Goal: Task Accomplishment & Management: Use online tool/utility

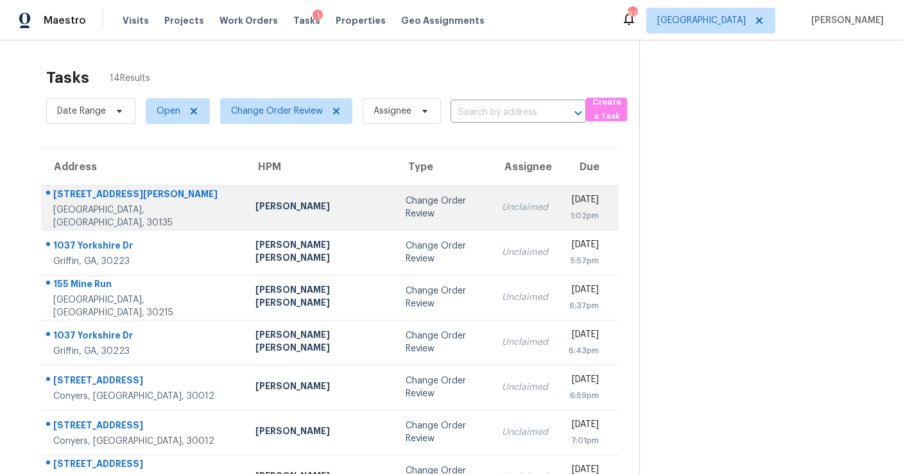
click at [395, 218] on td "Change Order Review" at bounding box center [443, 207] width 96 height 45
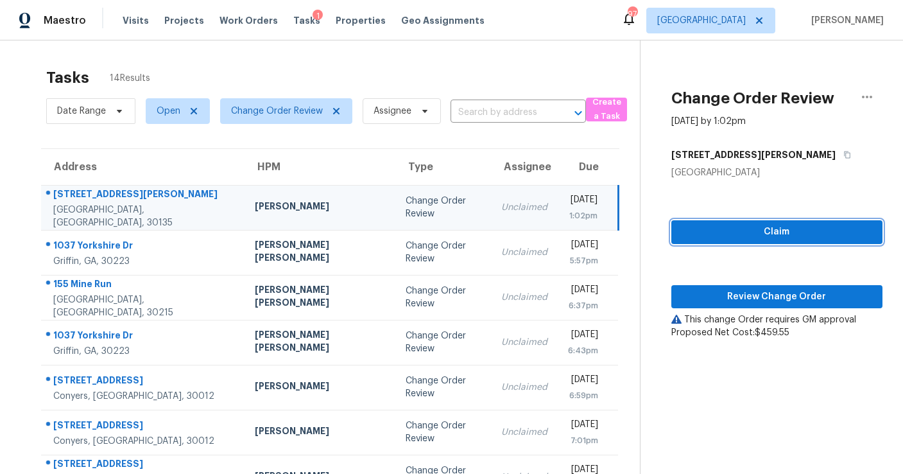
click at [749, 223] on button "Claim" at bounding box center [777, 232] width 211 height 24
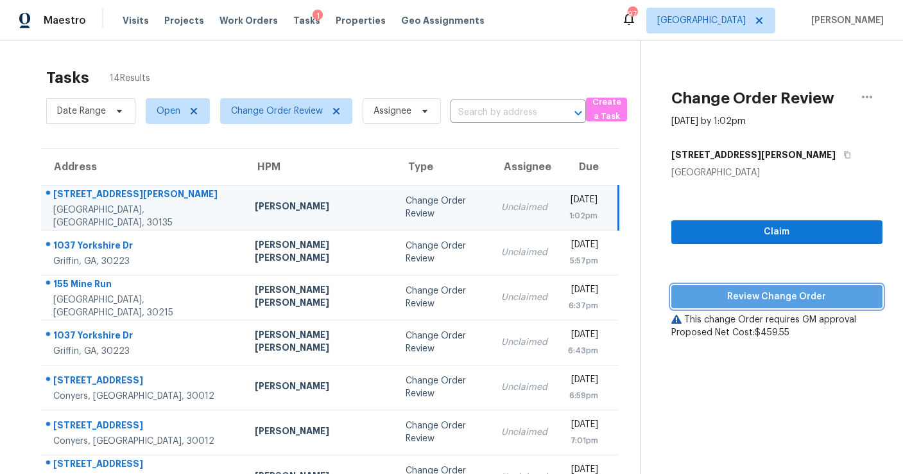
click at [743, 294] on span "Review Change Order" at bounding box center [777, 297] width 191 height 16
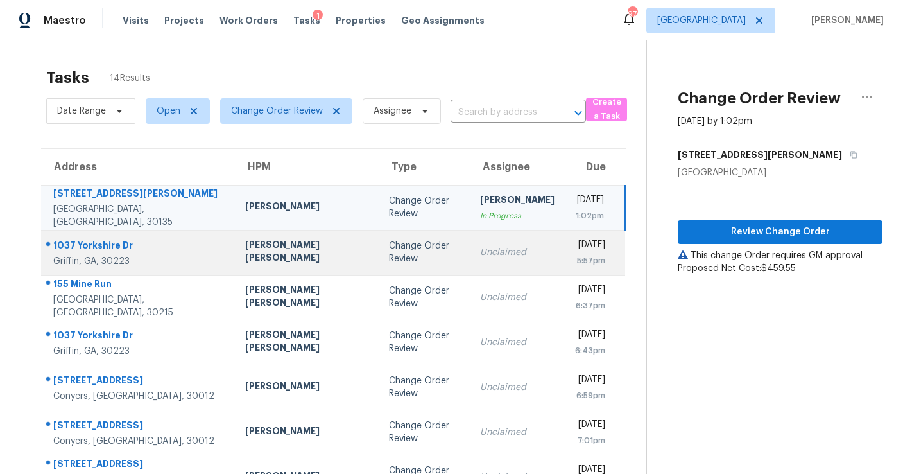
click at [389, 248] on div "Change Order Review" at bounding box center [424, 252] width 71 height 26
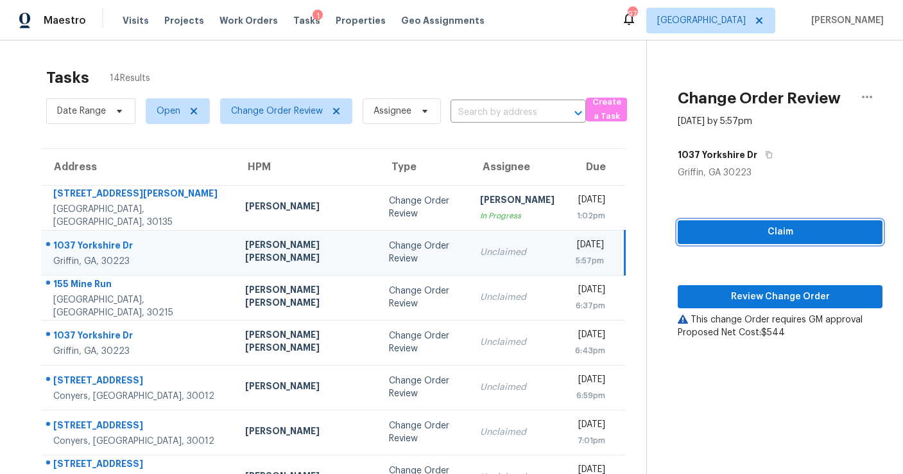
click at [776, 233] on span "Claim" at bounding box center [780, 232] width 184 height 16
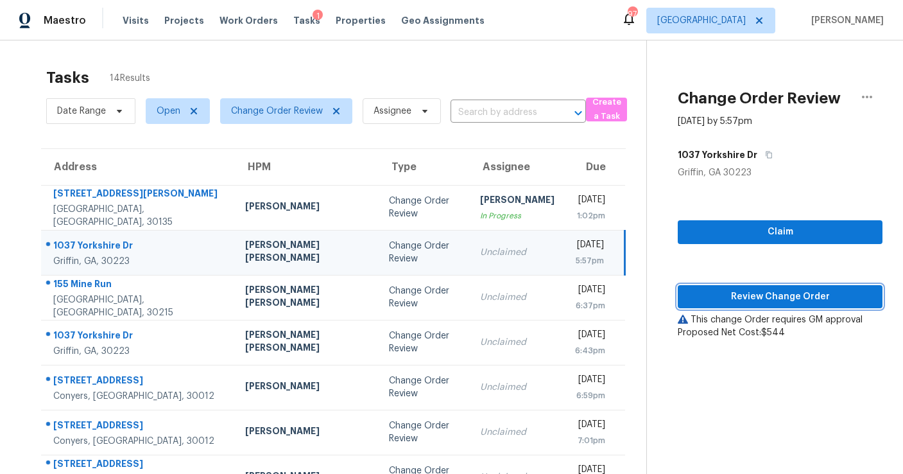
click at [767, 300] on span "Review Change Order" at bounding box center [780, 297] width 184 height 16
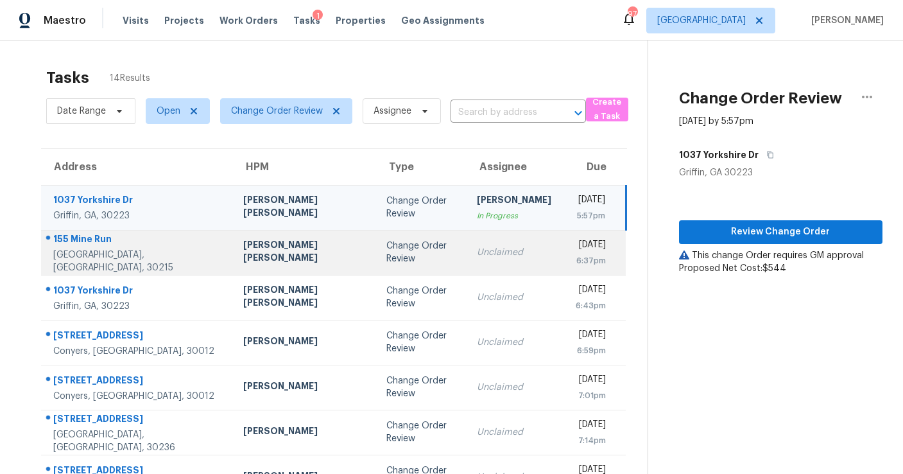
click at [477, 251] on div "Unclaimed" at bounding box center [514, 252] width 74 height 13
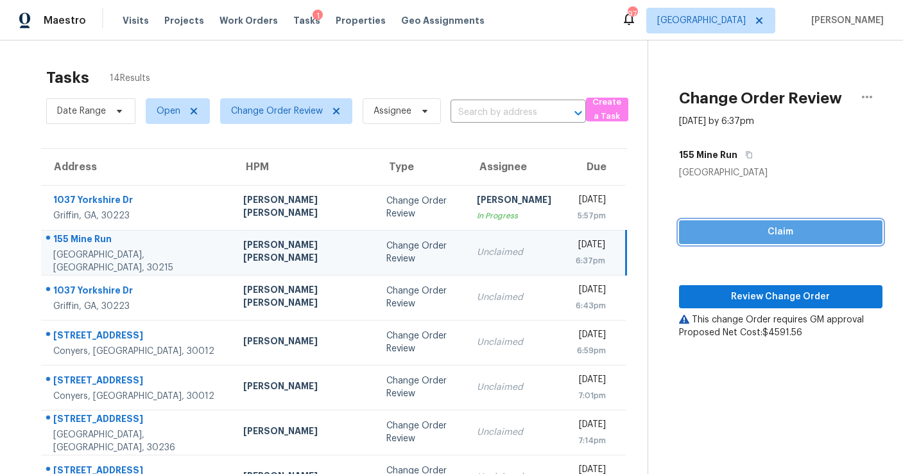
click at [710, 232] on span "Claim" at bounding box center [781, 232] width 183 height 16
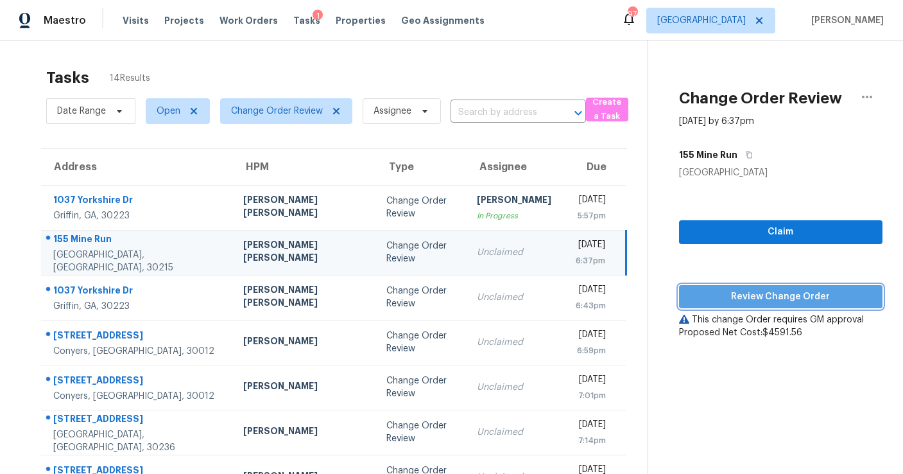
click at [712, 296] on span "Review Change Order" at bounding box center [781, 297] width 183 height 16
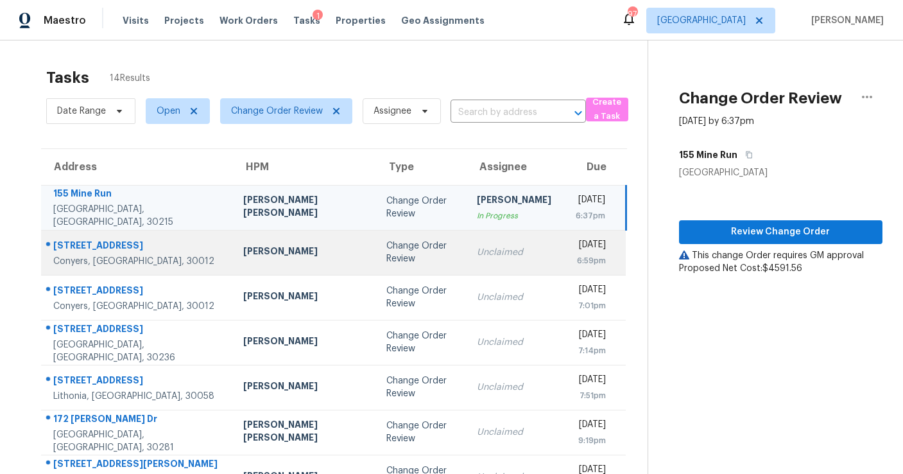
click at [467, 244] on td "Unclaimed" at bounding box center [514, 252] width 95 height 45
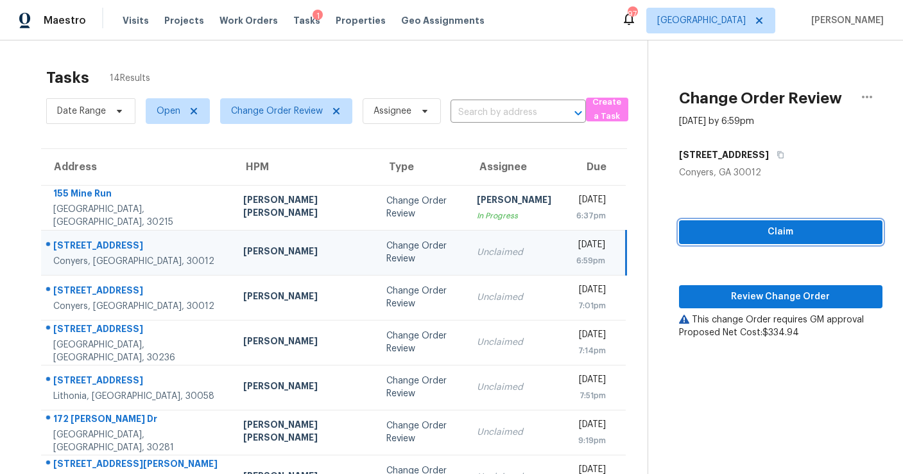
click at [742, 232] on span "Claim" at bounding box center [781, 232] width 183 height 16
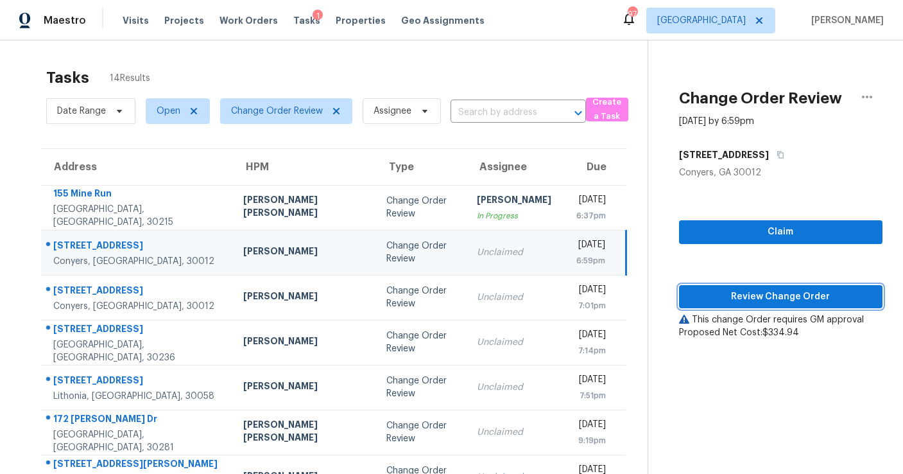
click at [742, 299] on span "Review Change Order" at bounding box center [781, 297] width 183 height 16
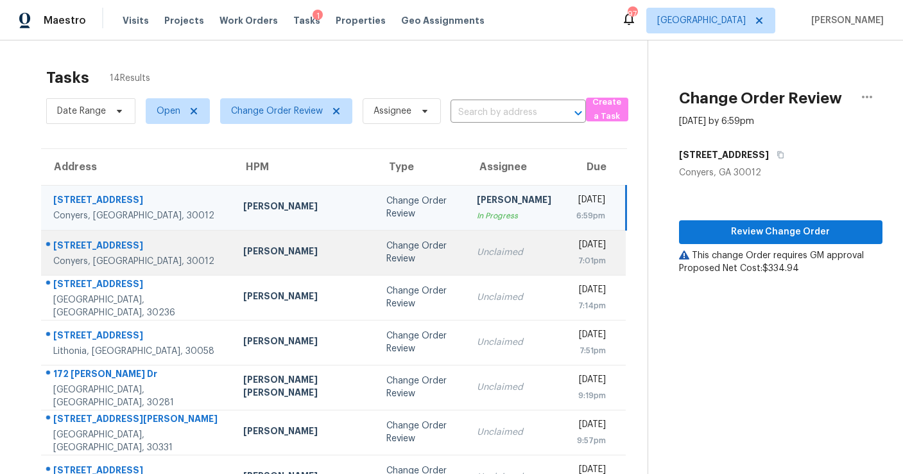
click at [477, 256] on div "Unclaimed" at bounding box center [514, 252] width 74 height 13
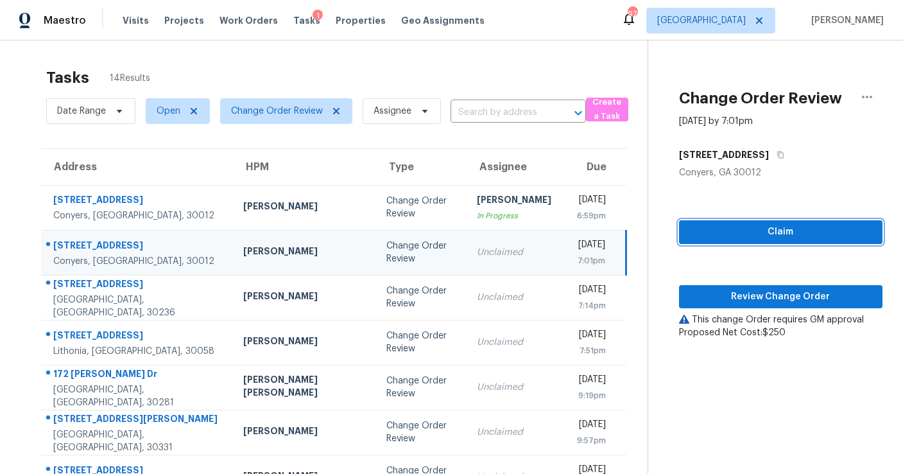
click at [744, 230] on span "Claim" at bounding box center [781, 232] width 183 height 16
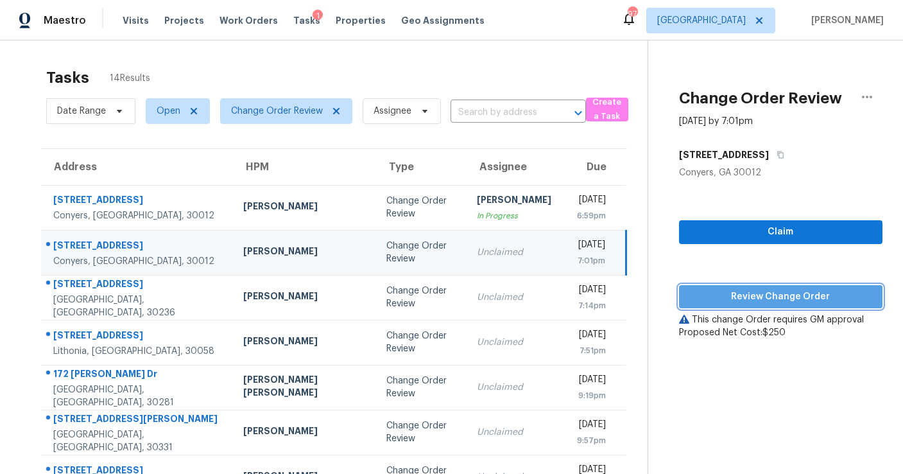
click at [754, 289] on span "Review Change Order" at bounding box center [781, 297] width 183 height 16
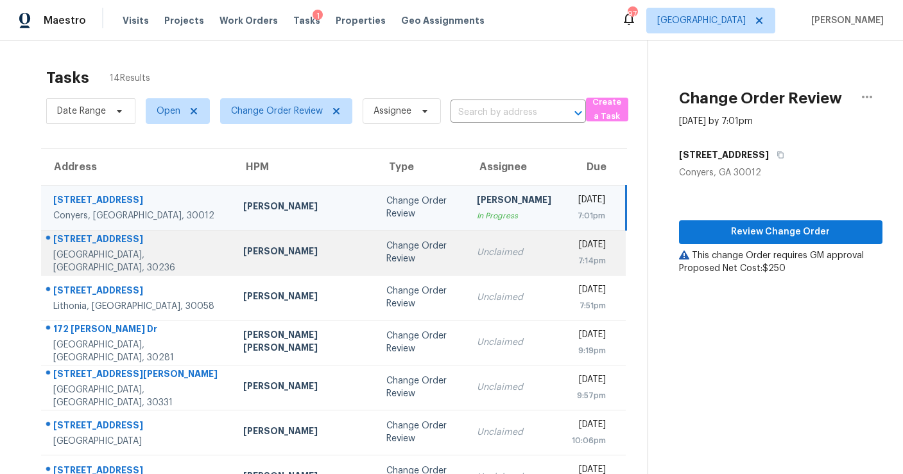
click at [477, 254] on div "Unclaimed" at bounding box center [514, 252] width 74 height 13
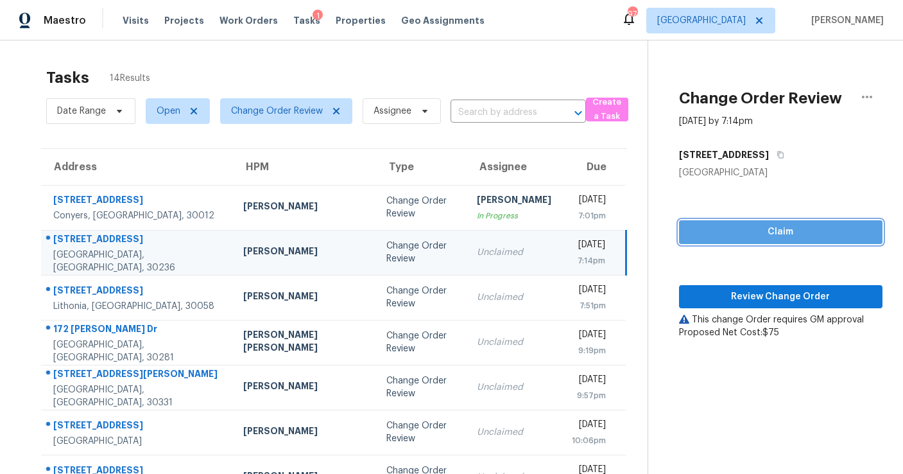
click at [699, 238] on span "Claim" at bounding box center [781, 232] width 183 height 16
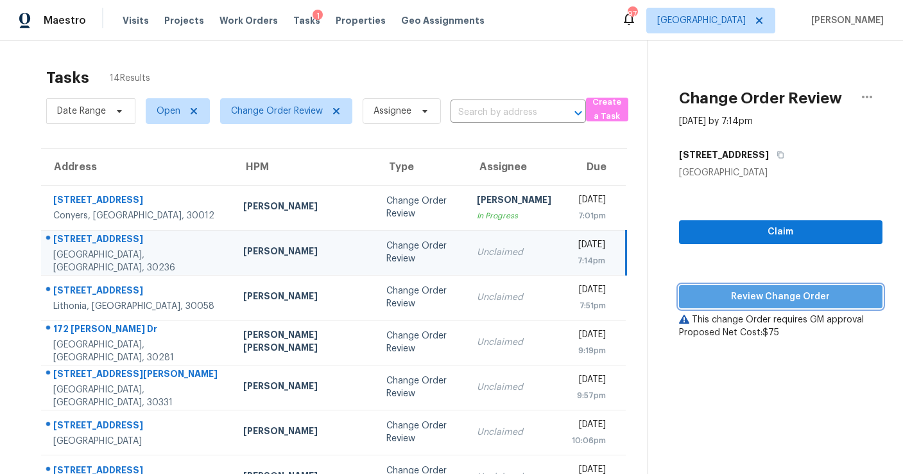
click at [711, 296] on span "Review Change Order" at bounding box center [781, 297] width 183 height 16
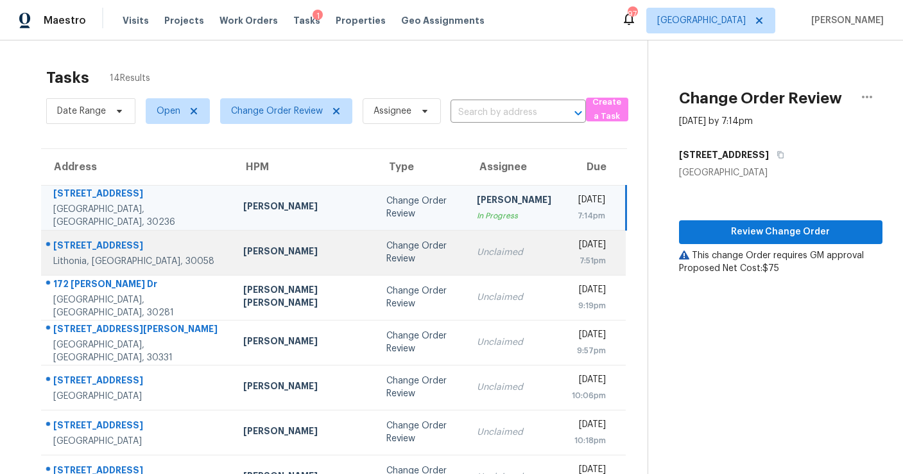
click at [562, 258] on td "Fri, Aug 29th 2025 7:51pm" at bounding box center [594, 252] width 64 height 45
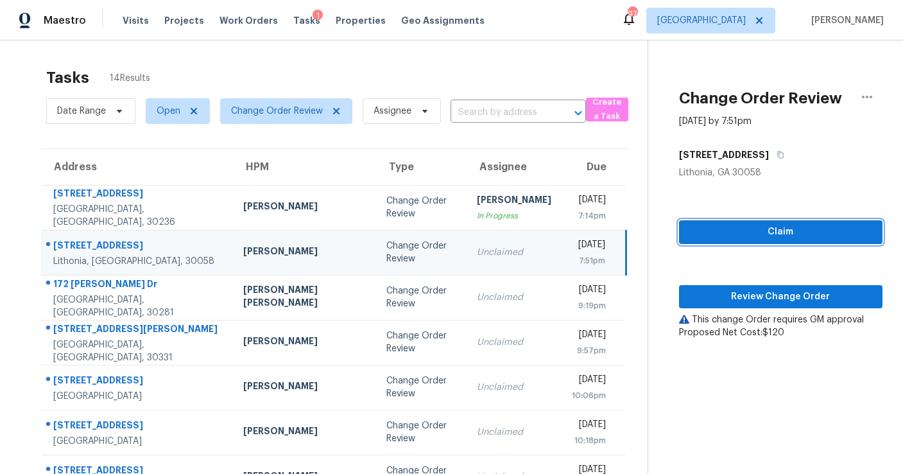
click at [768, 236] on span "Claim" at bounding box center [781, 232] width 183 height 16
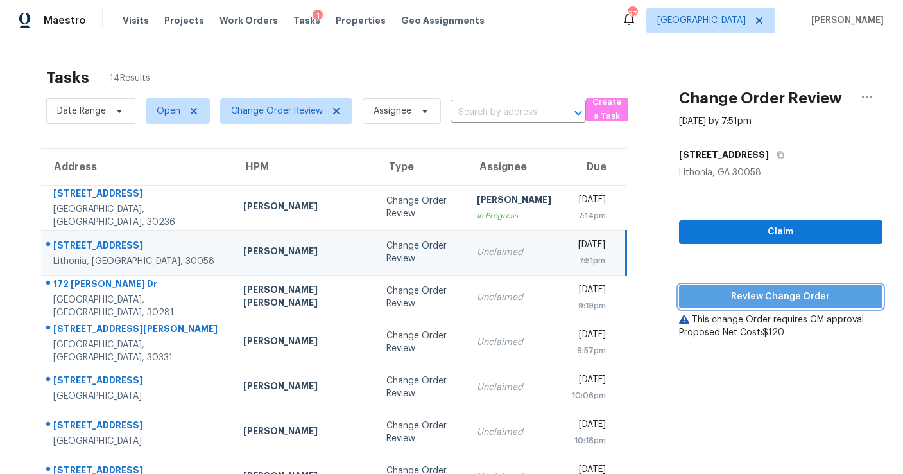
click at [758, 297] on span "Review Change Order" at bounding box center [781, 297] width 183 height 16
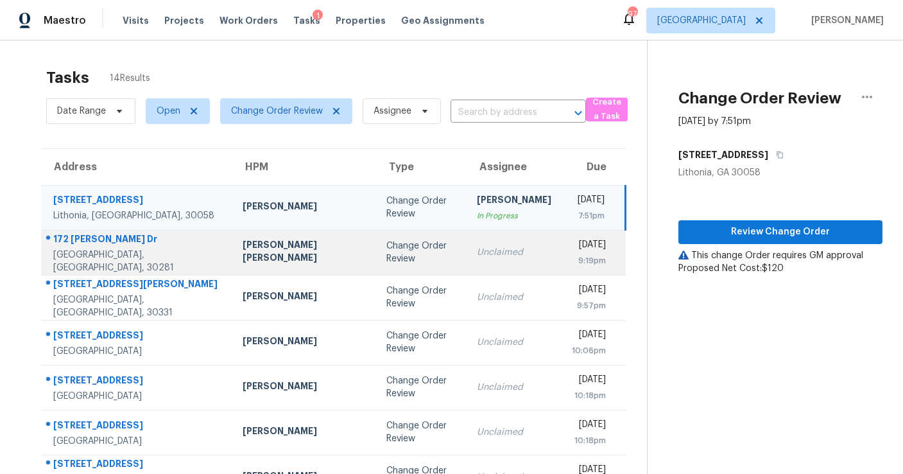
click at [477, 256] on div "Unclaimed" at bounding box center [514, 252] width 74 height 13
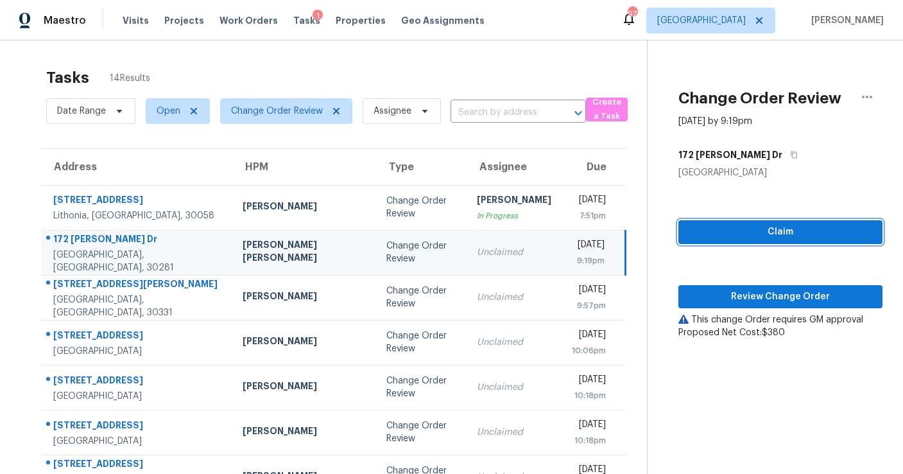
click at [699, 232] on span "Claim" at bounding box center [781, 232] width 184 height 16
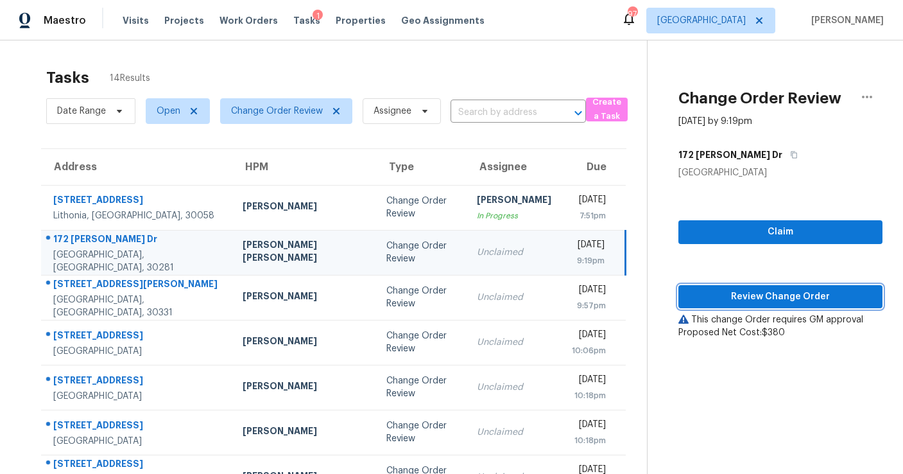
click at [708, 296] on span "Review Change Order" at bounding box center [781, 297] width 184 height 16
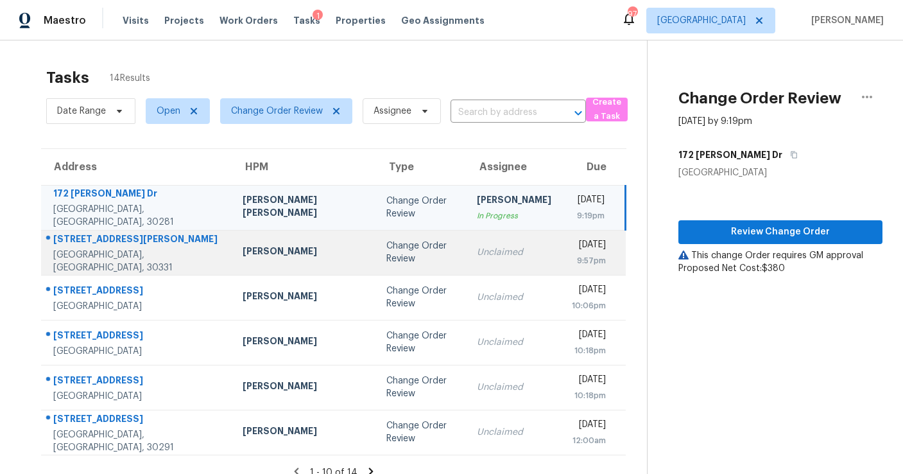
click at [467, 243] on td "Unclaimed" at bounding box center [514, 252] width 95 height 45
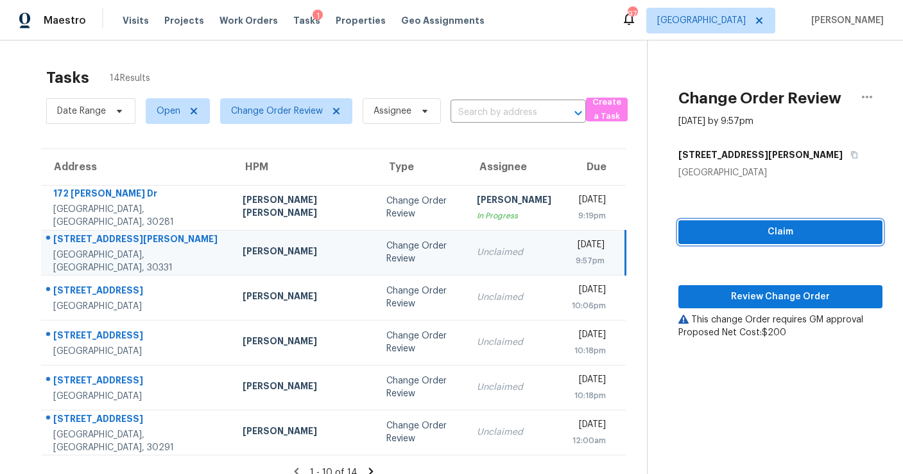
click at [750, 239] on span "Claim" at bounding box center [781, 232] width 184 height 16
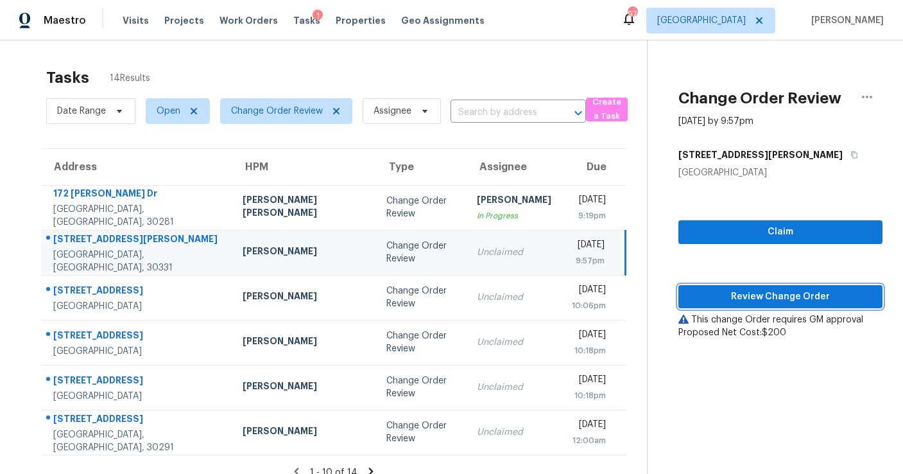
click at [752, 290] on span "Review Change Order" at bounding box center [781, 297] width 184 height 16
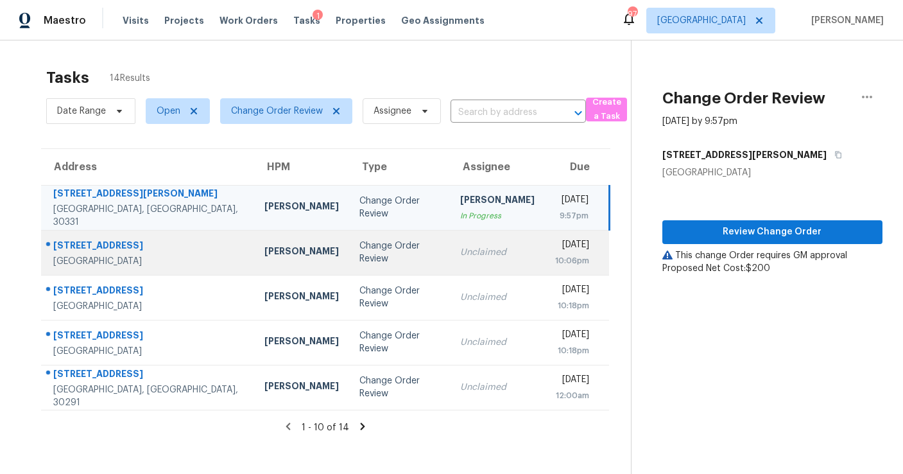
click at [450, 247] on td "Unclaimed" at bounding box center [497, 252] width 95 height 45
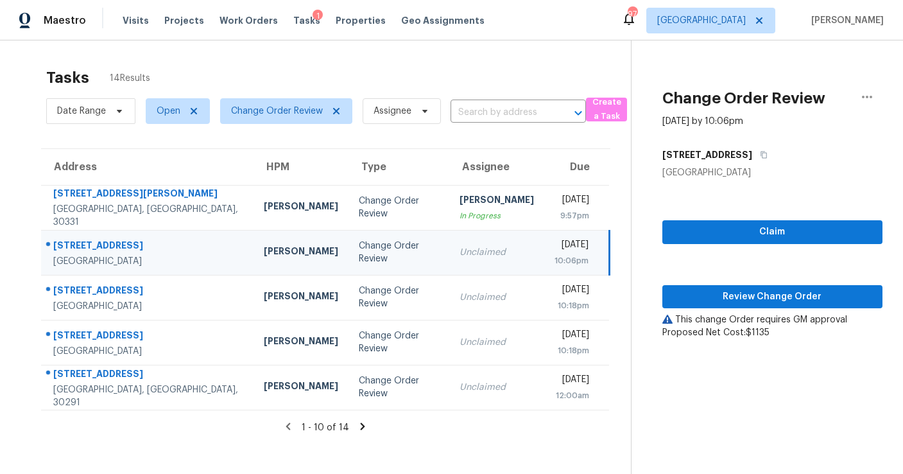
click at [725, 247] on div "Claim Review Change Order This change Order requires GM approval Proposed Net C…" at bounding box center [773, 259] width 220 height 160
click at [725, 234] on span "Claim" at bounding box center [773, 232] width 200 height 16
click at [731, 291] on span "Review Change Order" at bounding box center [773, 297] width 200 height 16
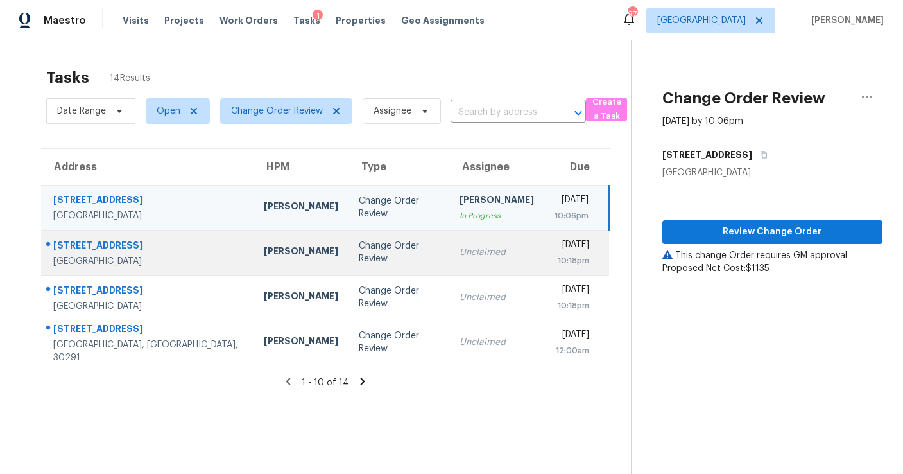
click at [460, 247] on div "Unclaimed" at bounding box center [497, 252] width 74 height 13
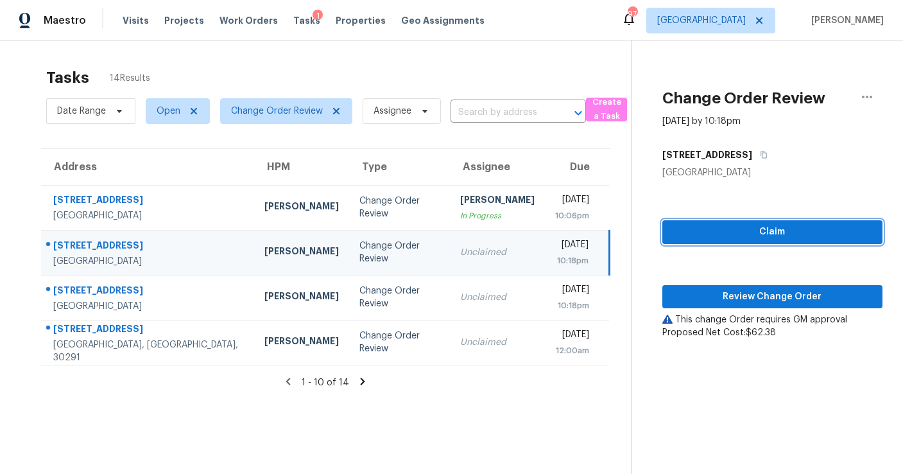
click at [700, 231] on span "Claim" at bounding box center [773, 232] width 200 height 16
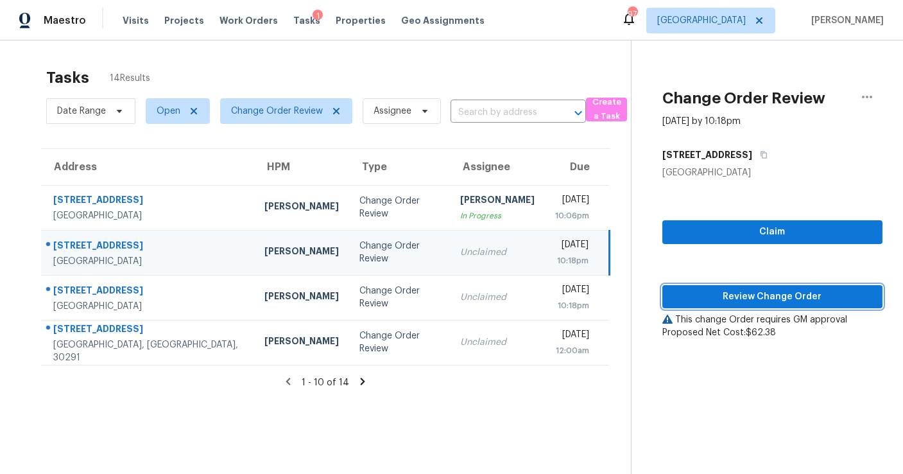
click at [707, 290] on span "Review Change Order" at bounding box center [773, 297] width 200 height 16
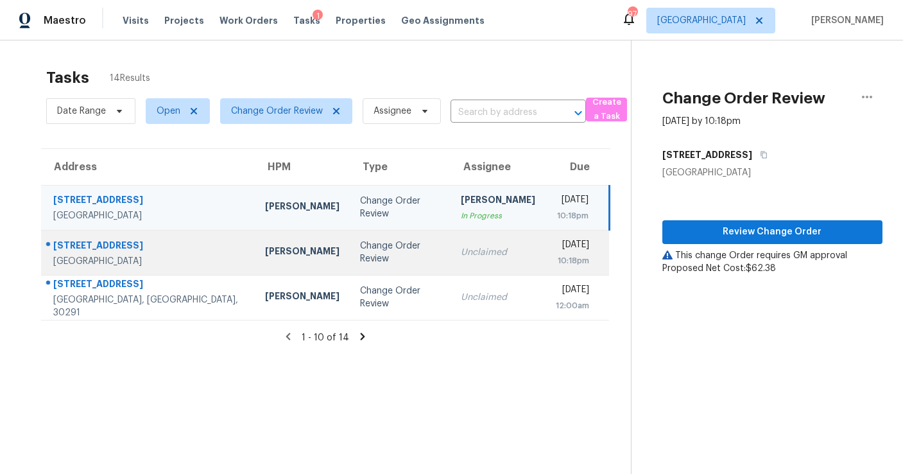
click at [482, 254] on td "Unclaimed" at bounding box center [498, 252] width 95 height 45
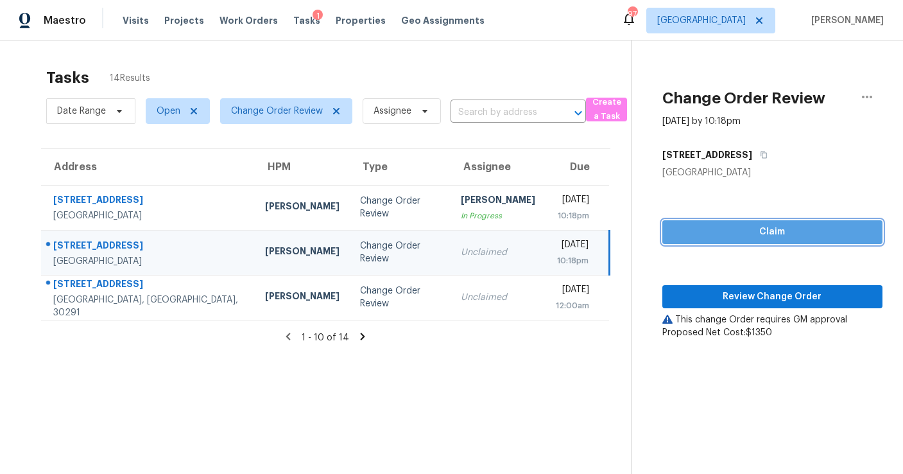
click at [740, 232] on span "Claim" at bounding box center [773, 232] width 200 height 16
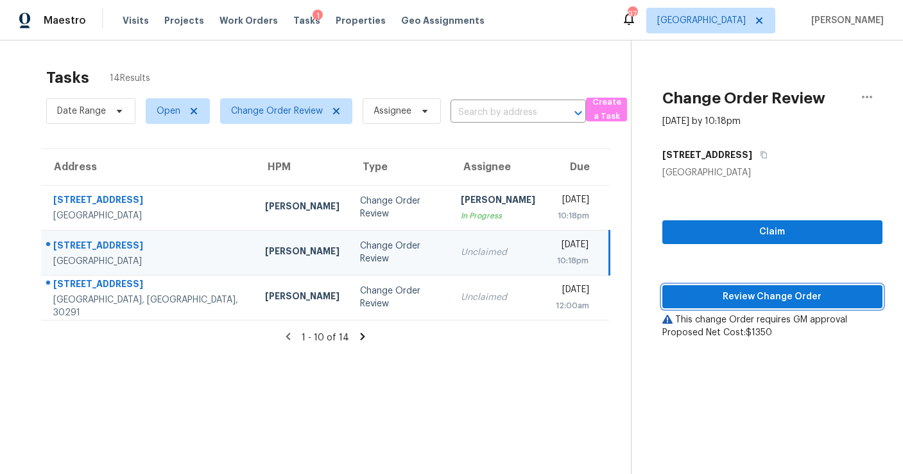
click at [739, 293] on span "Review Change Order" at bounding box center [773, 297] width 200 height 16
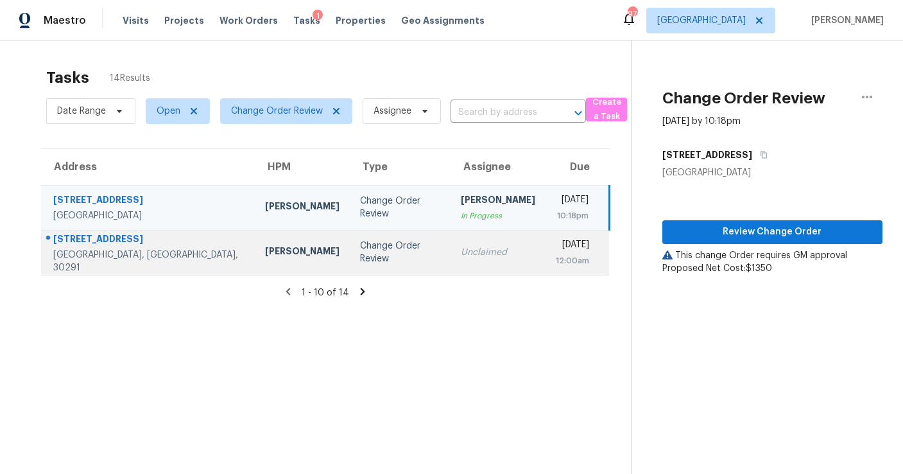
click at [451, 245] on td "Unclaimed" at bounding box center [498, 252] width 95 height 45
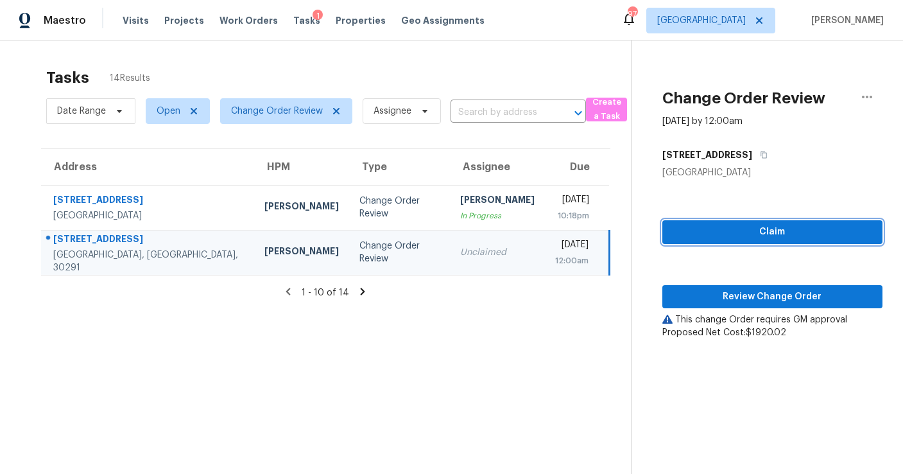
click at [760, 229] on span "Claim" at bounding box center [773, 232] width 200 height 16
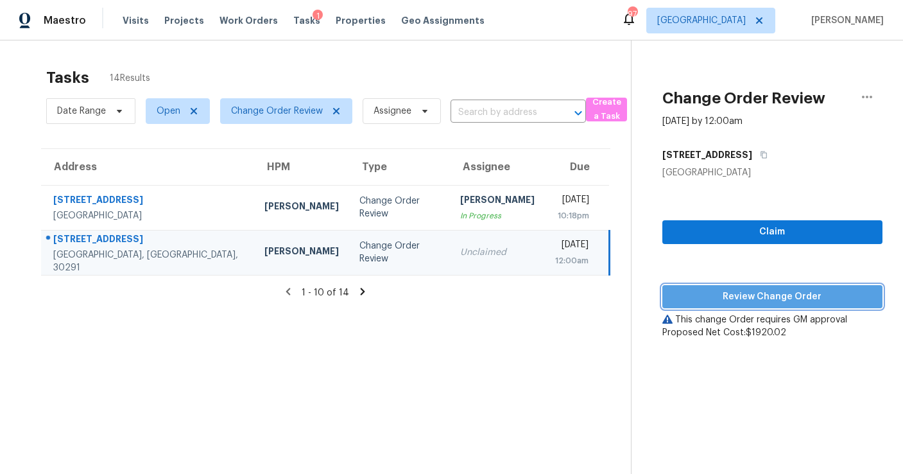
click at [759, 297] on span "Review Change Order" at bounding box center [773, 297] width 200 height 16
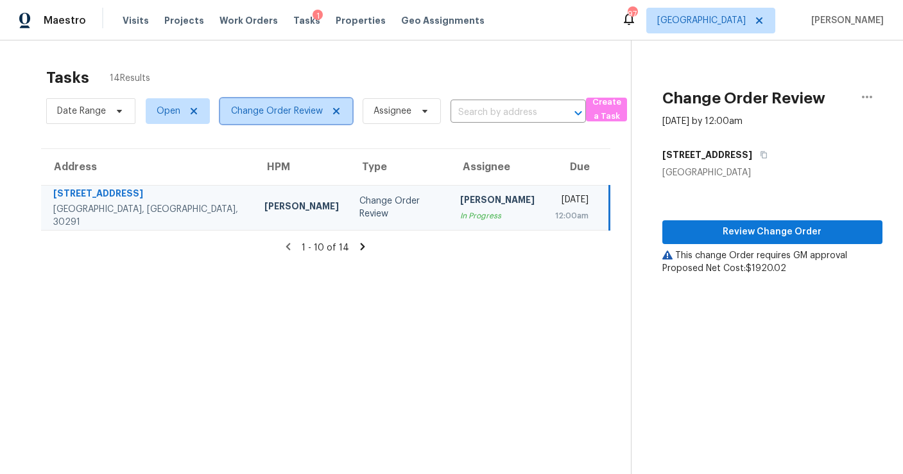
click at [341, 109] on icon at bounding box center [336, 111] width 10 height 10
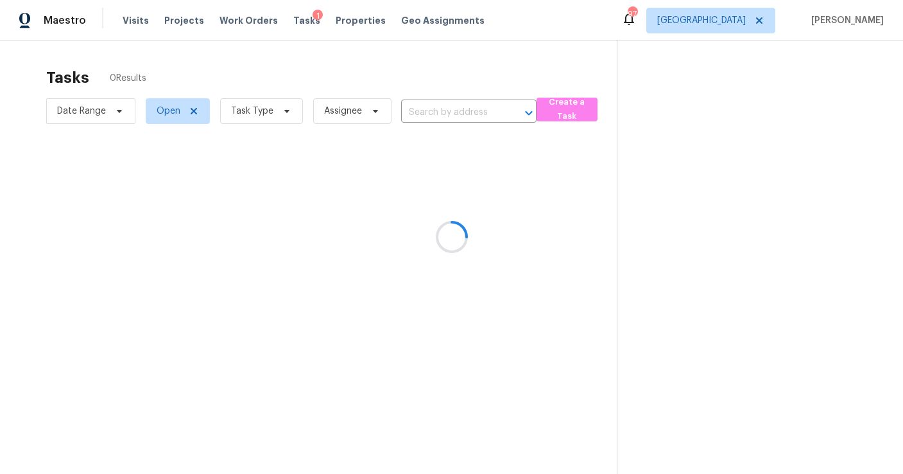
click at [254, 112] on div at bounding box center [451, 237] width 903 height 474
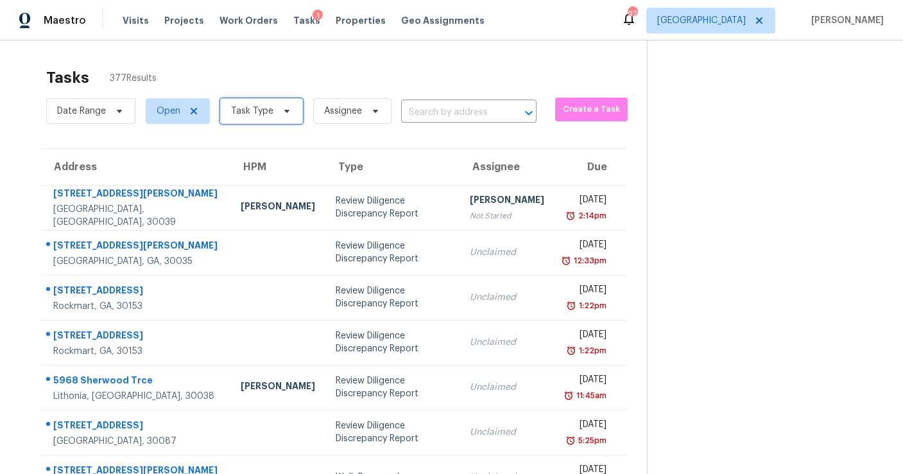
click at [259, 112] on span "Task Type" at bounding box center [252, 111] width 42 height 13
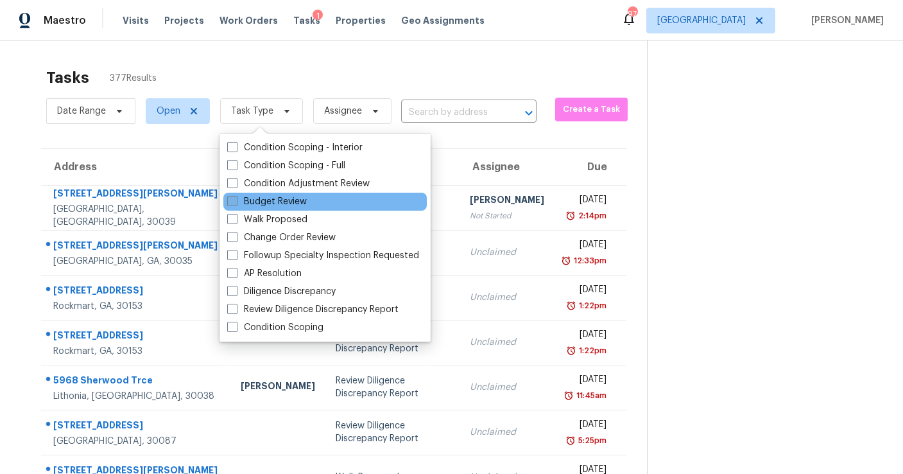
click at [269, 199] on label "Budget Review" at bounding box center [267, 201] width 80 height 13
click at [236, 199] on input "Budget Review" at bounding box center [231, 199] width 8 height 8
checkbox input "true"
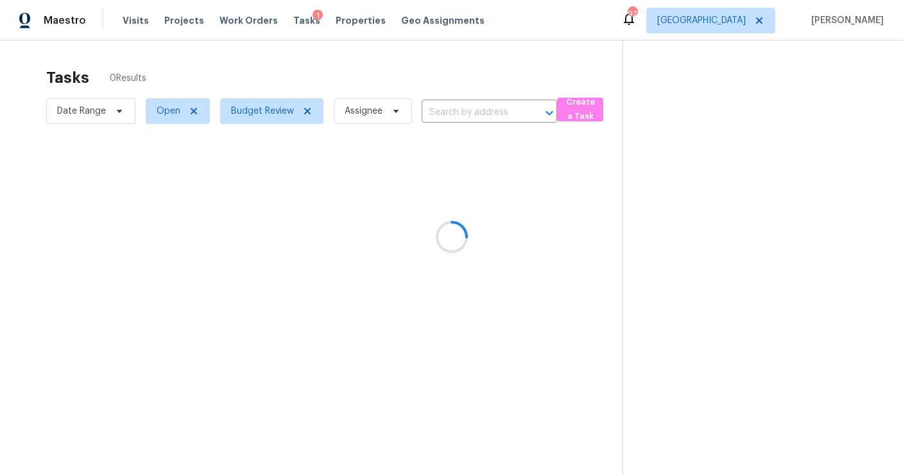
click at [342, 67] on div at bounding box center [451, 237] width 903 height 474
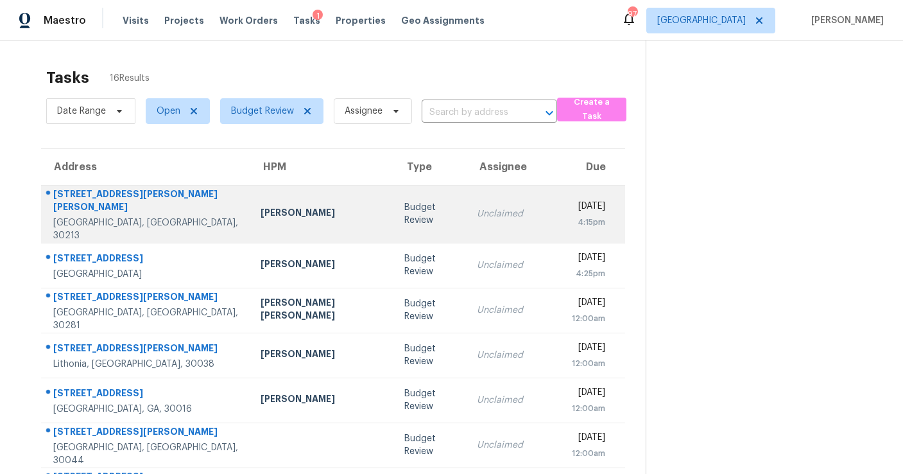
click at [404, 207] on div "Budget Review" at bounding box center [430, 214] width 52 height 26
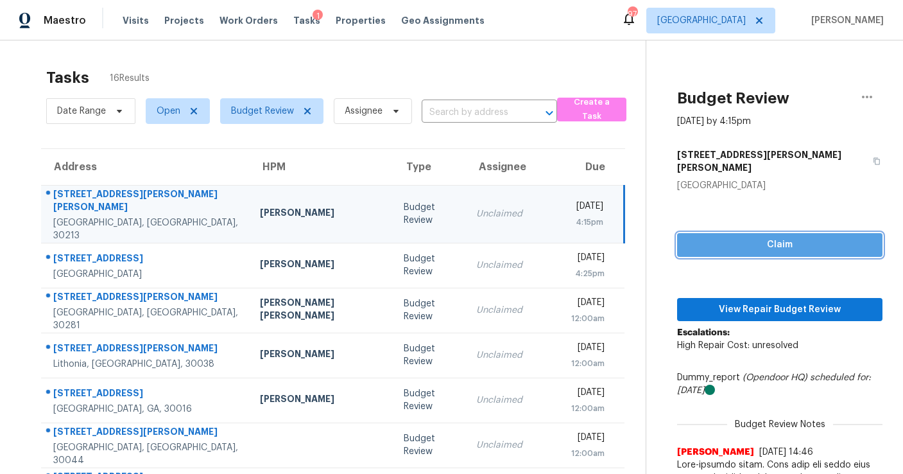
click at [769, 237] on span "Claim" at bounding box center [780, 245] width 185 height 16
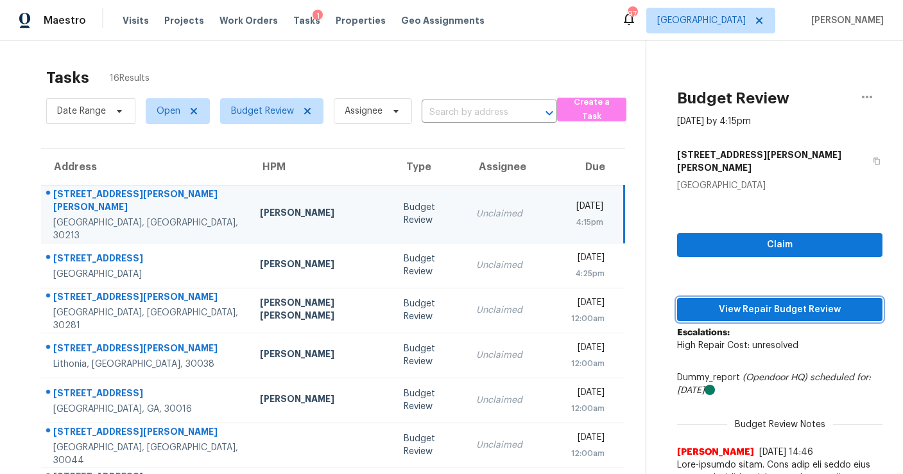
click at [754, 302] on span "View Repair Budget Review" at bounding box center [780, 310] width 185 height 16
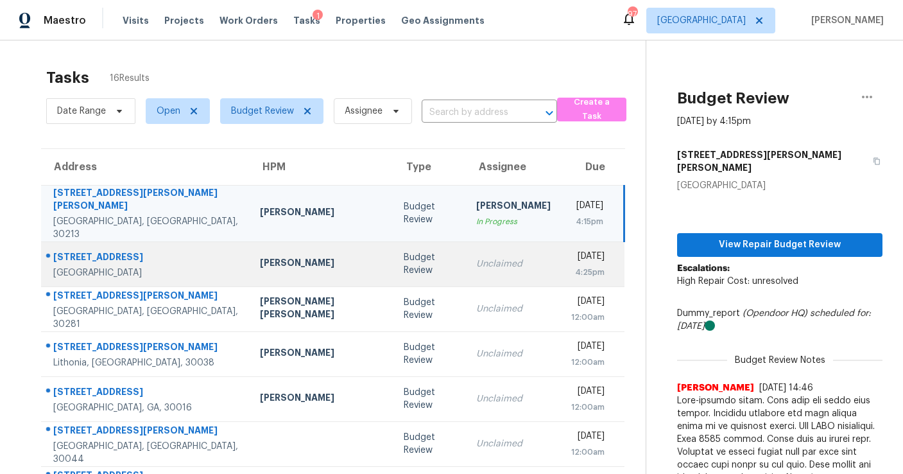
click at [404, 251] on div "Budget Review" at bounding box center [430, 264] width 52 height 26
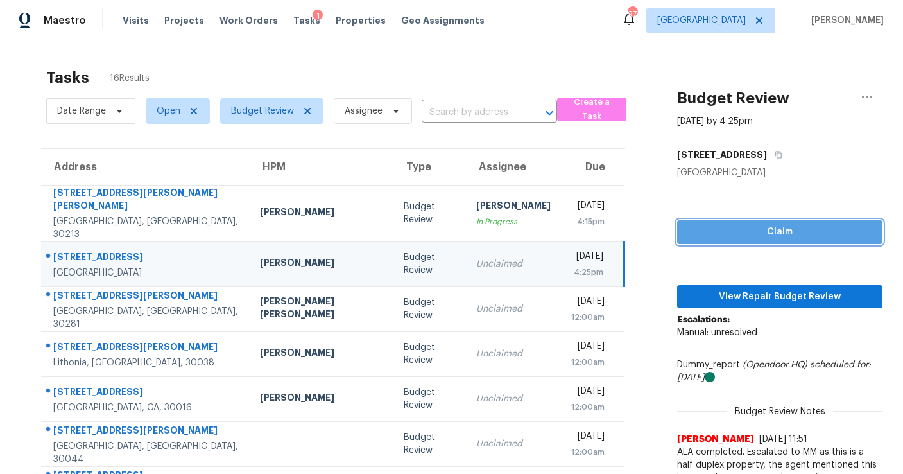
click at [730, 232] on span "Claim" at bounding box center [780, 232] width 185 height 16
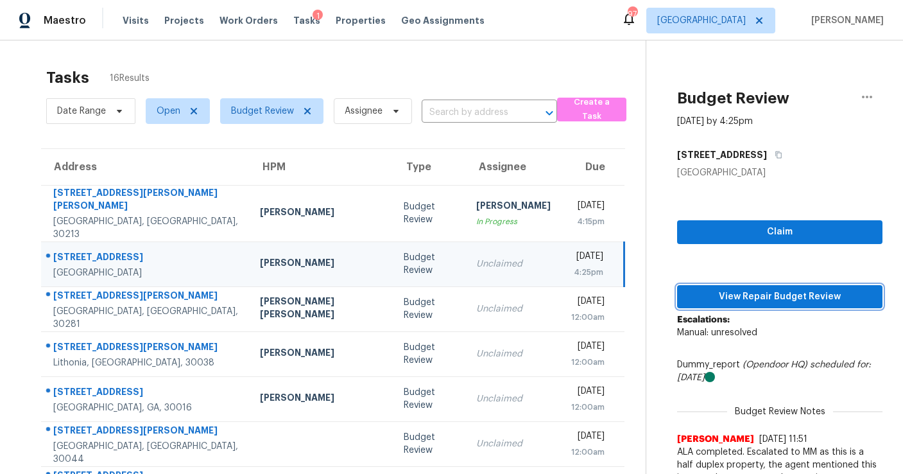
click at [735, 293] on span "View Repair Budget Review" at bounding box center [780, 297] width 185 height 16
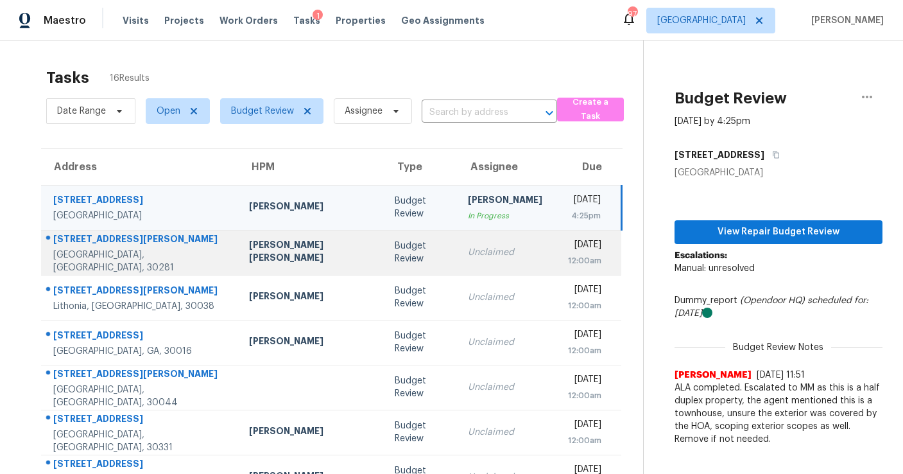
click at [468, 258] on div "Unclaimed" at bounding box center [505, 252] width 74 height 13
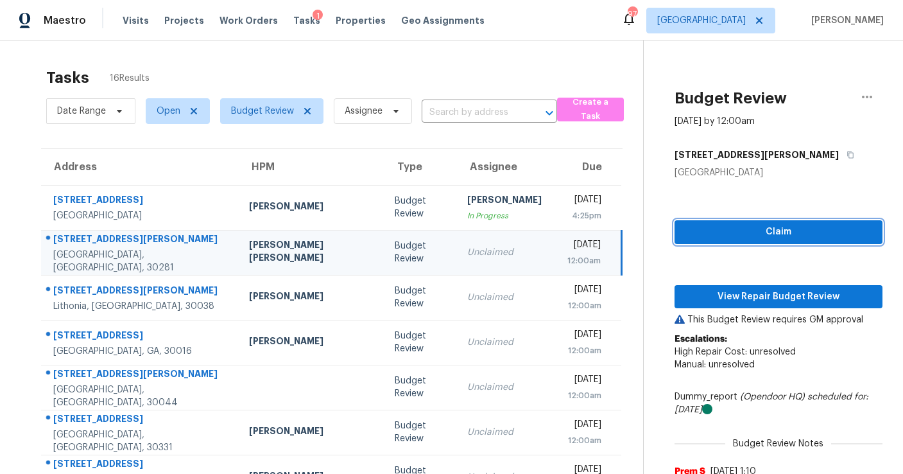
click at [758, 232] on span "Claim" at bounding box center [778, 232] width 187 height 16
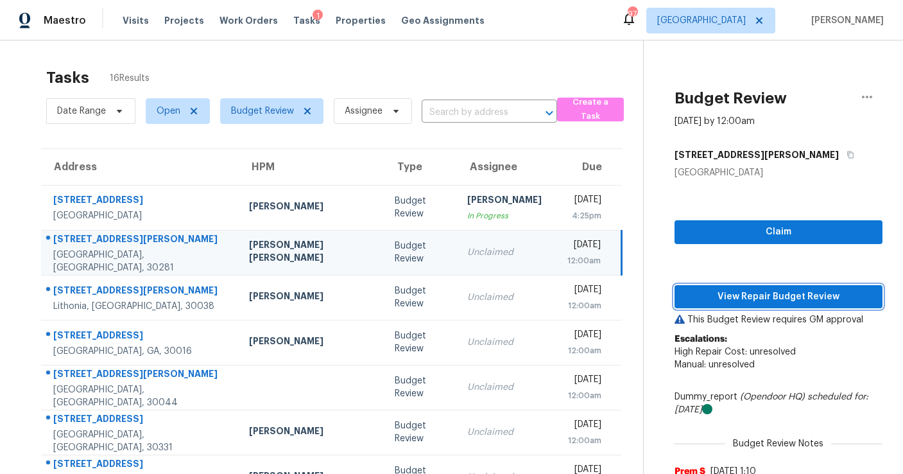
click at [750, 301] on span "View Repair Budget Review" at bounding box center [778, 297] width 187 height 16
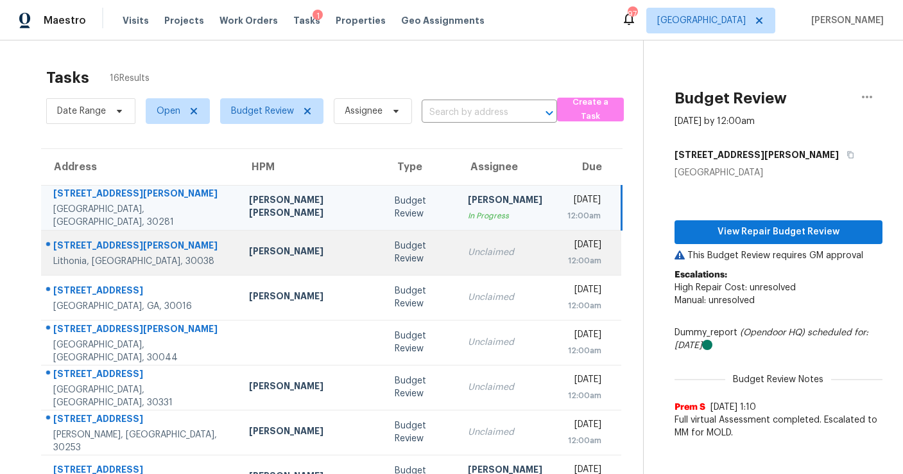
click at [458, 270] on td "Unclaimed" at bounding box center [505, 252] width 95 height 45
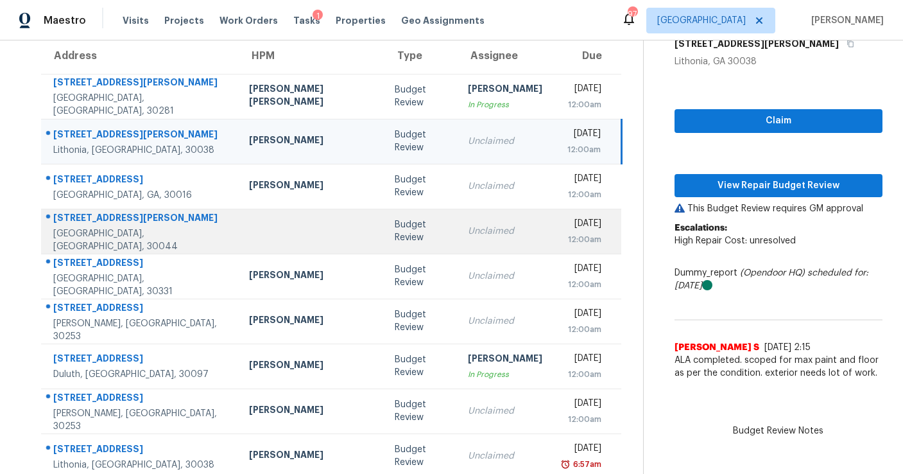
scroll to position [136, 0]
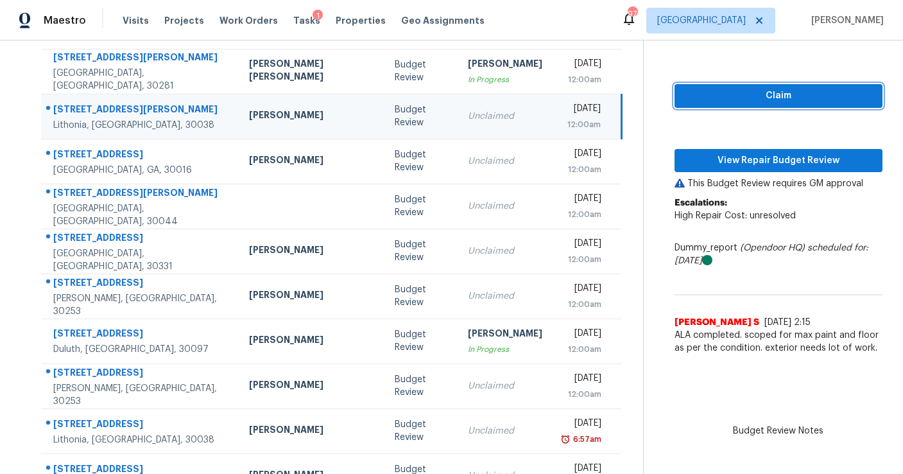
click at [721, 89] on span "Claim" at bounding box center [778, 96] width 187 height 16
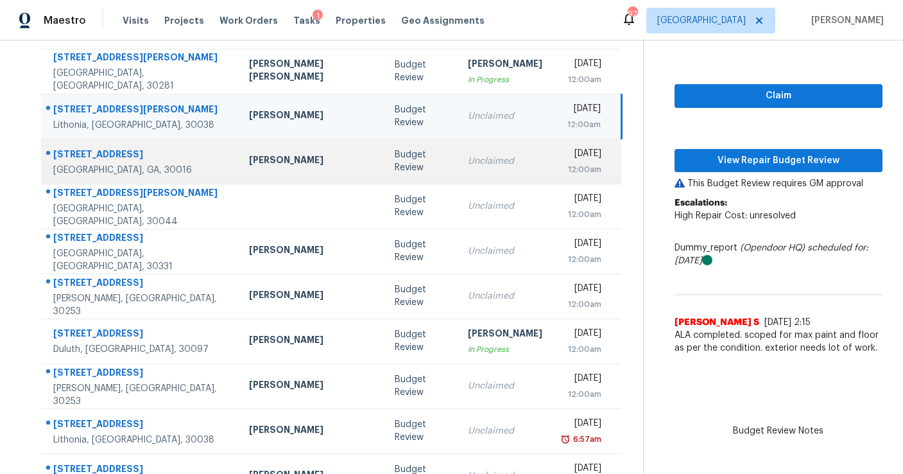
click at [385, 173] on td "Budget Review" at bounding box center [421, 161] width 73 height 45
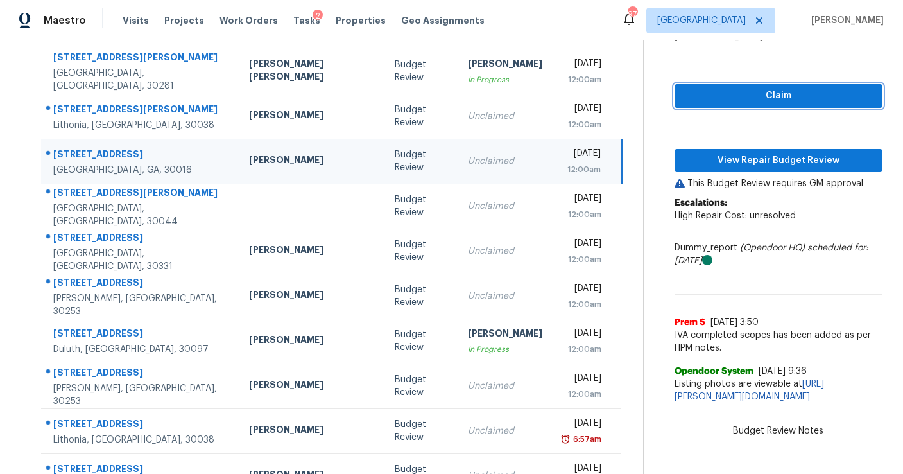
click at [756, 88] on span "Claim" at bounding box center [778, 96] width 187 height 16
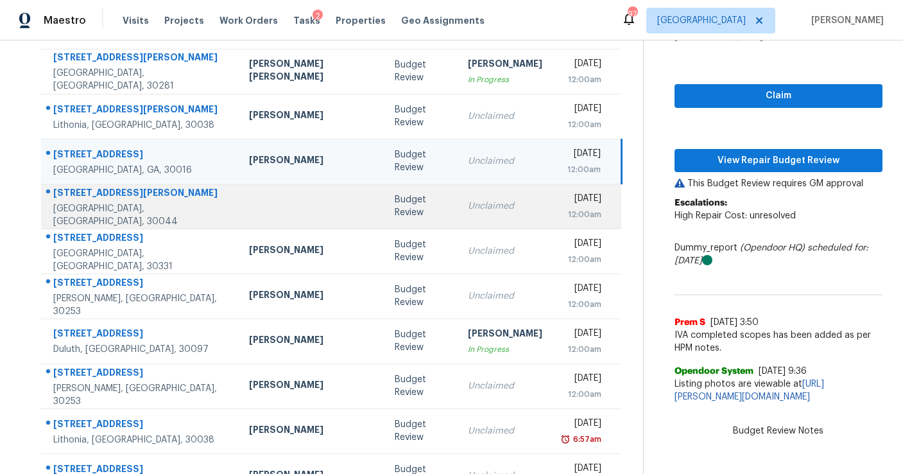
click at [553, 197] on td "Sat, Aug 30th 2025 12:00am" at bounding box center [587, 206] width 69 height 45
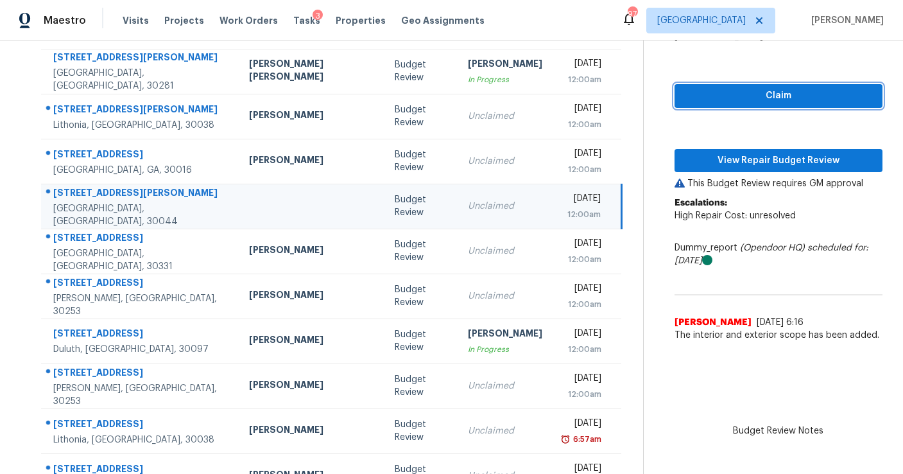
click at [711, 88] on span "Claim" at bounding box center [778, 96] width 187 height 16
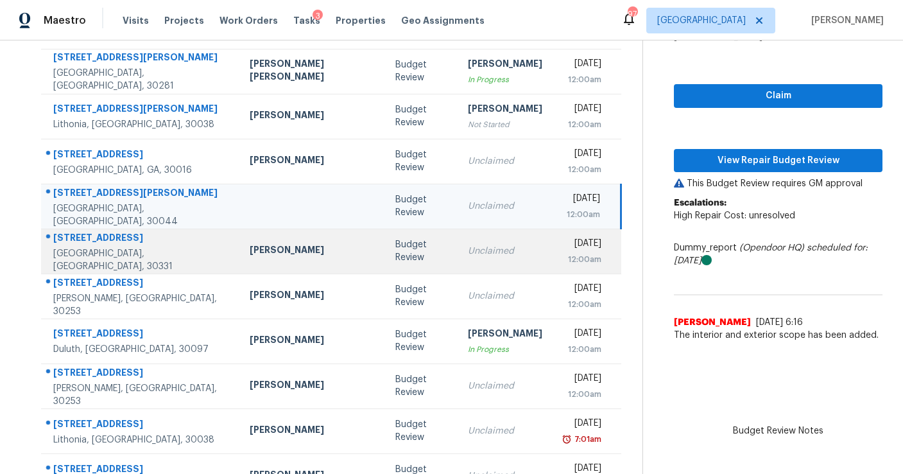
click at [471, 239] on td "Unclaimed" at bounding box center [505, 251] width 95 height 45
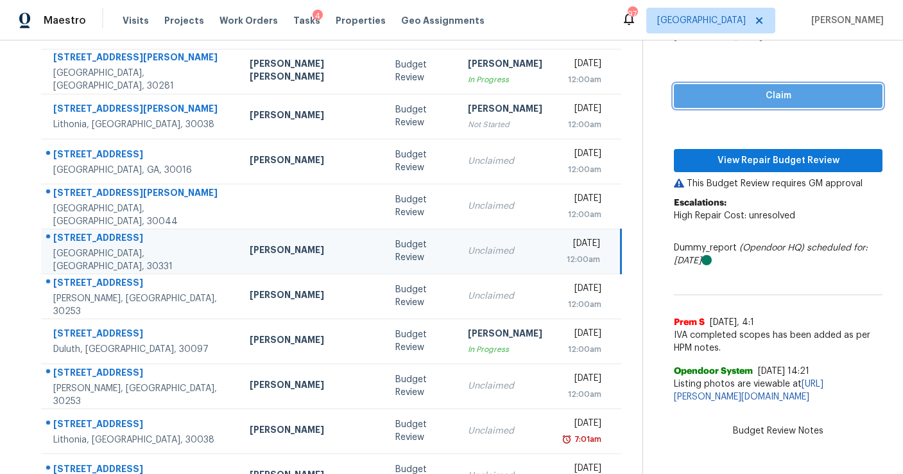
click at [705, 101] on span "Claim" at bounding box center [778, 96] width 188 height 16
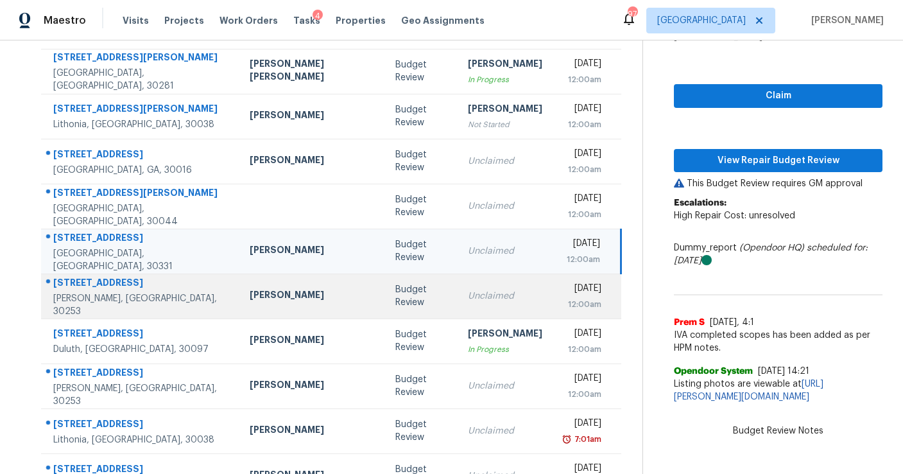
click at [486, 276] on td "Unclaimed" at bounding box center [505, 295] width 95 height 45
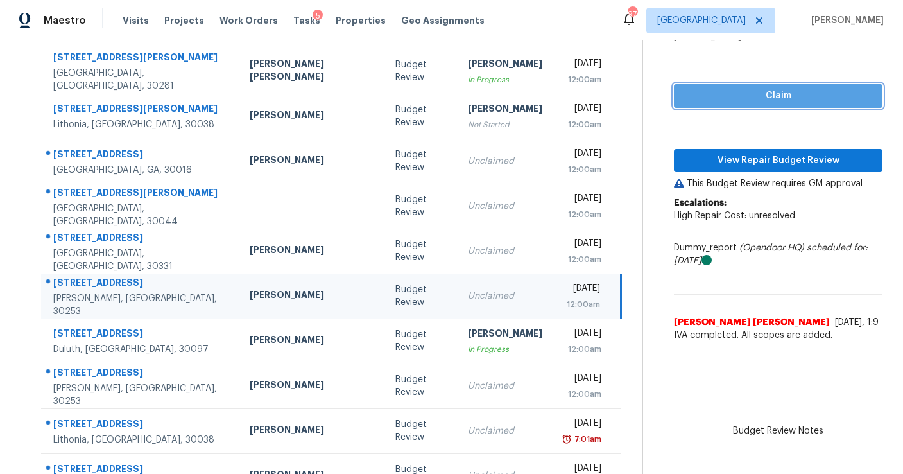
click at [684, 101] on span "Claim" at bounding box center [778, 96] width 188 height 16
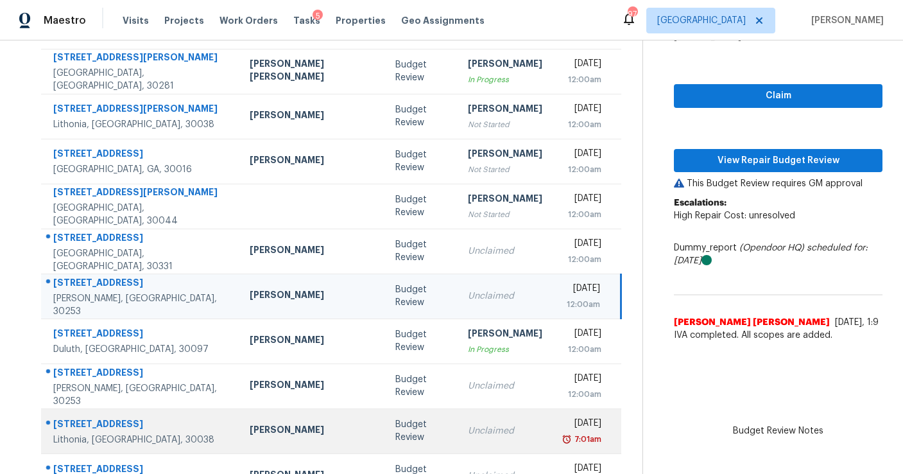
scroll to position [195, 0]
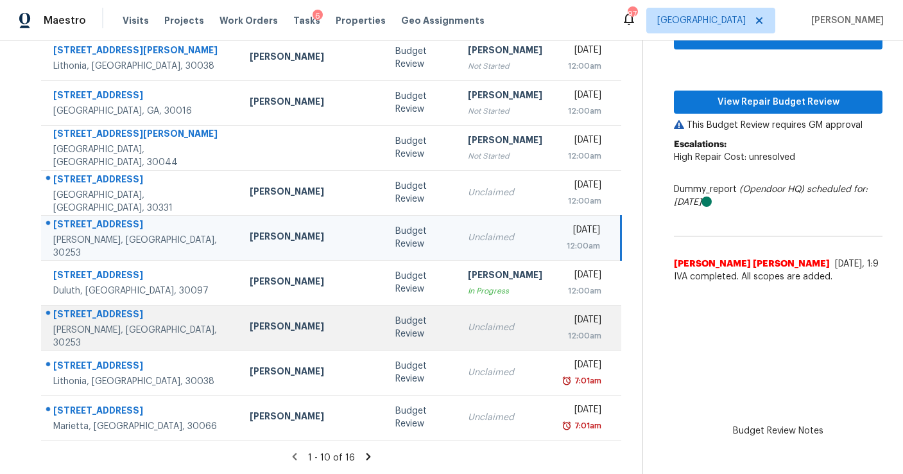
click at [468, 333] on div "Unclaimed" at bounding box center [505, 327] width 74 height 13
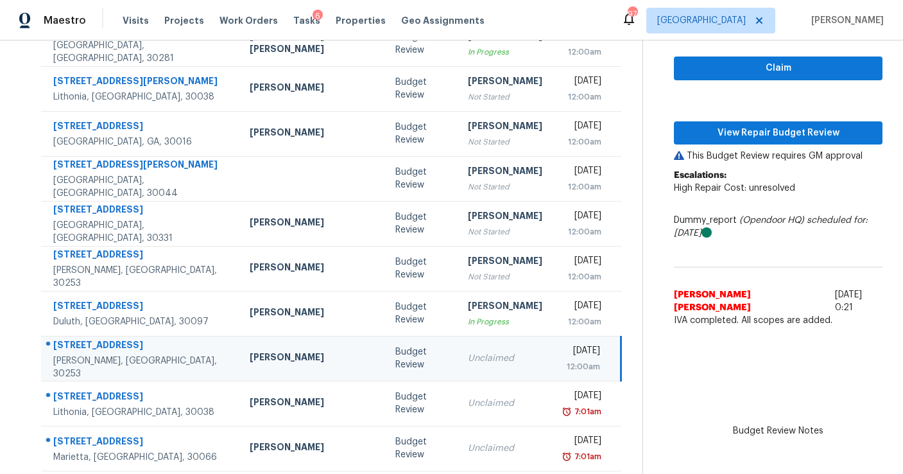
scroll to position [158, 0]
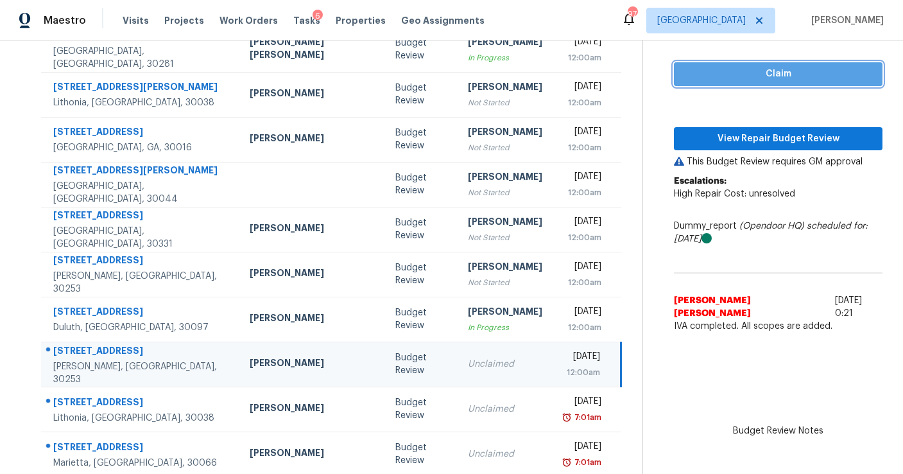
click at [691, 71] on span "Claim" at bounding box center [778, 74] width 188 height 16
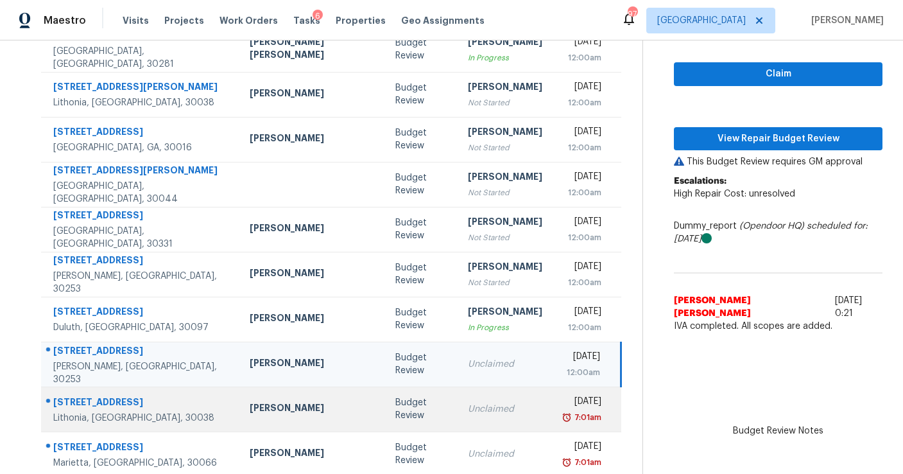
click at [468, 404] on div "Unclaimed" at bounding box center [505, 409] width 74 height 13
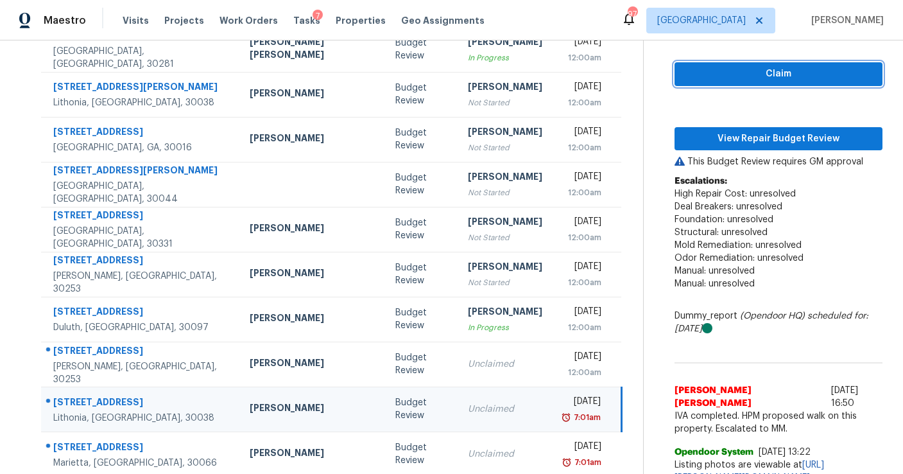
click at [685, 79] on span "Claim" at bounding box center [779, 74] width 188 height 16
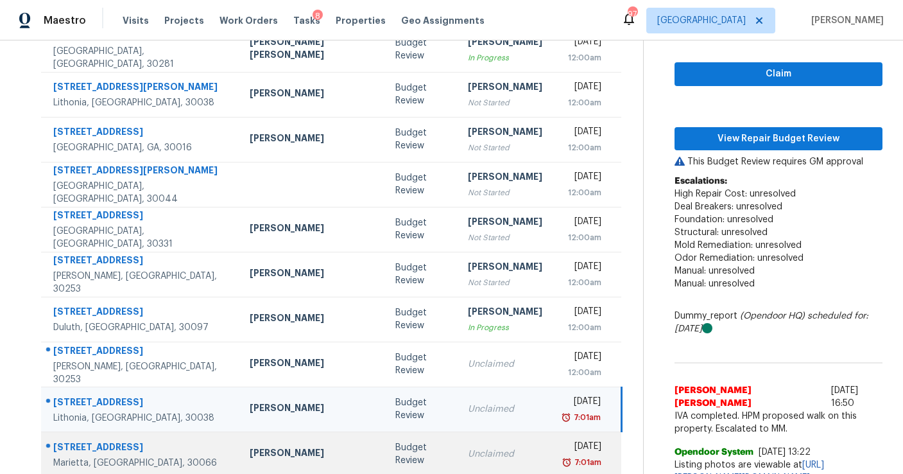
click at [468, 460] on div "Unclaimed" at bounding box center [505, 453] width 74 height 13
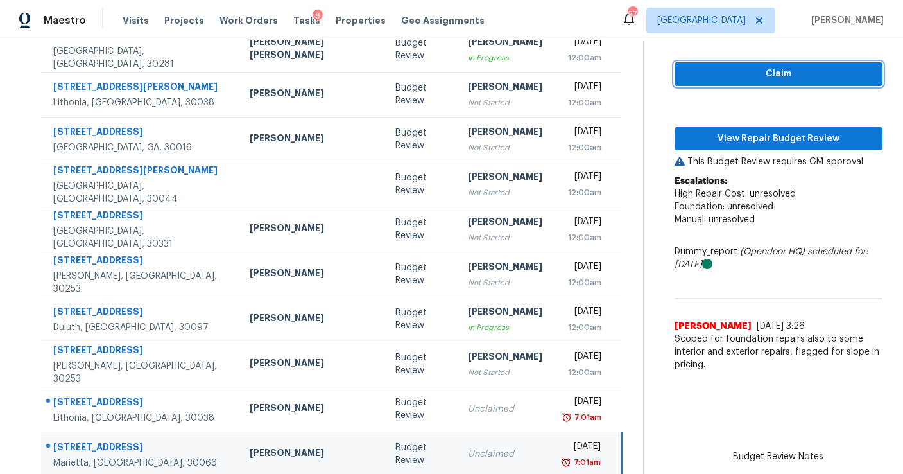
click at [700, 76] on span "Claim" at bounding box center [779, 74] width 188 height 16
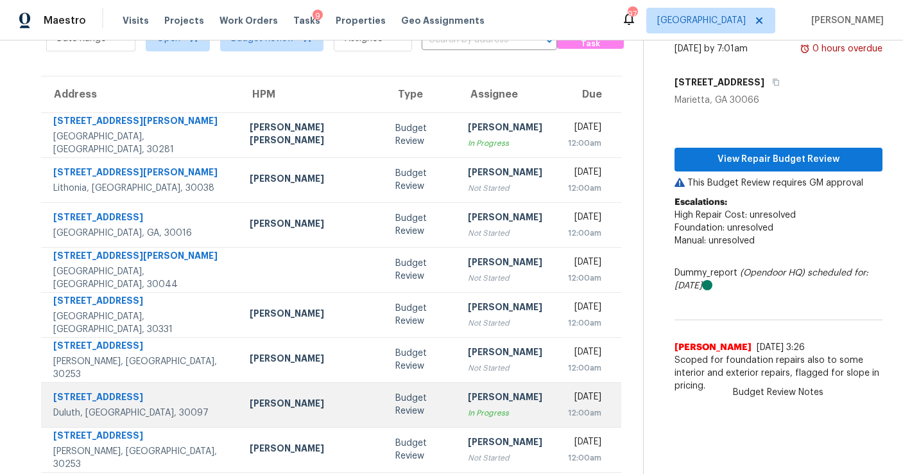
scroll to position [71, 0]
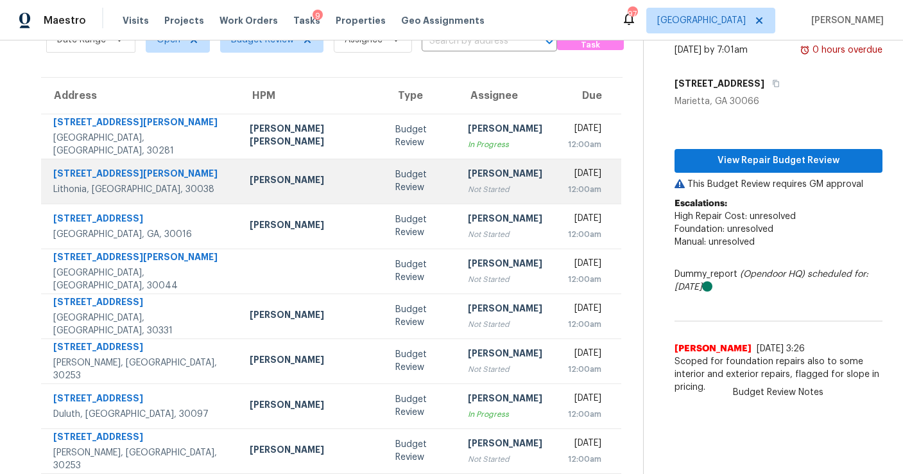
click at [468, 191] on div "Not Started" at bounding box center [505, 189] width 74 height 13
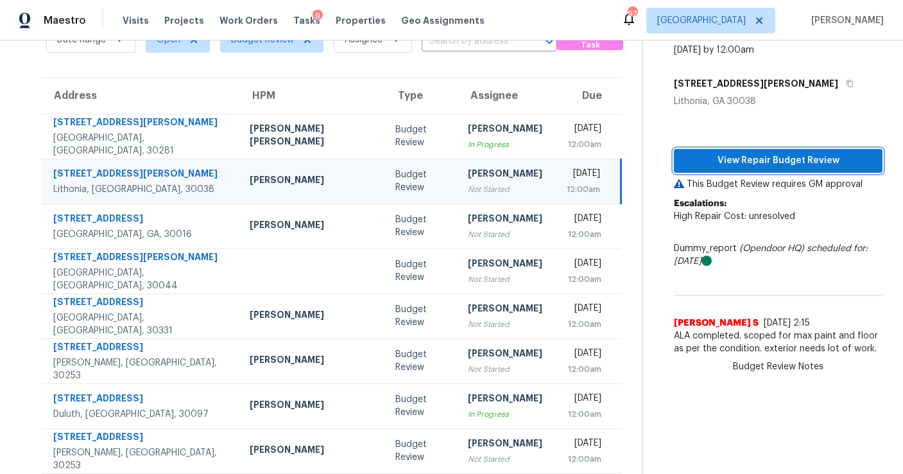
click at [764, 165] on span "View Repair Budget Review" at bounding box center [778, 161] width 188 height 16
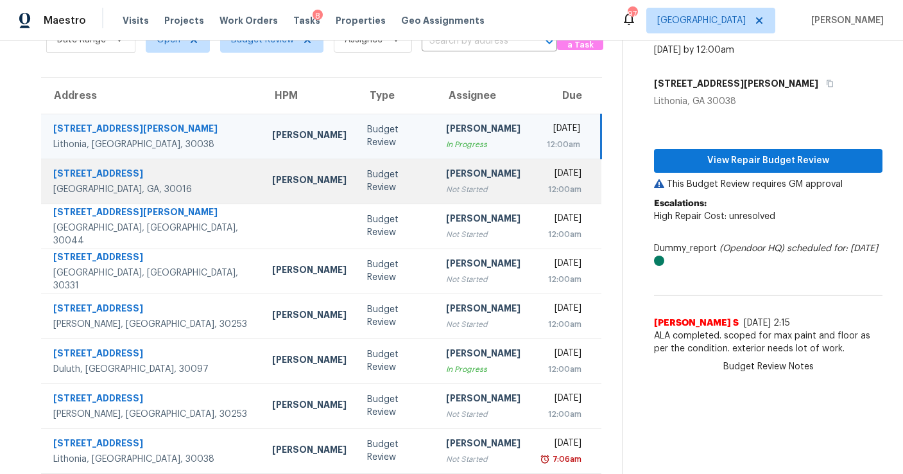
click at [446, 191] on div "Not Started" at bounding box center [483, 189] width 74 height 13
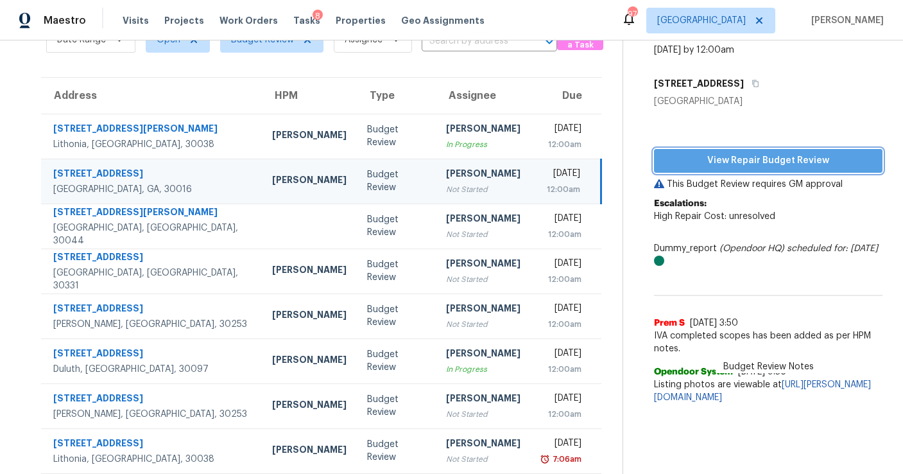
click at [708, 160] on span "View Repair Budget Review" at bounding box center [768, 161] width 208 height 16
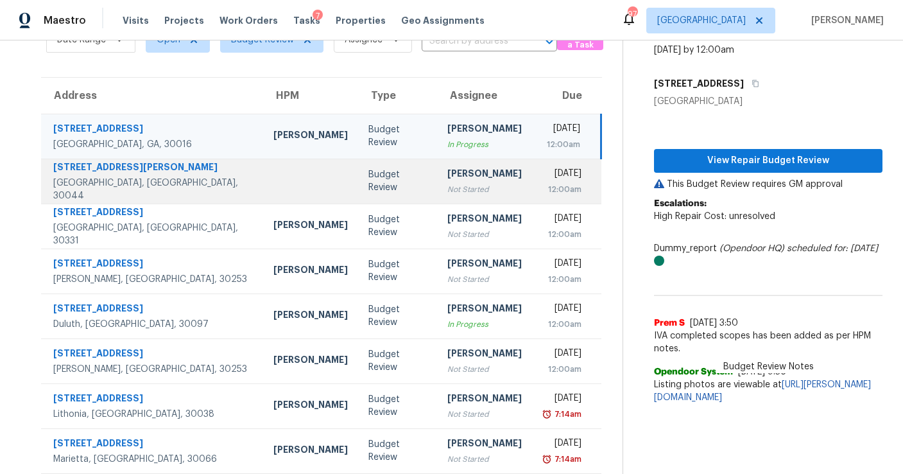
click at [452, 178] on div "[PERSON_NAME]" at bounding box center [484, 175] width 74 height 16
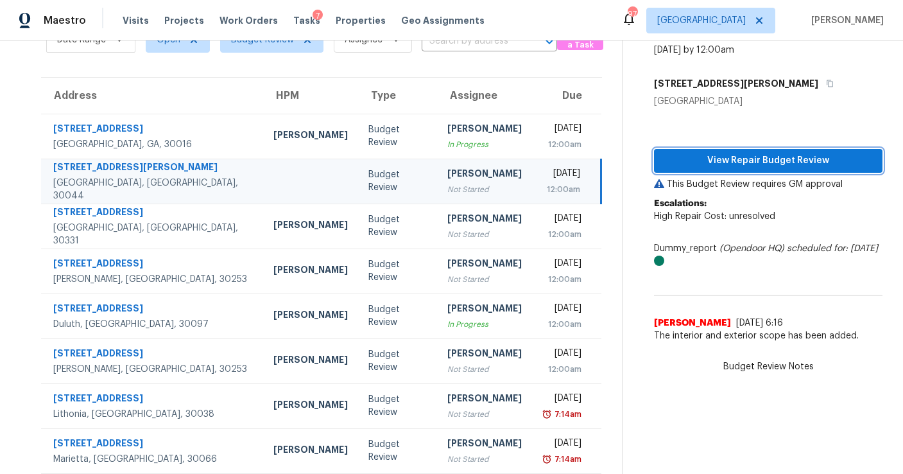
click at [712, 156] on span "View Repair Budget Review" at bounding box center [768, 161] width 208 height 16
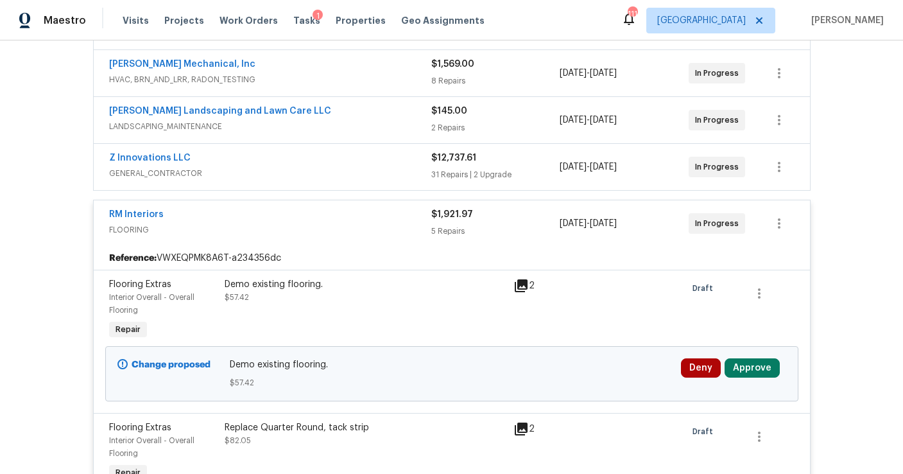
scroll to position [356, 0]
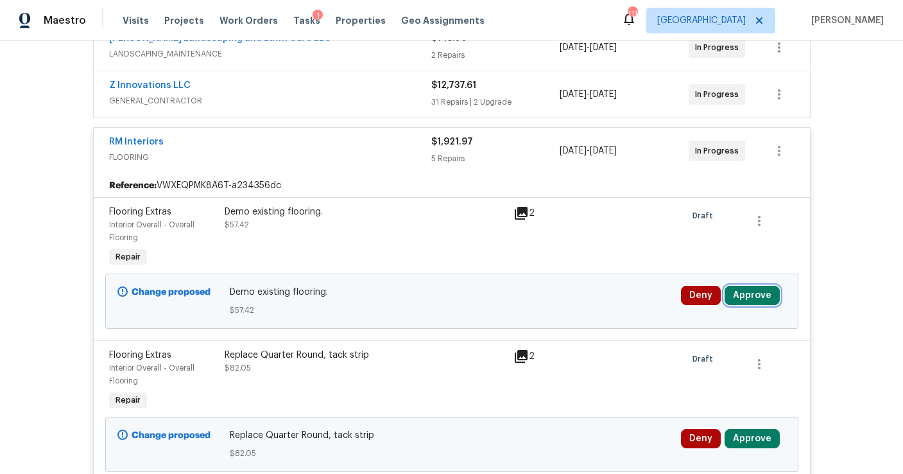
click at [744, 295] on button "Approve" at bounding box center [752, 295] width 55 height 19
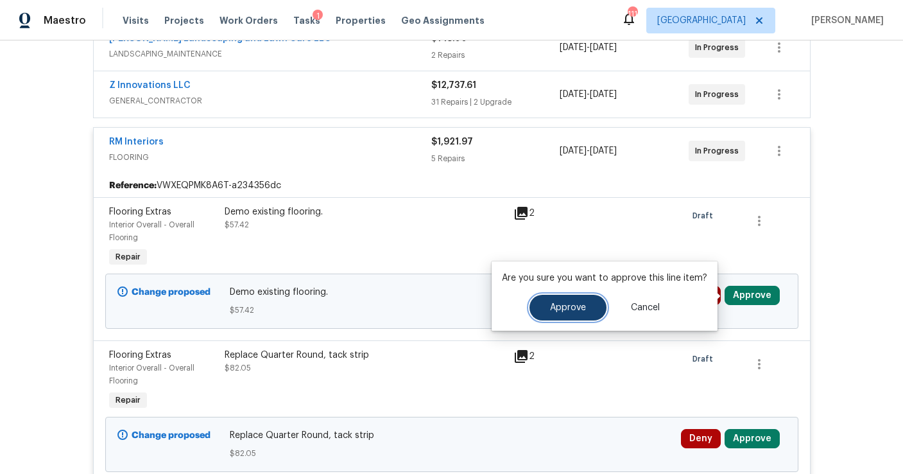
click at [581, 310] on span "Approve" at bounding box center [568, 308] width 36 height 10
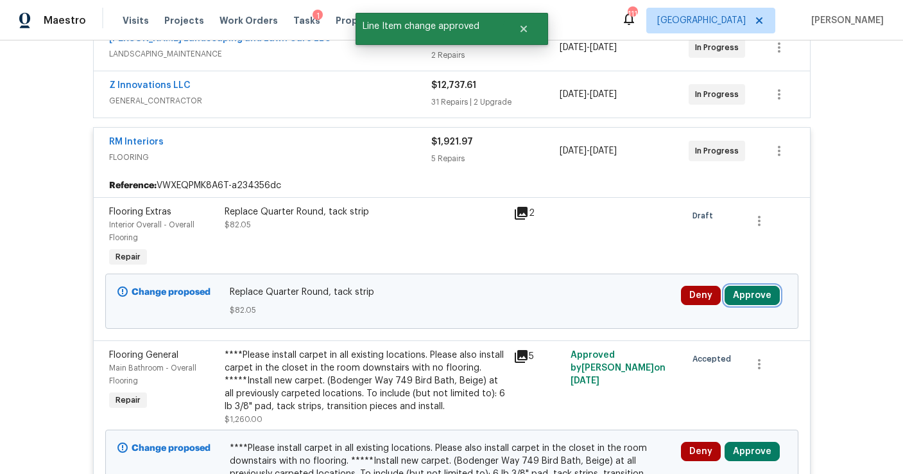
click at [733, 297] on button "Approve" at bounding box center [752, 295] width 55 height 19
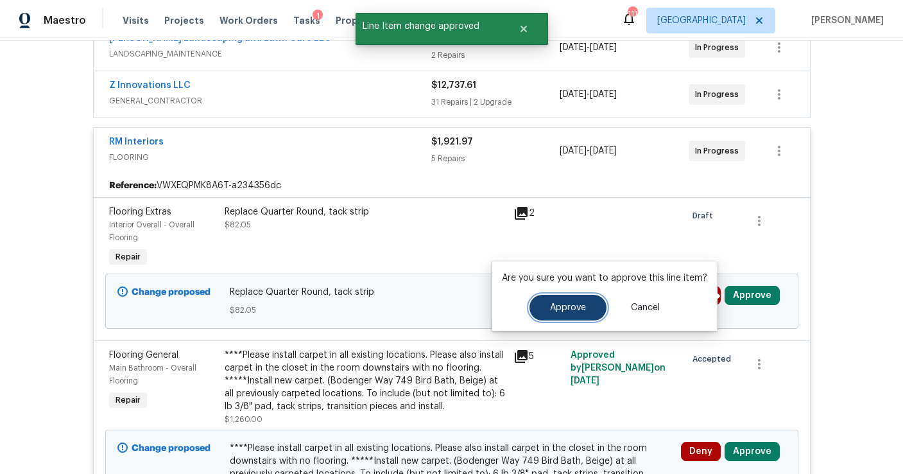
click at [555, 309] on span "Approve" at bounding box center [568, 308] width 36 height 10
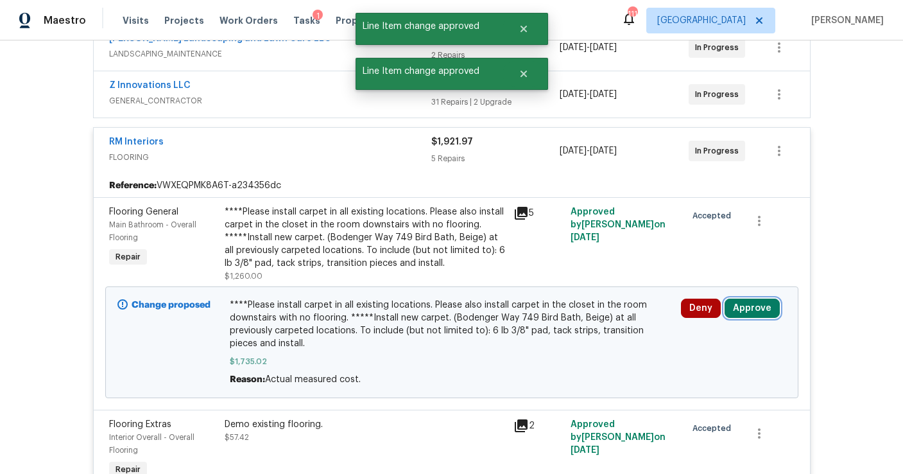
click at [751, 313] on button "Approve" at bounding box center [752, 308] width 55 height 19
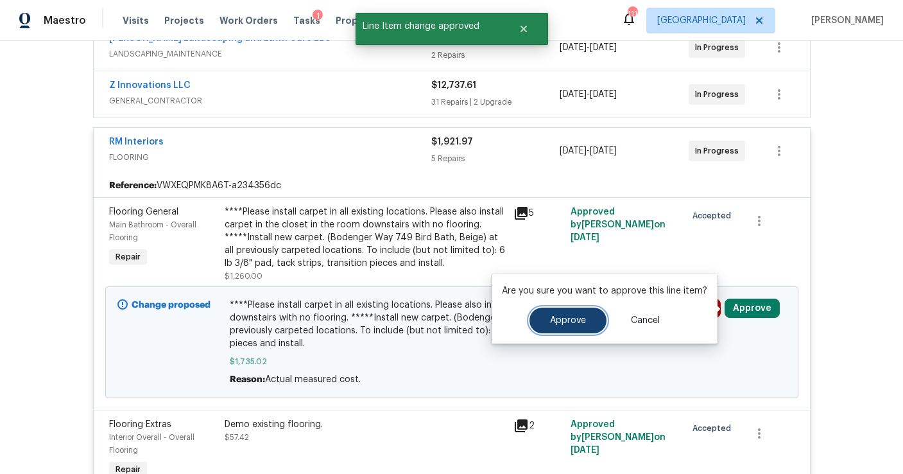
click at [562, 322] on span "Approve" at bounding box center [568, 321] width 36 height 10
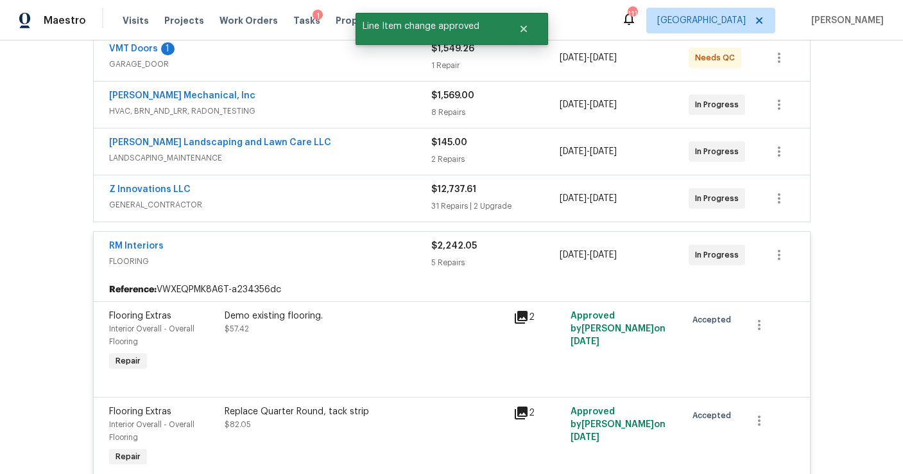
scroll to position [0, 0]
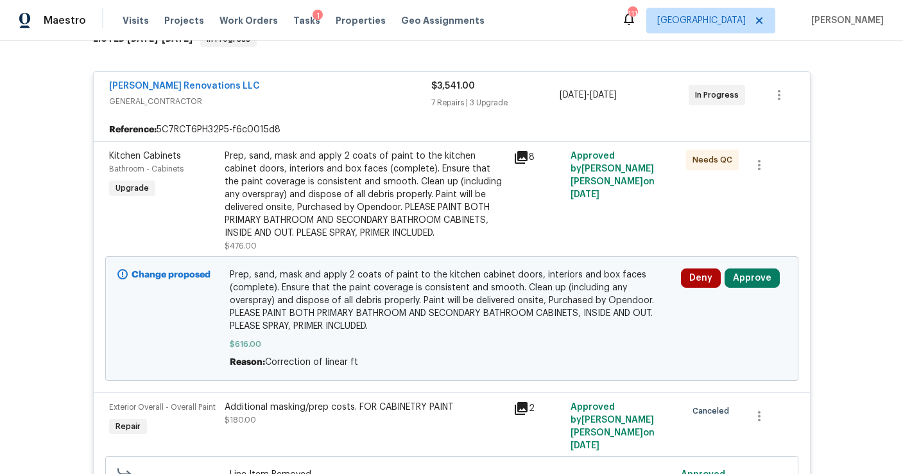
scroll to position [344, 0]
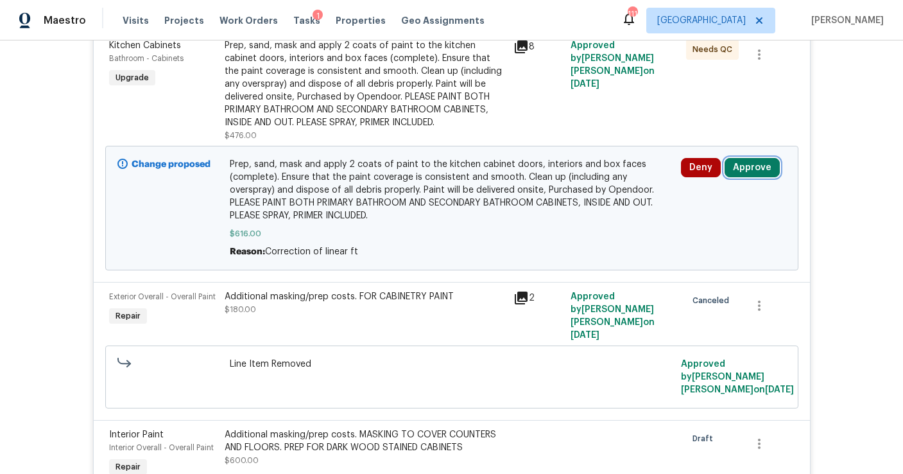
click at [759, 158] on button "Approve" at bounding box center [752, 167] width 55 height 19
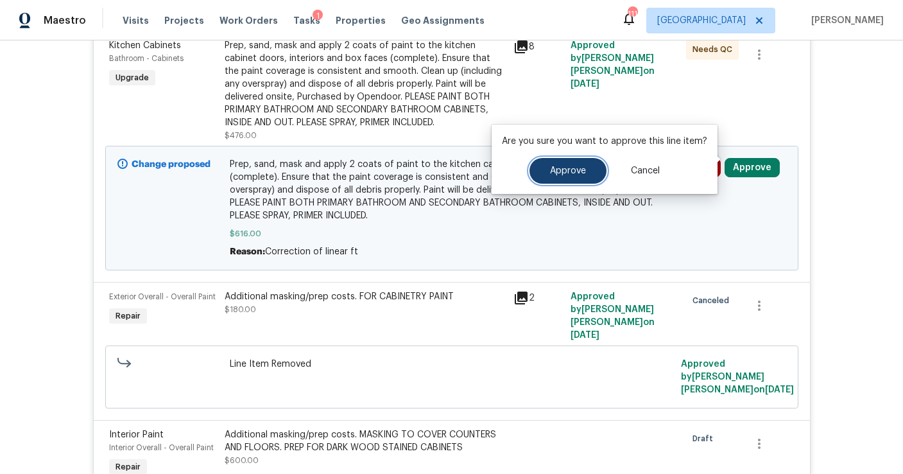
click at [554, 171] on span "Approve" at bounding box center [568, 171] width 36 height 10
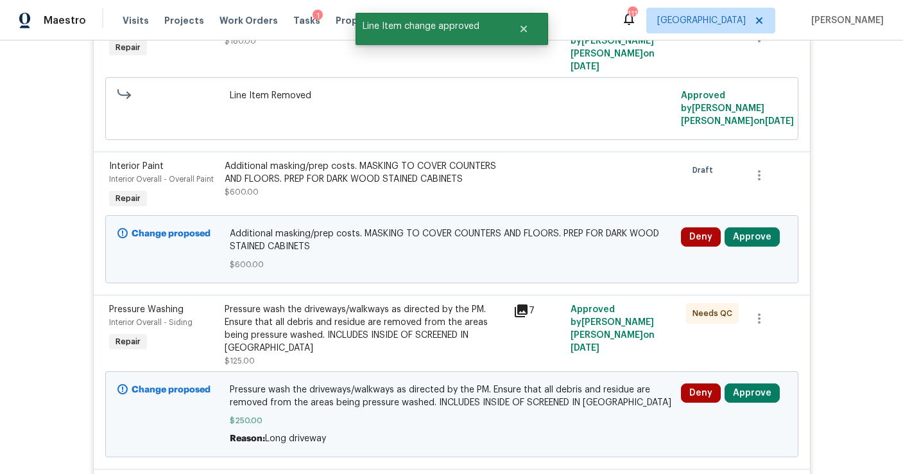
scroll to position [369, 0]
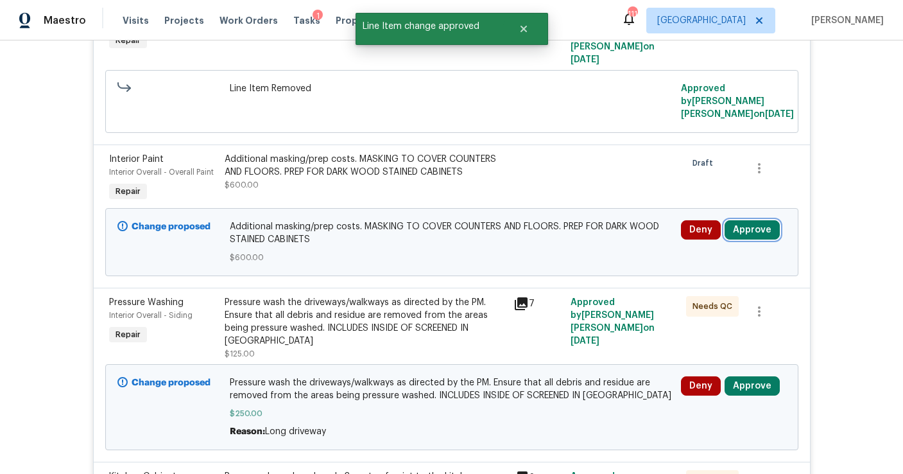
click at [749, 220] on button "Approve" at bounding box center [752, 229] width 55 height 19
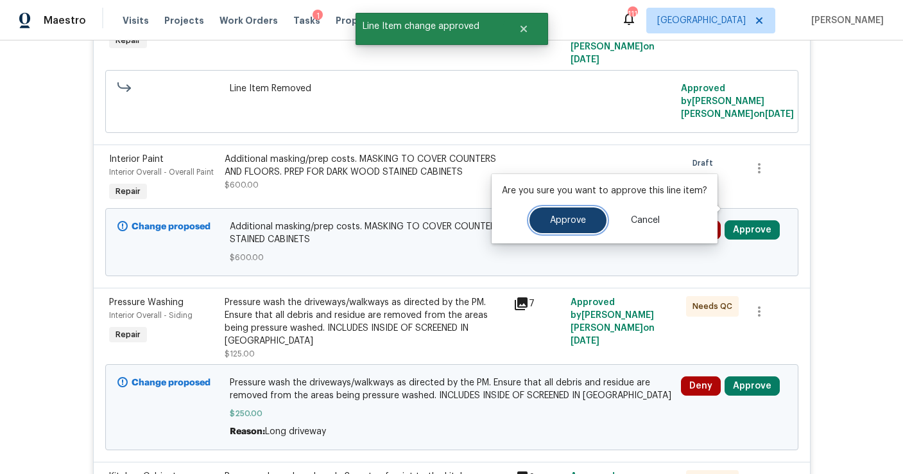
click at [592, 213] on button "Approve" at bounding box center [568, 220] width 77 height 26
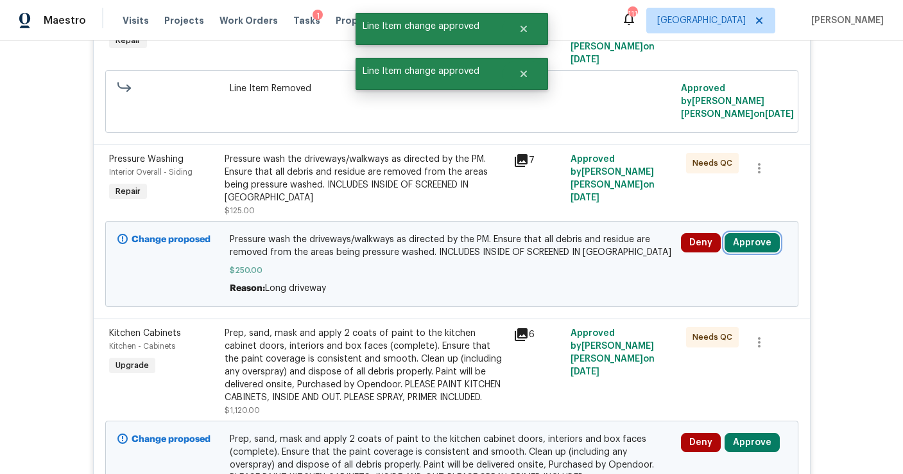
click at [757, 233] on button "Approve" at bounding box center [752, 242] width 55 height 19
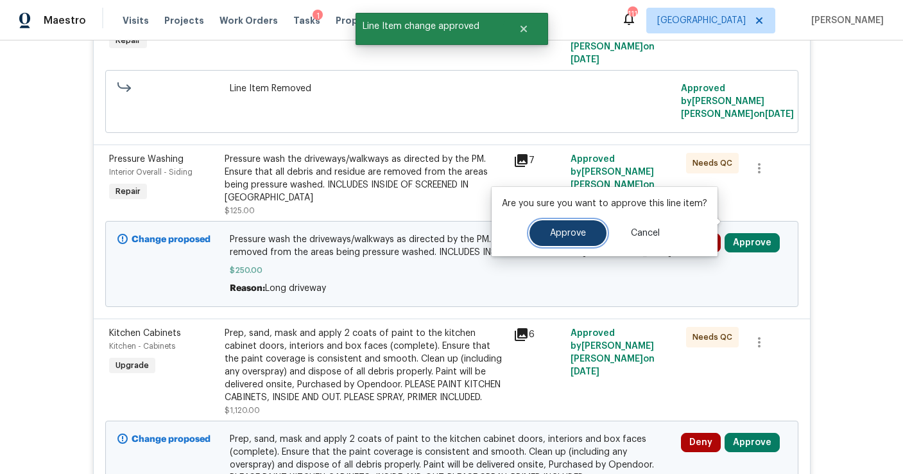
click at [589, 234] on button "Approve" at bounding box center [568, 233] width 77 height 26
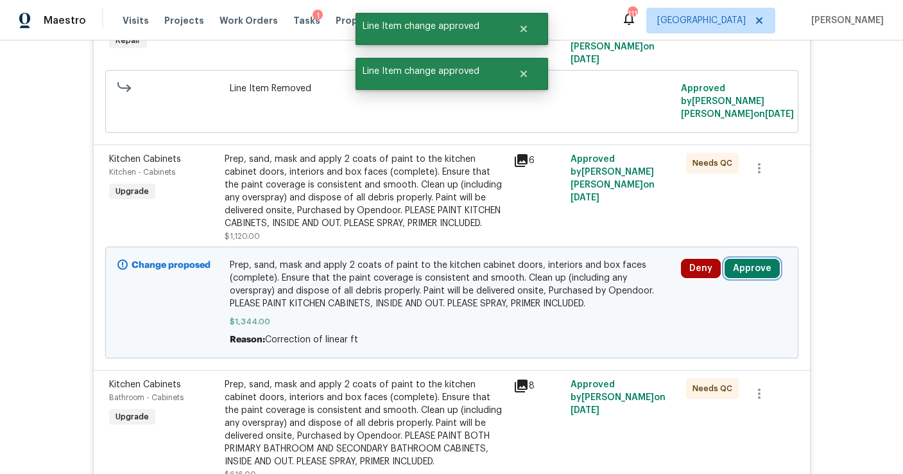
click at [745, 259] on button "Approve" at bounding box center [752, 268] width 55 height 19
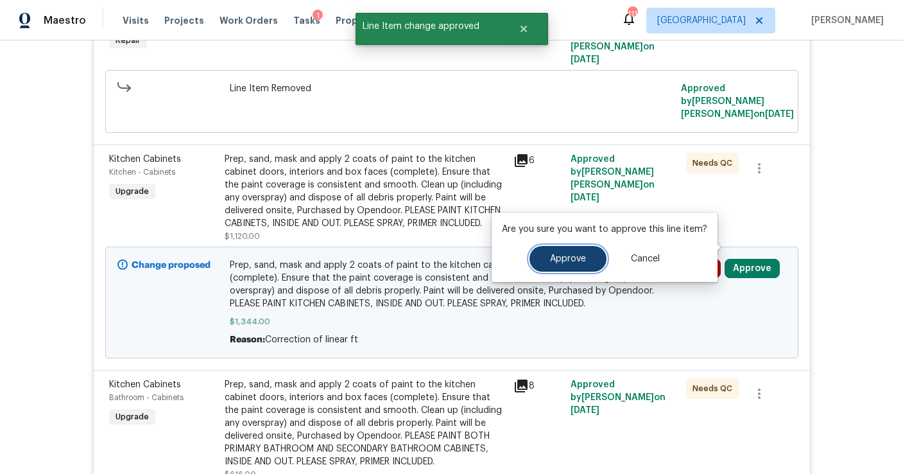
click at [578, 248] on button "Approve" at bounding box center [568, 259] width 77 height 26
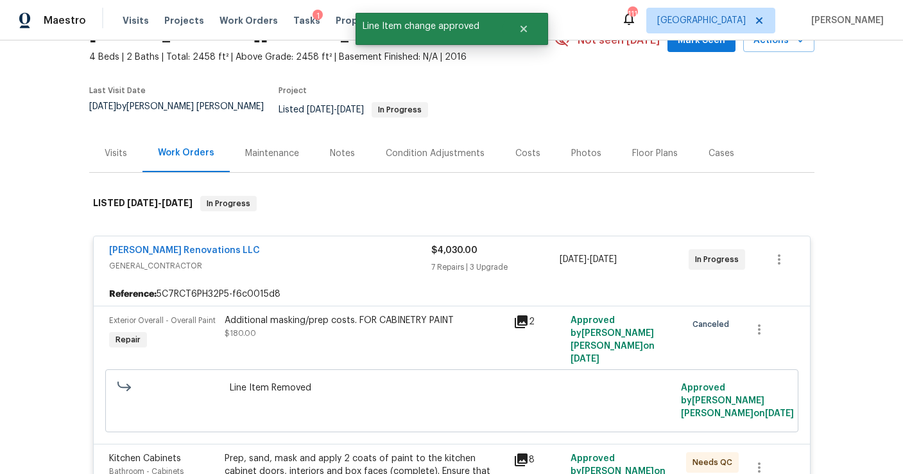
scroll to position [0, 0]
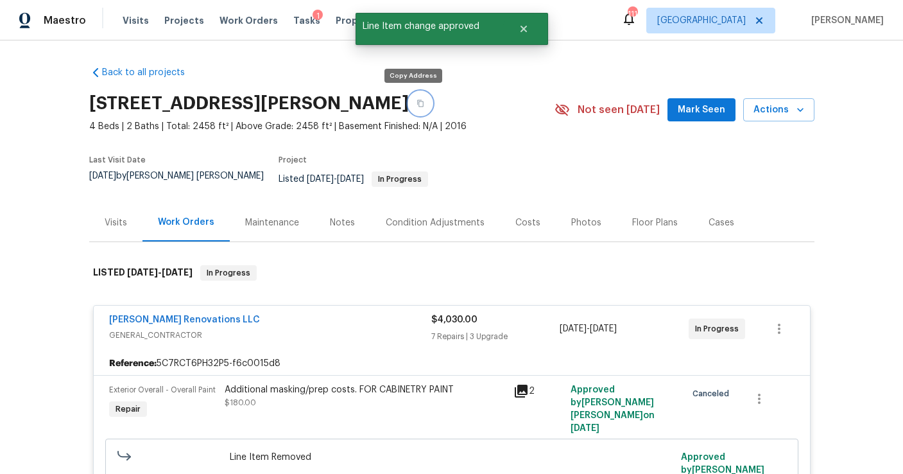
click at [417, 103] on icon "button" at bounding box center [420, 103] width 6 height 7
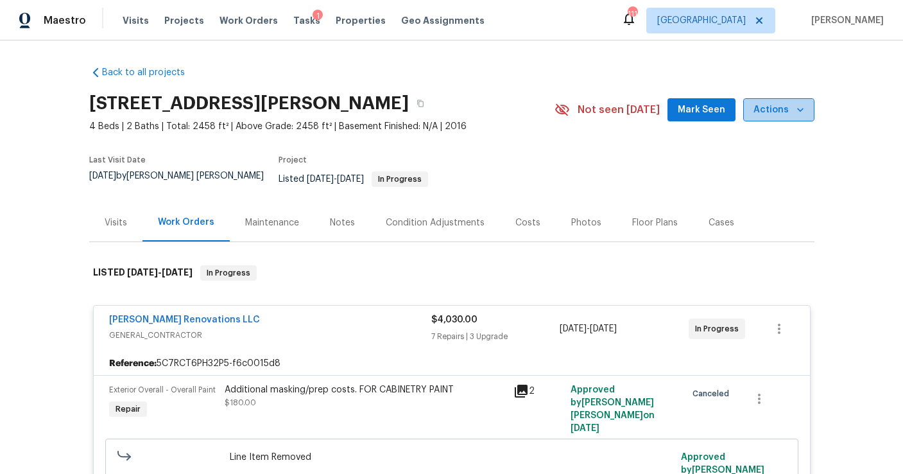
click at [790, 105] on span "Actions" at bounding box center [779, 110] width 51 height 16
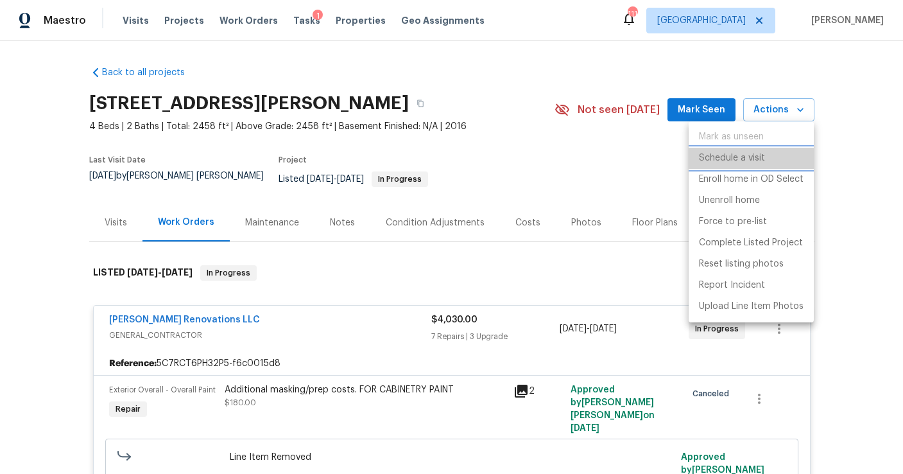
click at [736, 156] on p "Schedule a visit" at bounding box center [732, 158] width 66 height 13
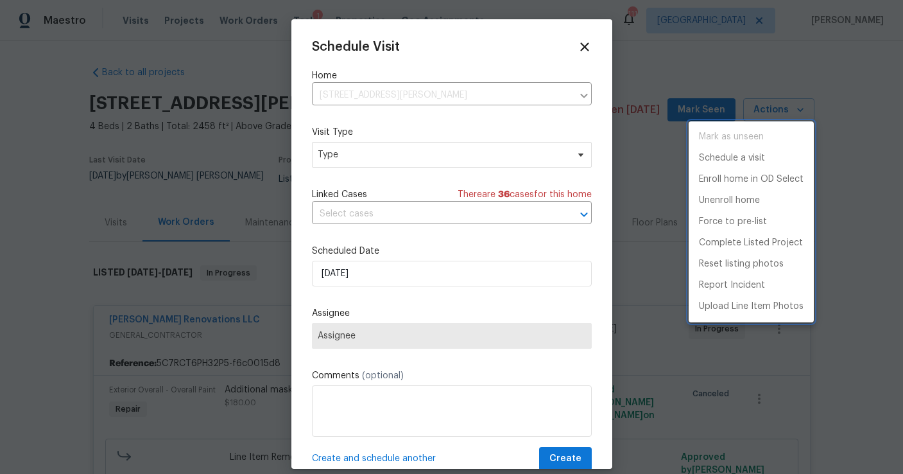
click at [374, 143] on div at bounding box center [451, 237] width 903 height 474
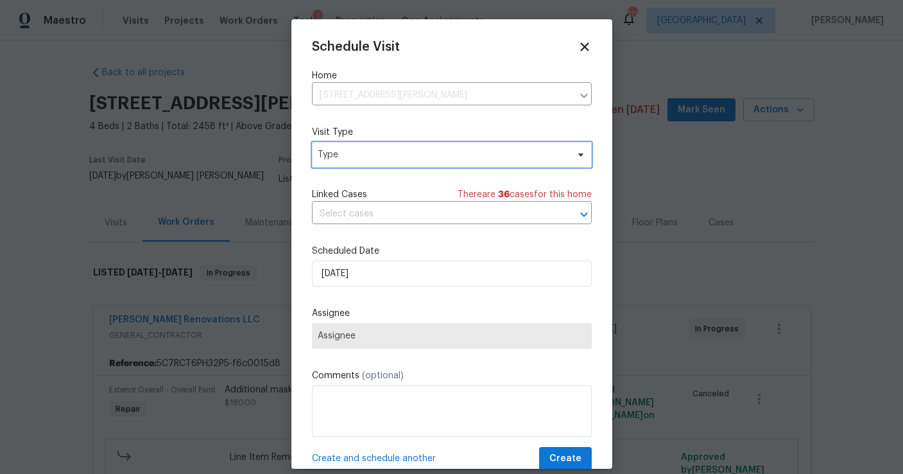
click at [362, 152] on span "Type" at bounding box center [443, 154] width 250 height 13
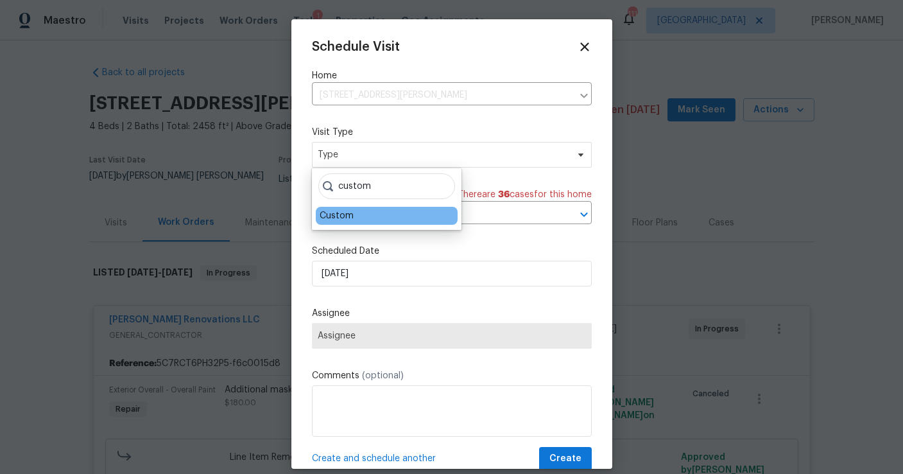
type input "custom"
click at [347, 213] on div "Custom" at bounding box center [337, 215] width 34 height 13
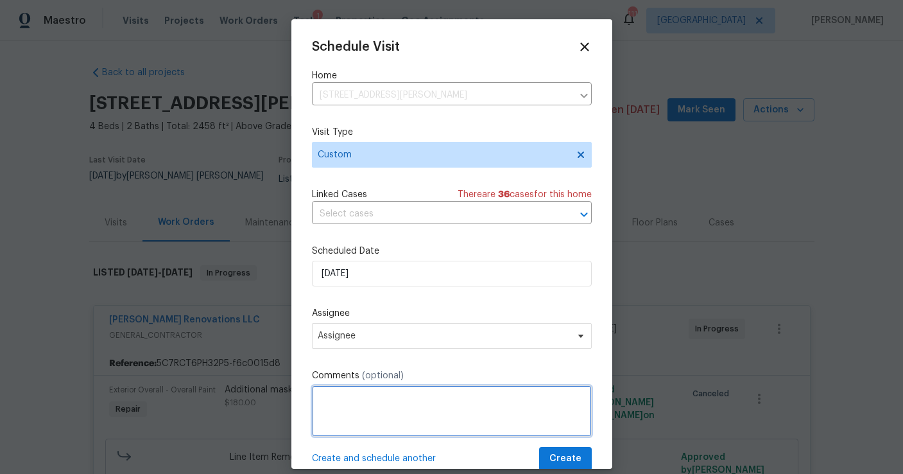
click at [376, 414] on textarea at bounding box center [452, 410] width 280 height 51
type textarea "Low secret shopper score"
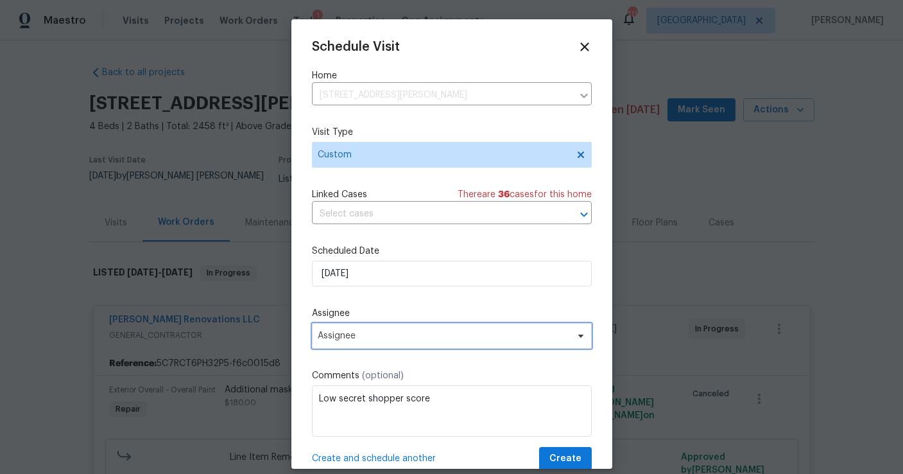
click at [381, 329] on span "Assignee" at bounding box center [452, 336] width 280 height 26
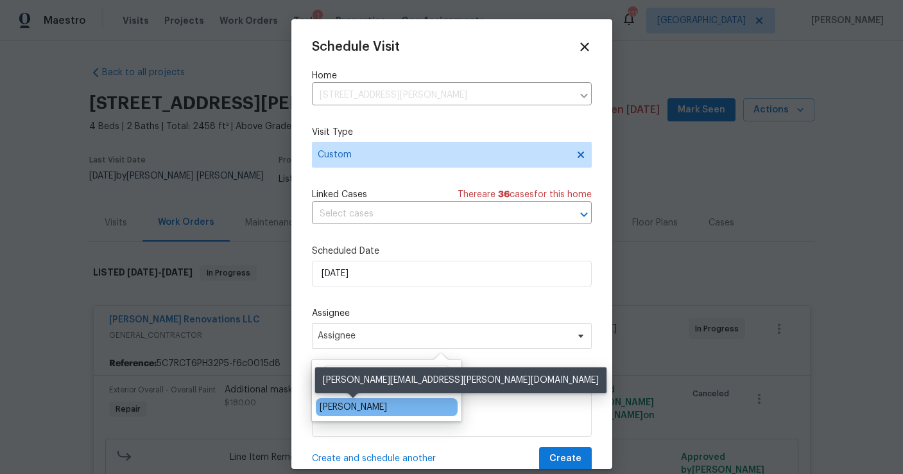
type input "cynthia"
click at [363, 407] on div "[PERSON_NAME]" at bounding box center [353, 407] width 67 height 13
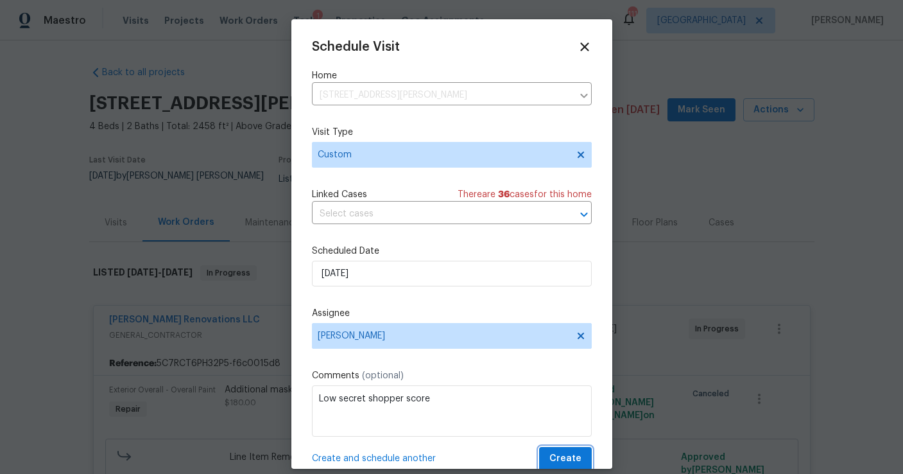
click at [557, 454] on span "Create" at bounding box center [566, 459] width 32 height 16
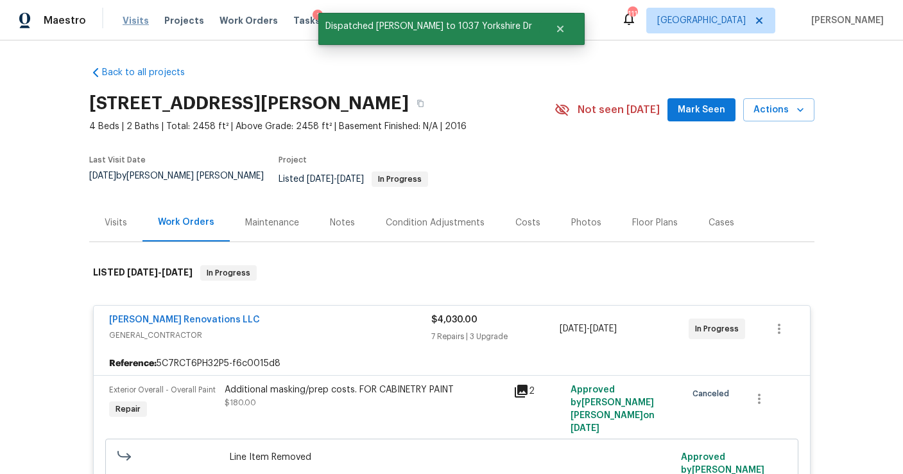
click at [132, 18] on span "Visits" at bounding box center [136, 20] width 26 height 13
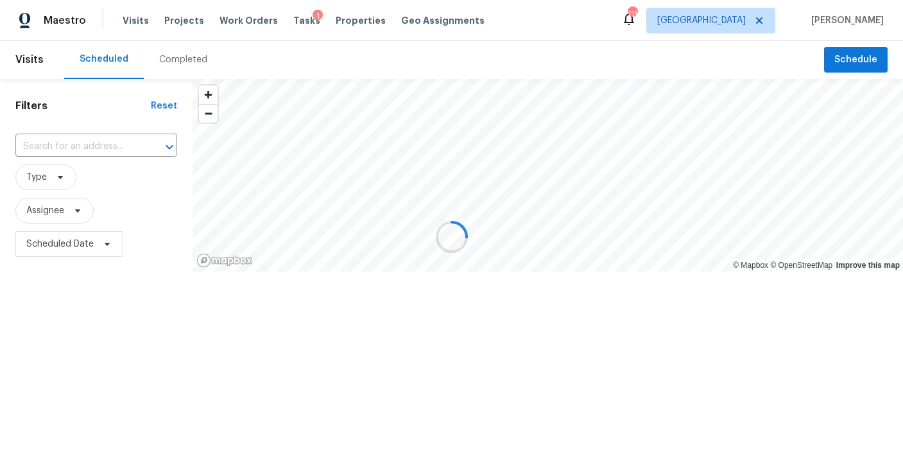
click at [82, 143] on div at bounding box center [451, 237] width 903 height 474
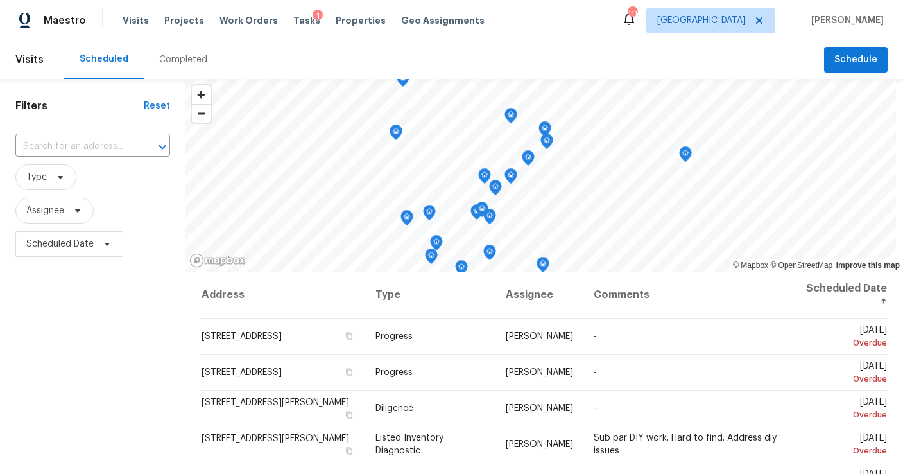
click at [65, 146] on input "text" at bounding box center [74, 147] width 119 height 20
type input "1037 y"
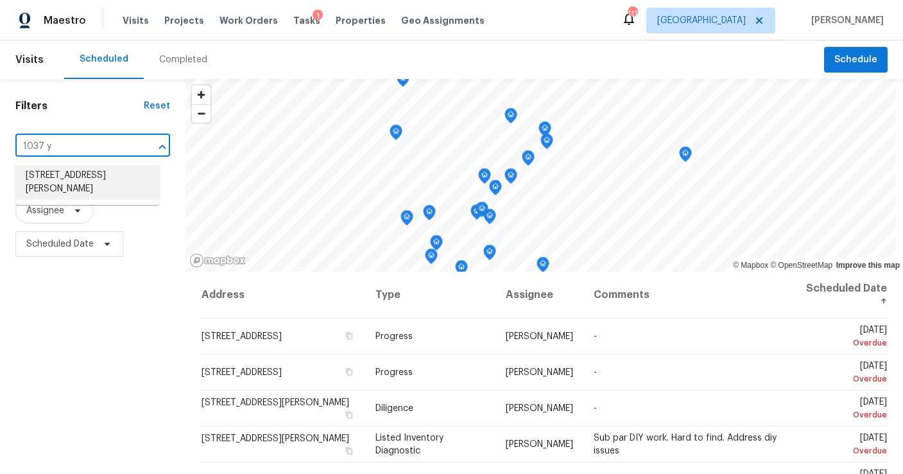
click at [67, 186] on li "1037 Yorkshire Dr, Griffin, GA 30223" at bounding box center [87, 182] width 144 height 35
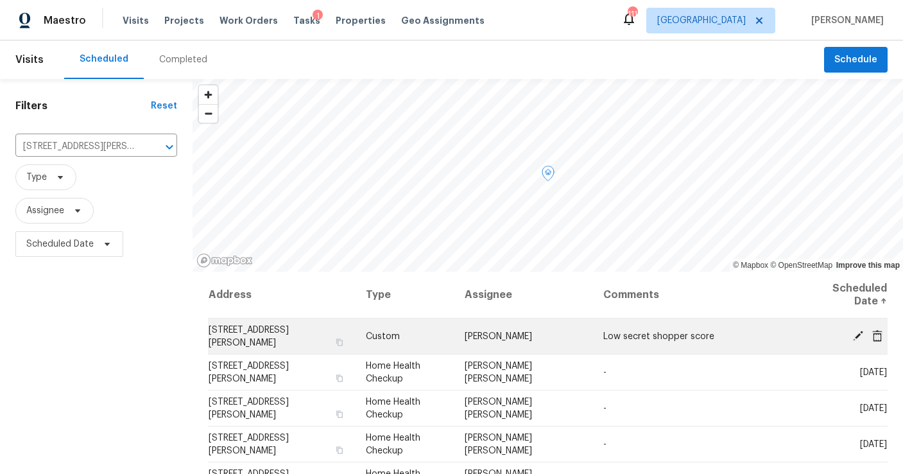
click at [858, 334] on icon at bounding box center [858, 335] width 10 height 10
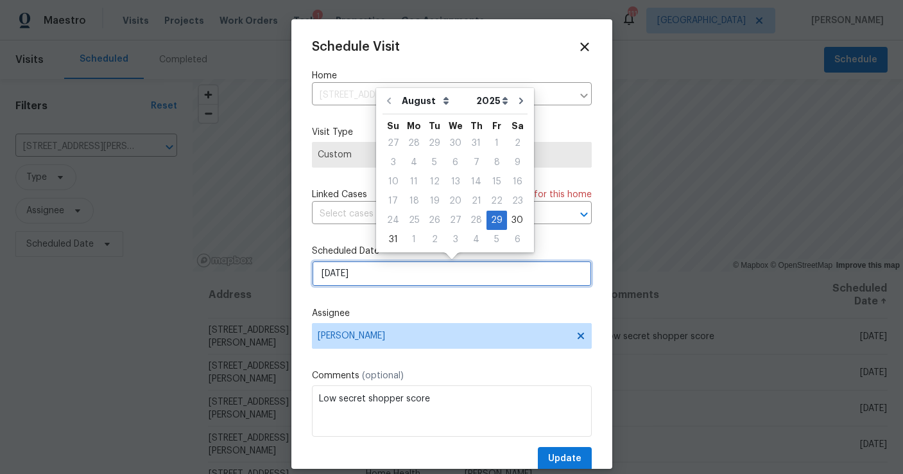
click at [386, 276] on input "[DATE]" at bounding box center [452, 274] width 280 height 26
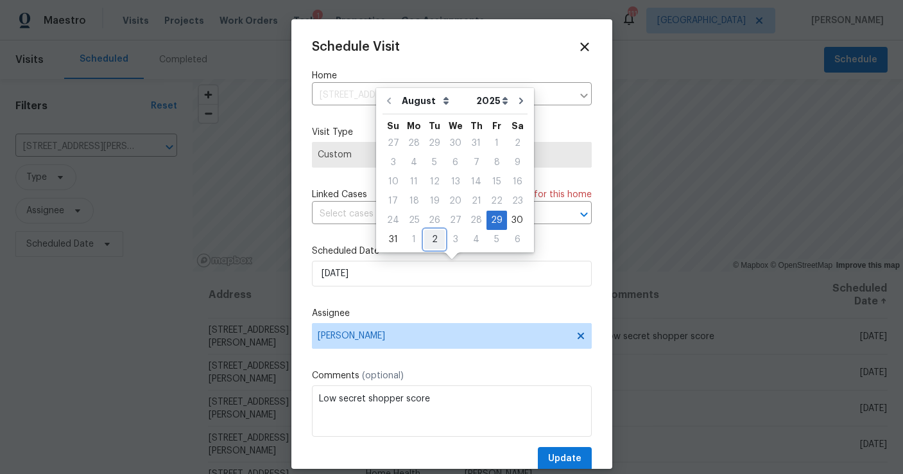
click at [433, 239] on div "2" at bounding box center [434, 239] width 21 height 18
type input "9/2/2025"
select select "8"
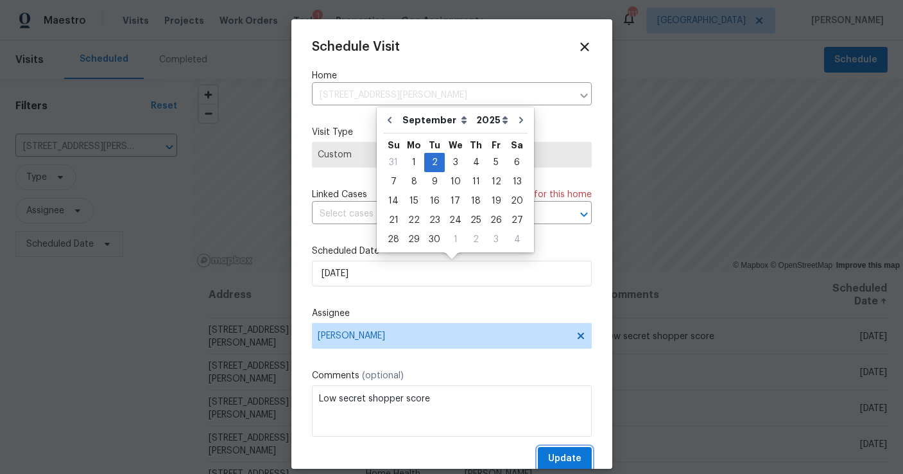
click at [563, 455] on span "Update" at bounding box center [564, 459] width 33 height 16
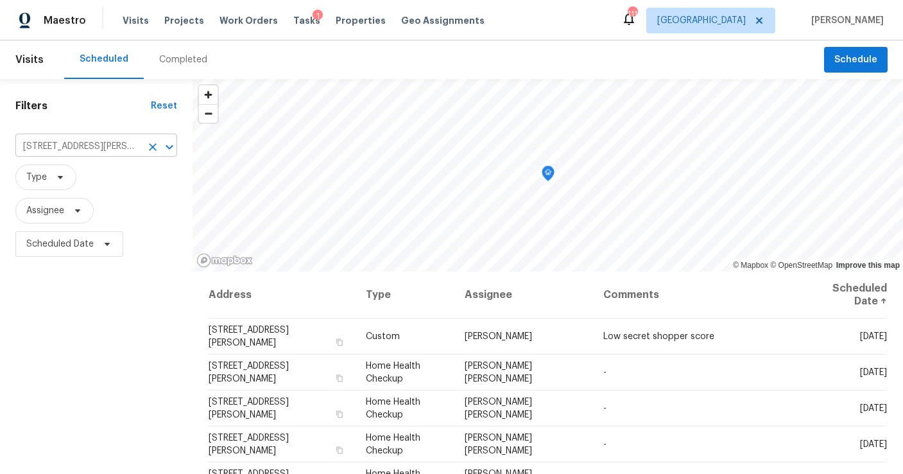
click at [152, 144] on icon "Clear" at bounding box center [152, 147] width 13 height 13
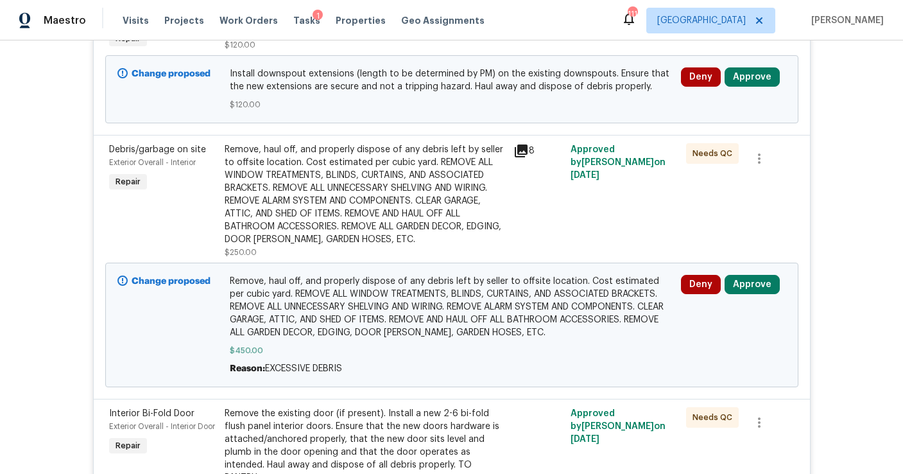
scroll to position [458, 0]
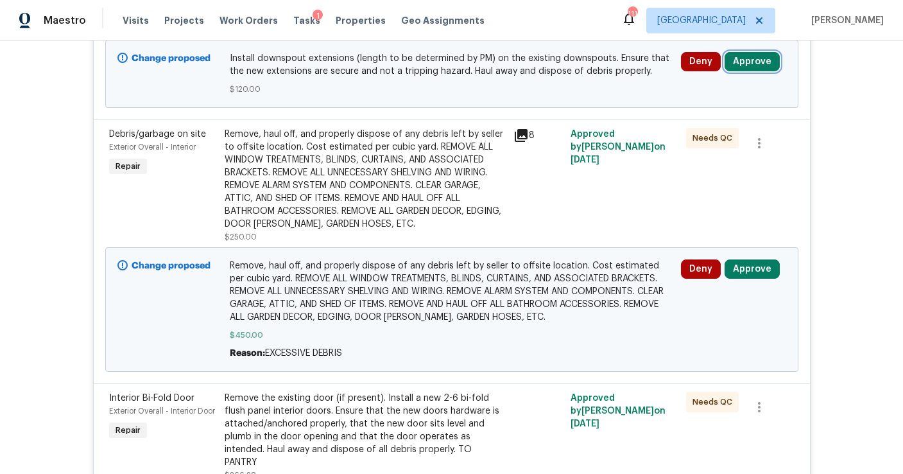
click at [757, 52] on button "Approve" at bounding box center [752, 61] width 55 height 19
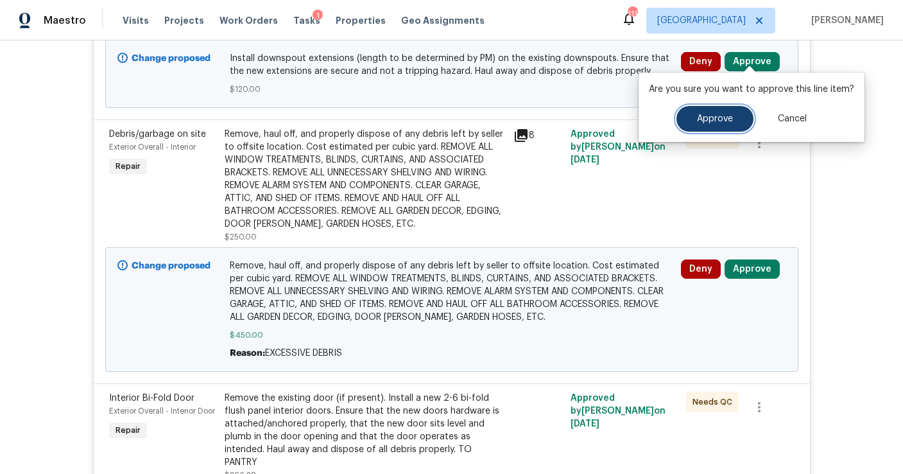
click at [708, 121] on span "Approve" at bounding box center [715, 119] width 36 height 10
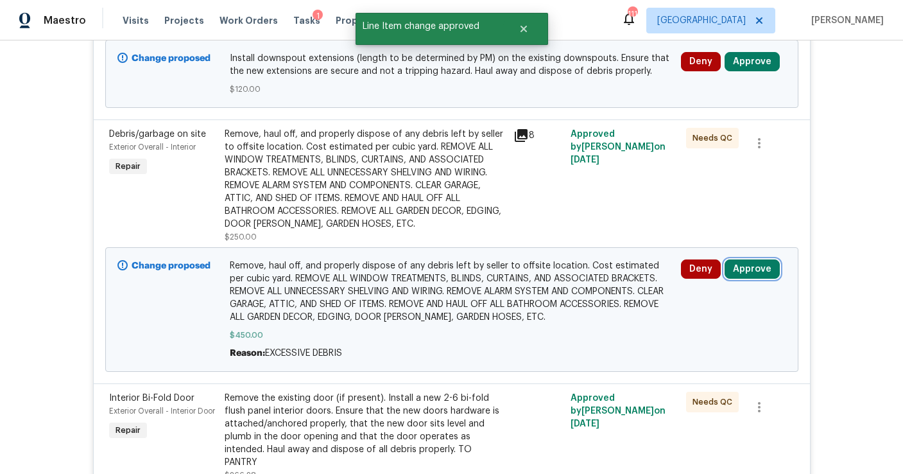
click at [742, 259] on button "Approve" at bounding box center [752, 268] width 55 height 19
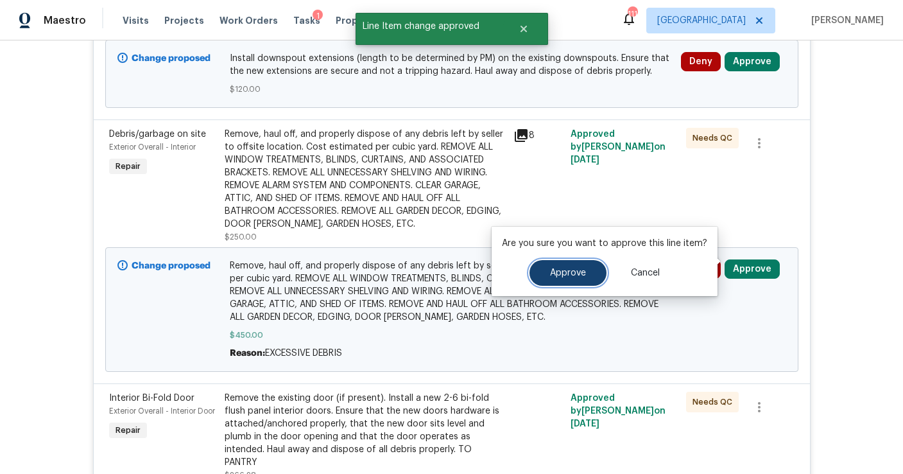
click at [596, 274] on button "Approve" at bounding box center [568, 273] width 77 height 26
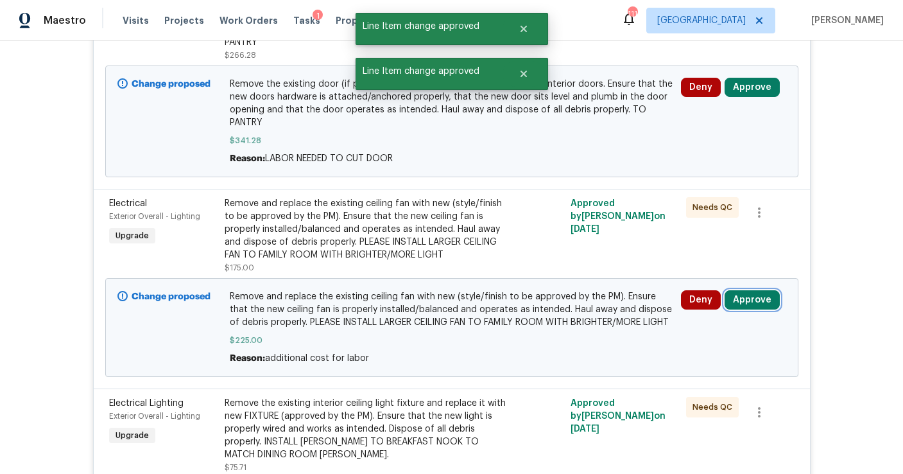
click at [732, 290] on button "Approve" at bounding box center [752, 299] width 55 height 19
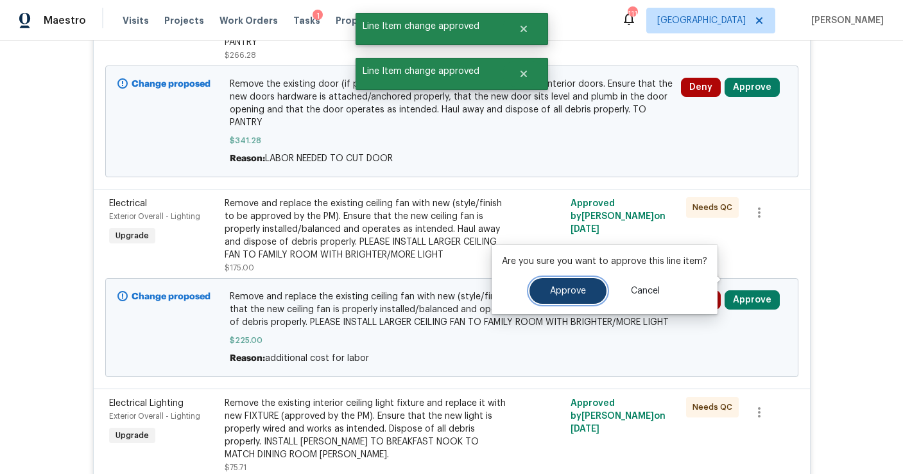
click at [567, 295] on button "Approve" at bounding box center [568, 291] width 77 height 26
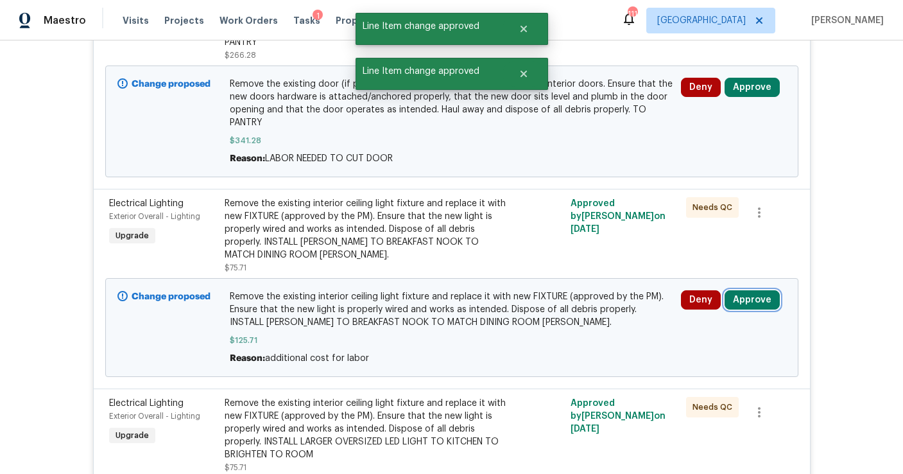
click at [739, 290] on button "Approve" at bounding box center [752, 299] width 55 height 19
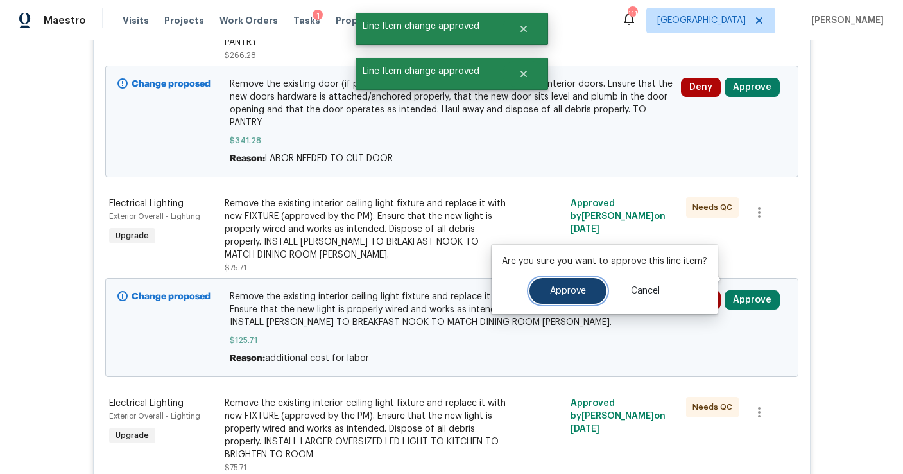
click at [579, 288] on span "Approve" at bounding box center [568, 291] width 36 height 10
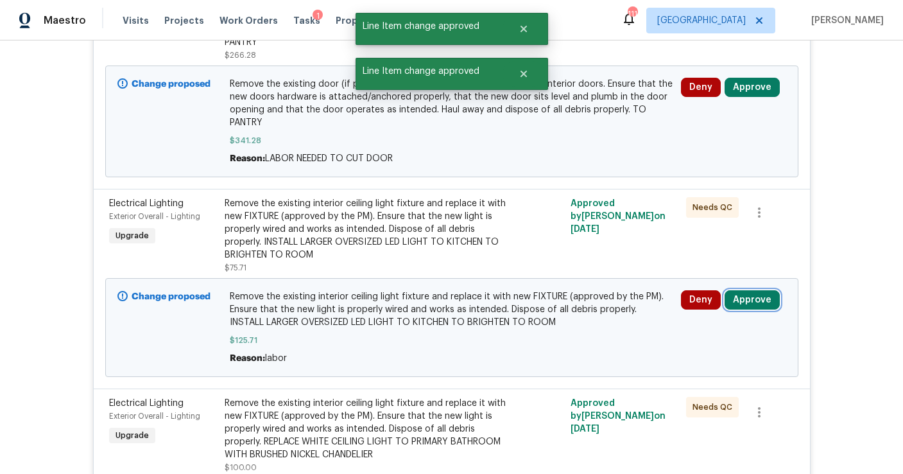
click at [740, 290] on button "Approve" at bounding box center [752, 299] width 55 height 19
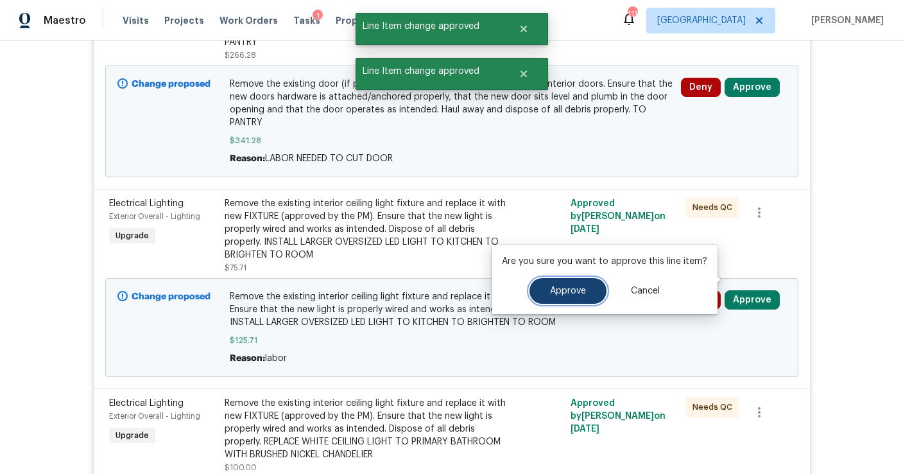
click at [574, 293] on span "Approve" at bounding box center [568, 291] width 36 height 10
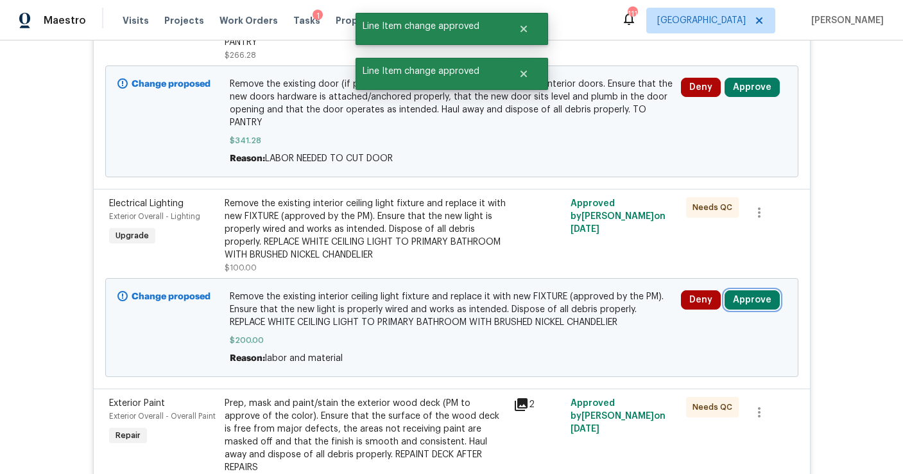
click at [738, 290] on button "Approve" at bounding box center [752, 299] width 55 height 19
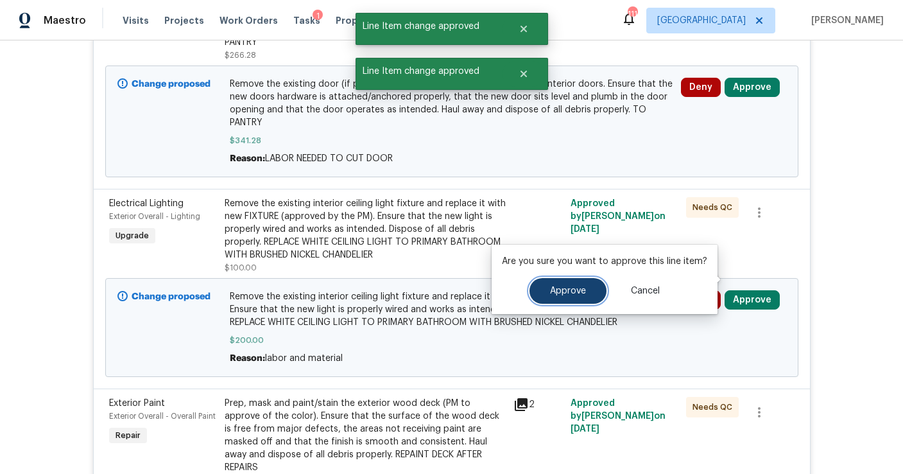
click at [578, 297] on button "Approve" at bounding box center [568, 291] width 77 height 26
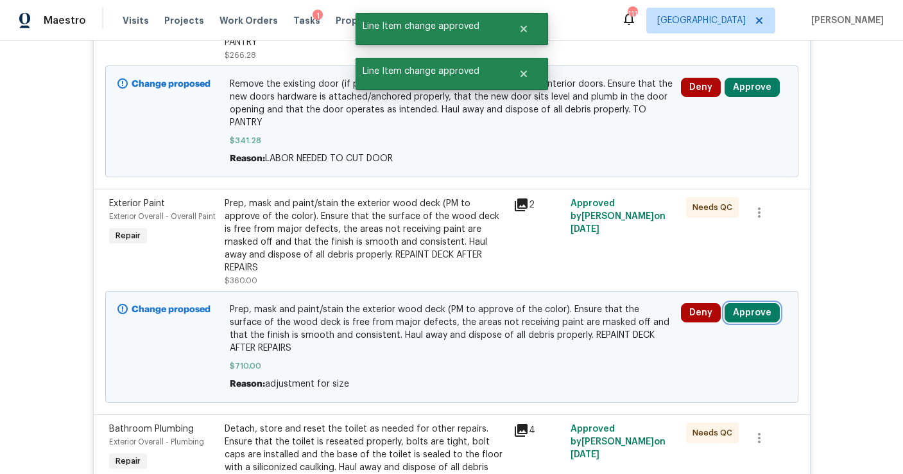
click at [737, 303] on button "Approve" at bounding box center [752, 312] width 55 height 19
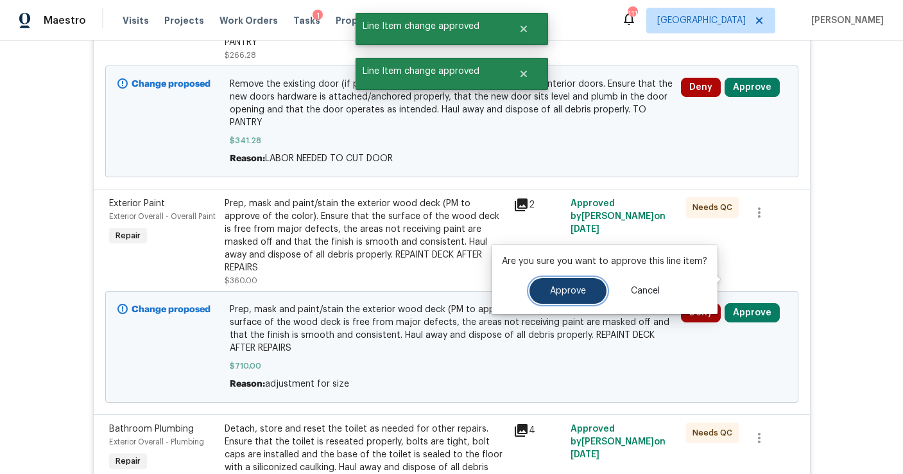
click at [562, 294] on span "Approve" at bounding box center [568, 291] width 36 height 10
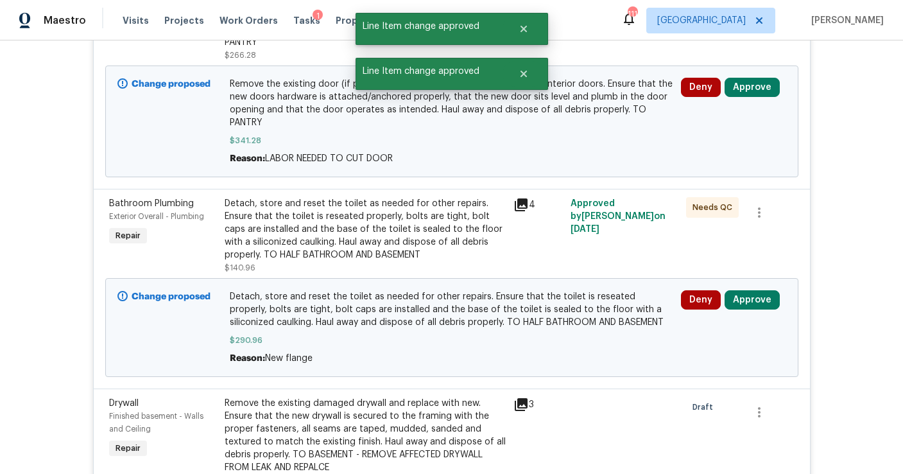
click at [742, 78] on span "Approve" at bounding box center [752, 87] width 55 height 19
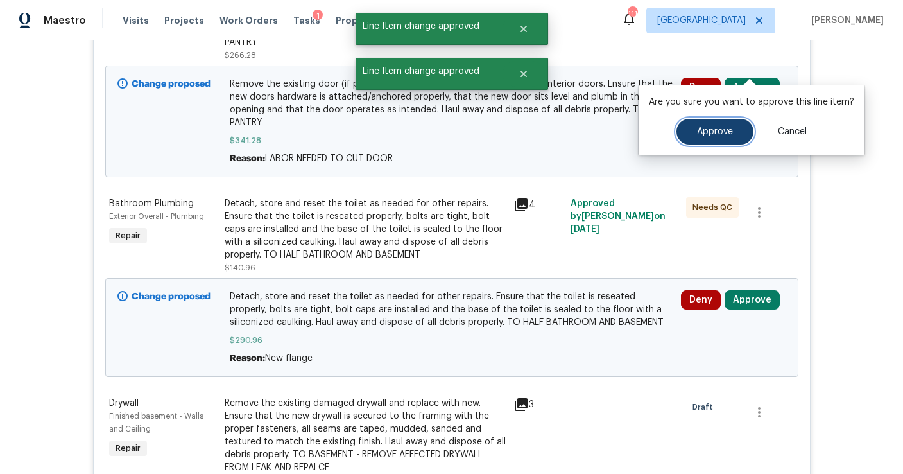
click at [715, 130] on span "Approve" at bounding box center [715, 132] width 36 height 10
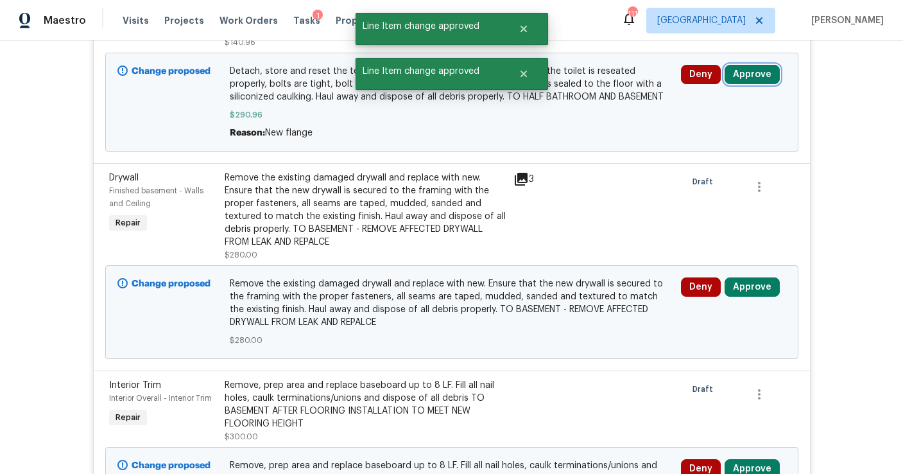
click at [755, 66] on button "Approve" at bounding box center [752, 74] width 55 height 19
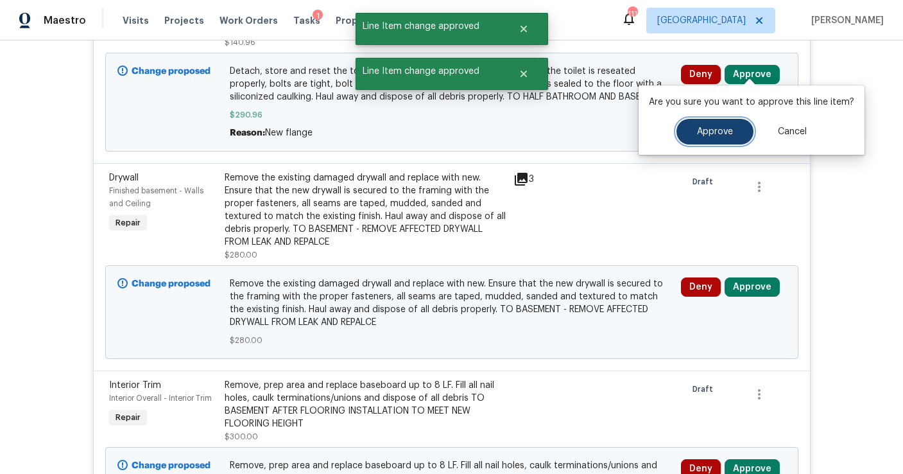
click at [721, 122] on button "Approve" at bounding box center [715, 132] width 77 height 26
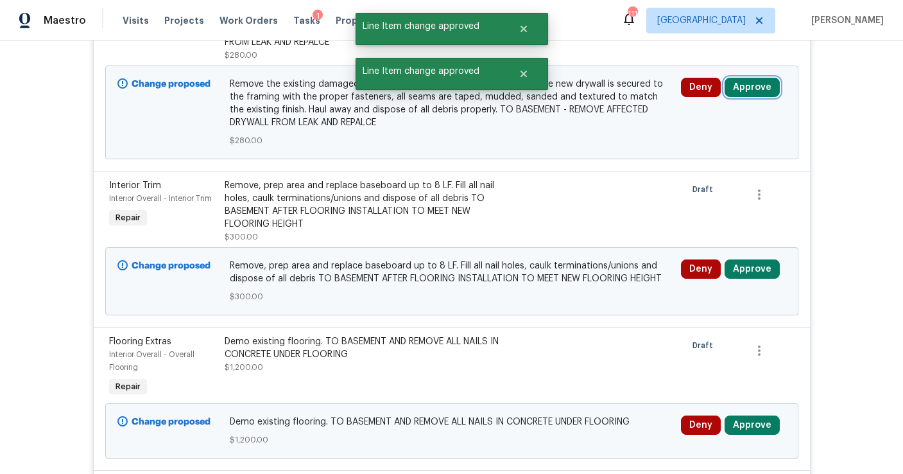
click at [747, 78] on button "Approve" at bounding box center [752, 87] width 55 height 19
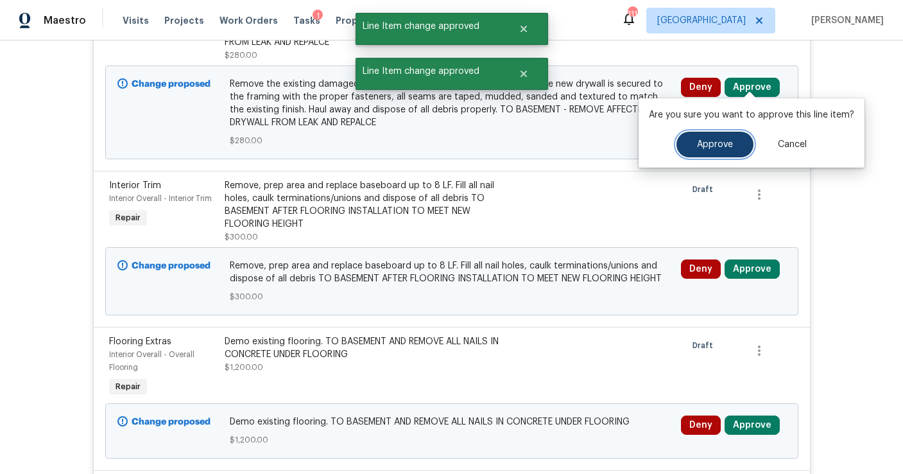
click at [714, 146] on span "Approve" at bounding box center [715, 145] width 36 height 10
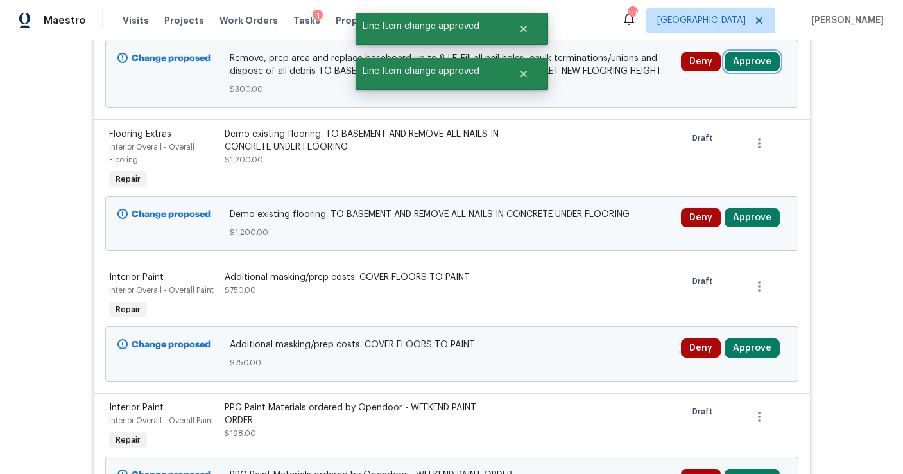
click at [746, 52] on button "Approve" at bounding box center [752, 61] width 55 height 19
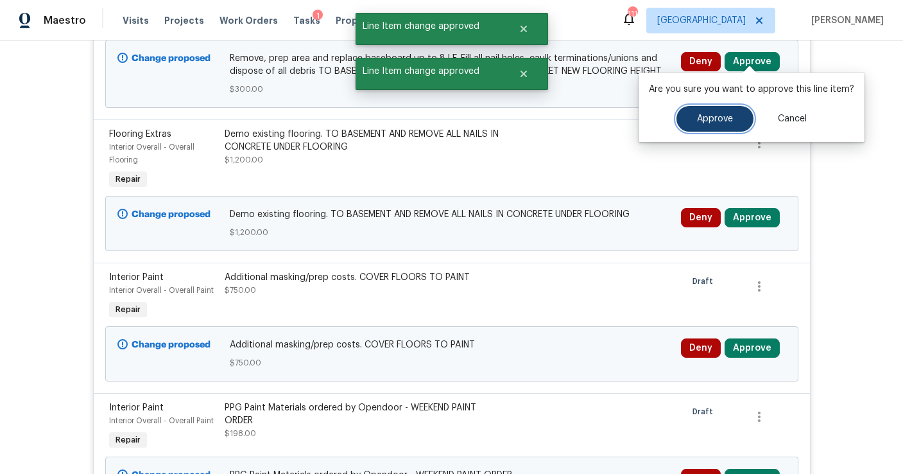
click at [705, 122] on span "Approve" at bounding box center [715, 119] width 36 height 10
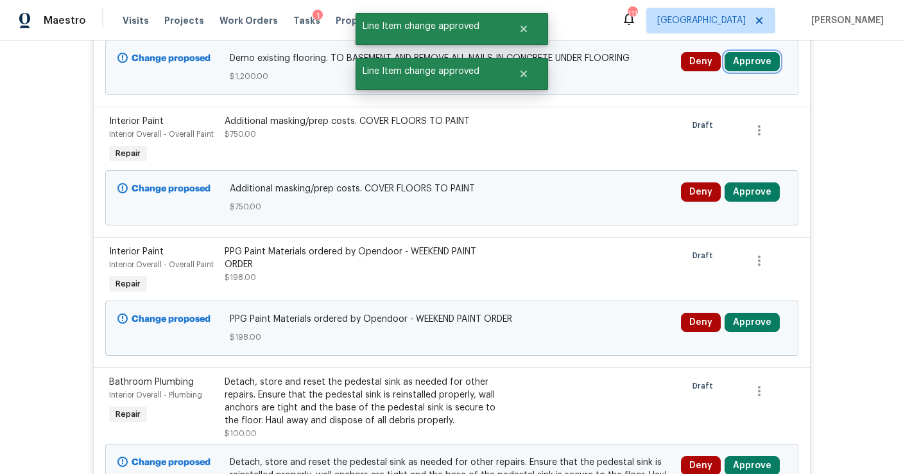
click at [753, 55] on button "Approve" at bounding box center [752, 61] width 55 height 19
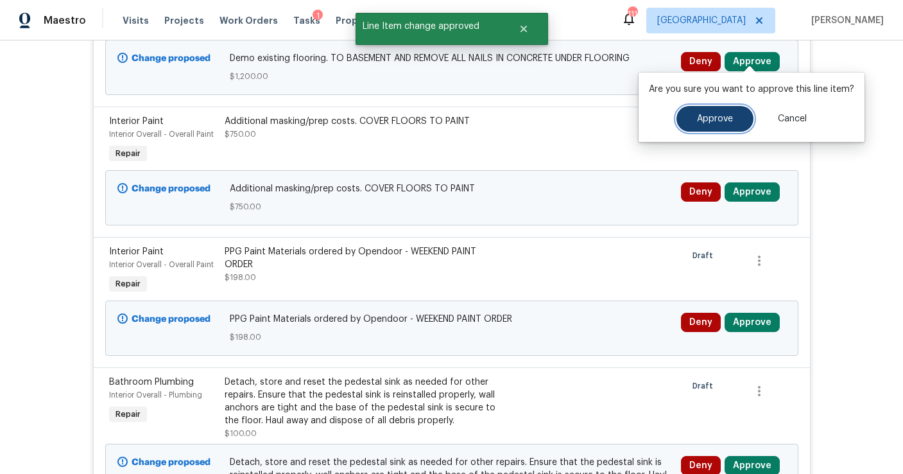
click at [715, 114] on span "Approve" at bounding box center [715, 119] width 36 height 10
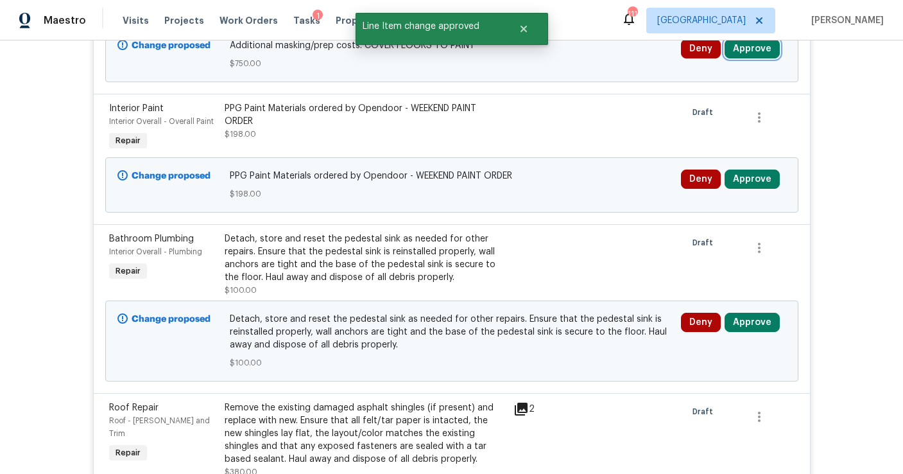
click at [741, 46] on button "Approve" at bounding box center [752, 48] width 55 height 19
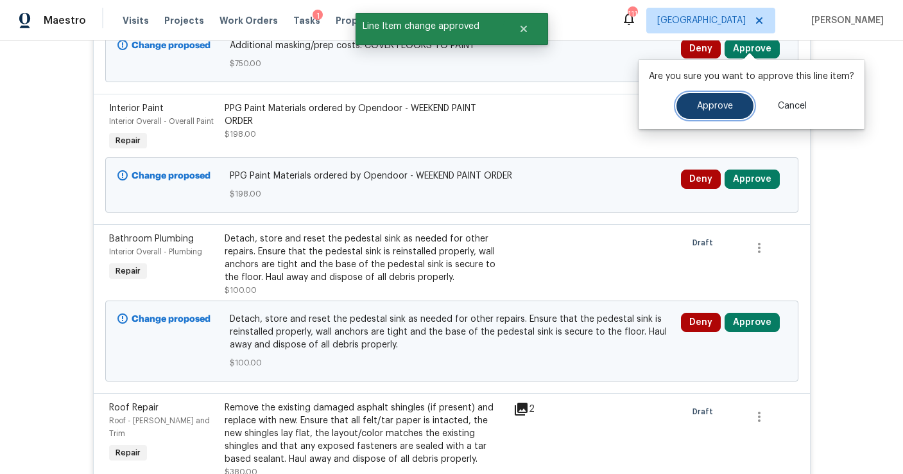
click at [713, 102] on span "Approve" at bounding box center [715, 106] width 36 height 10
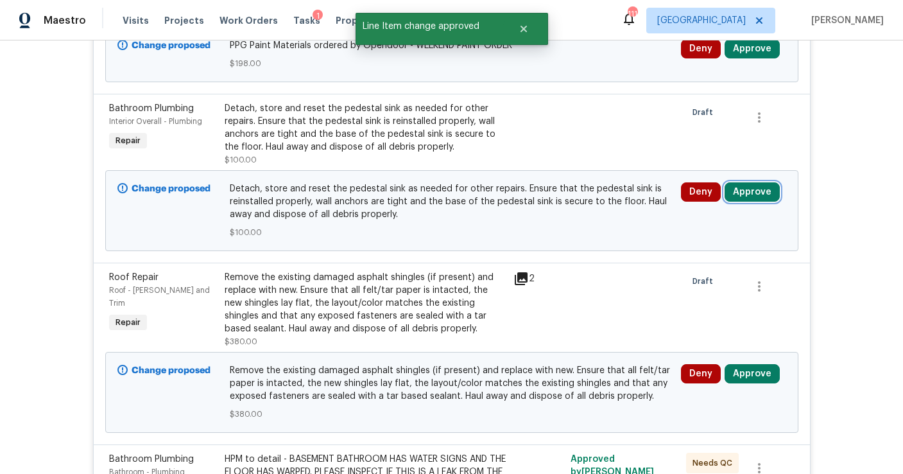
click at [747, 191] on button "Approve" at bounding box center [752, 191] width 55 height 19
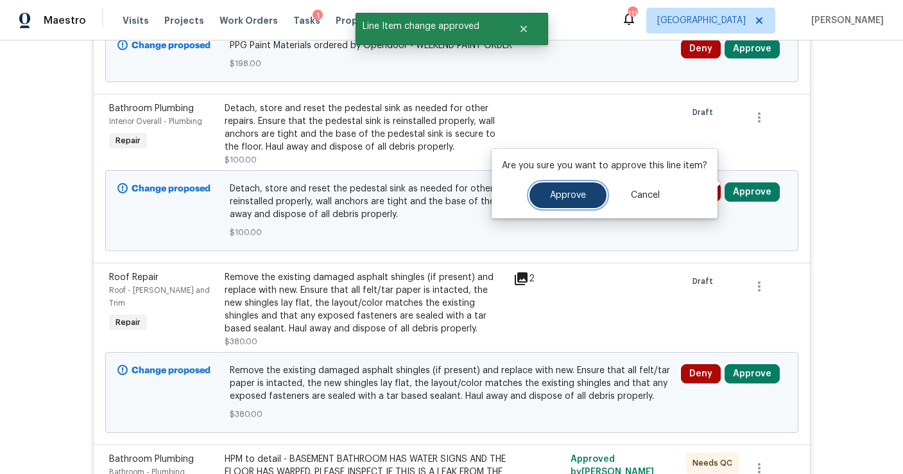
click at [566, 188] on button "Approve" at bounding box center [568, 195] width 77 height 26
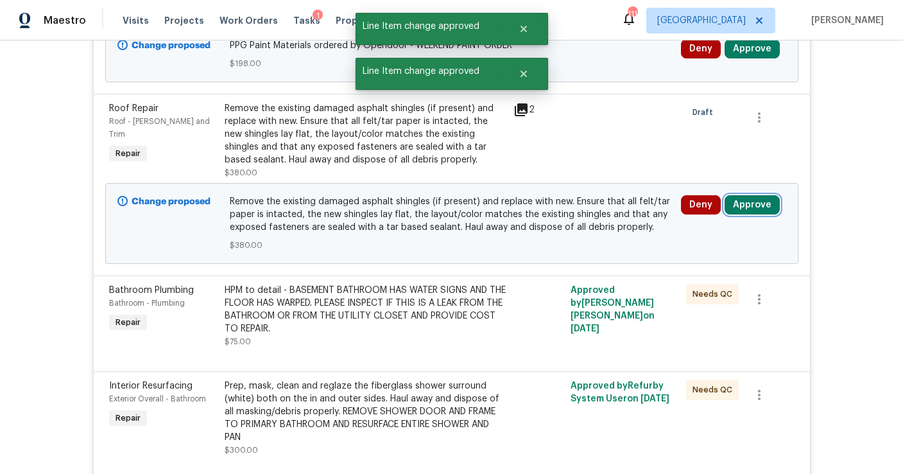
click at [752, 200] on button "Approve" at bounding box center [752, 204] width 55 height 19
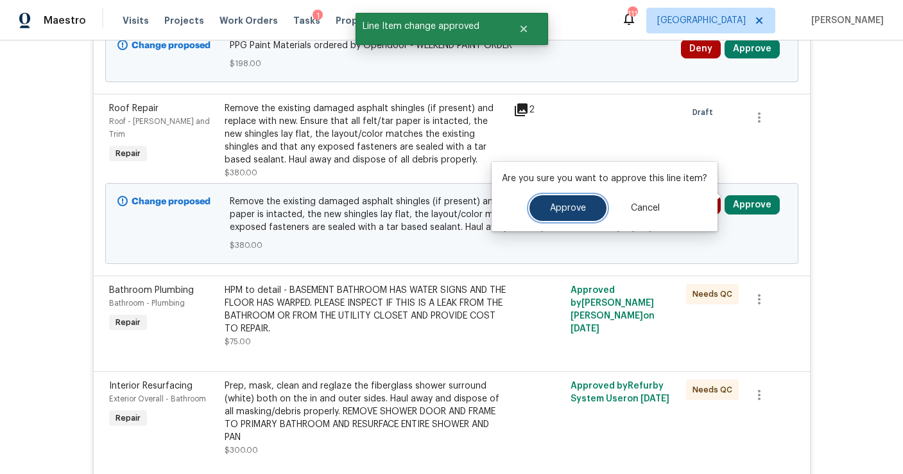
click at [587, 207] on button "Approve" at bounding box center [568, 208] width 77 height 26
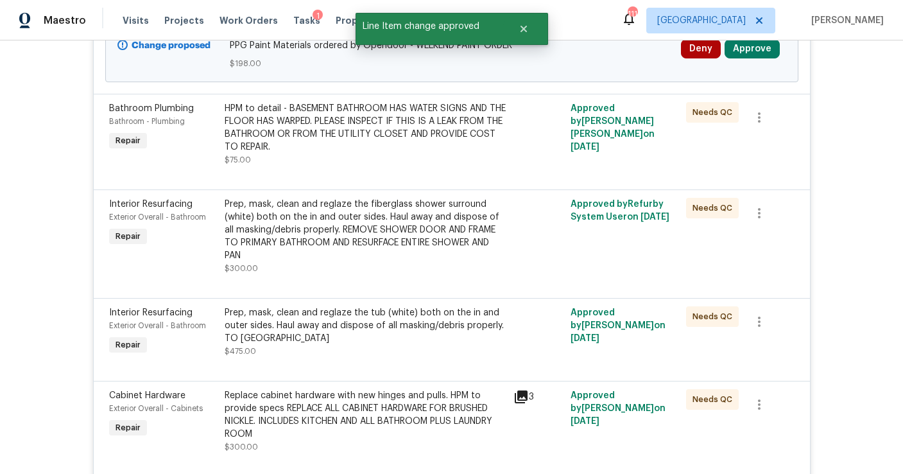
scroll to position [346, 0]
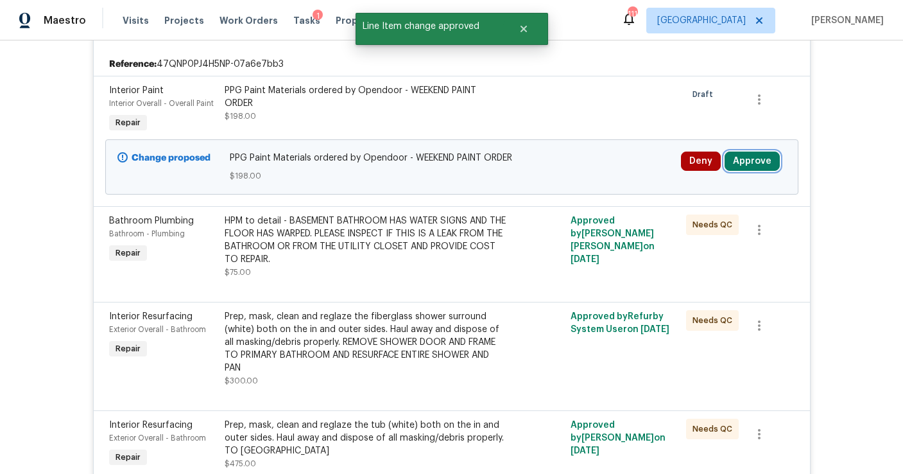
click at [741, 161] on button "Approve" at bounding box center [752, 161] width 55 height 19
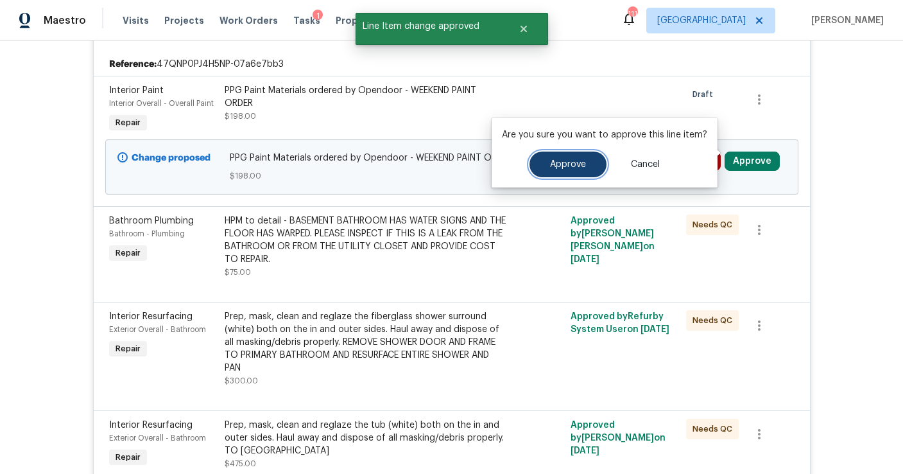
click at [581, 166] on span "Approve" at bounding box center [568, 165] width 36 height 10
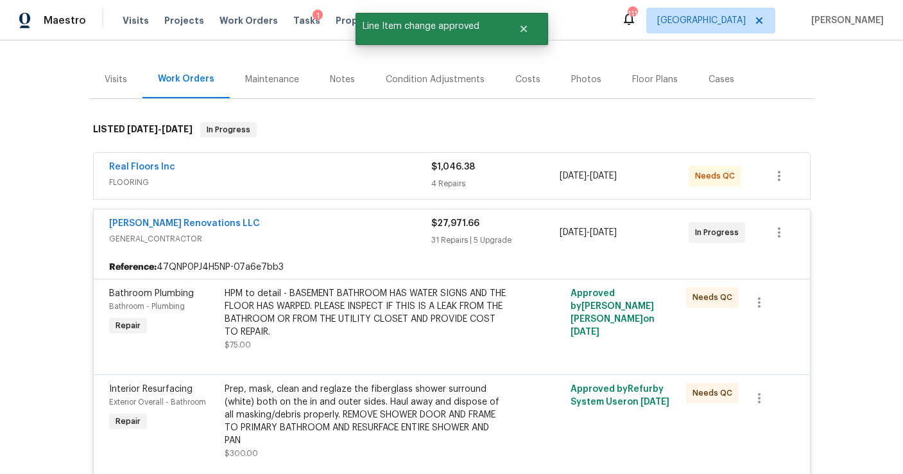
scroll to position [0, 0]
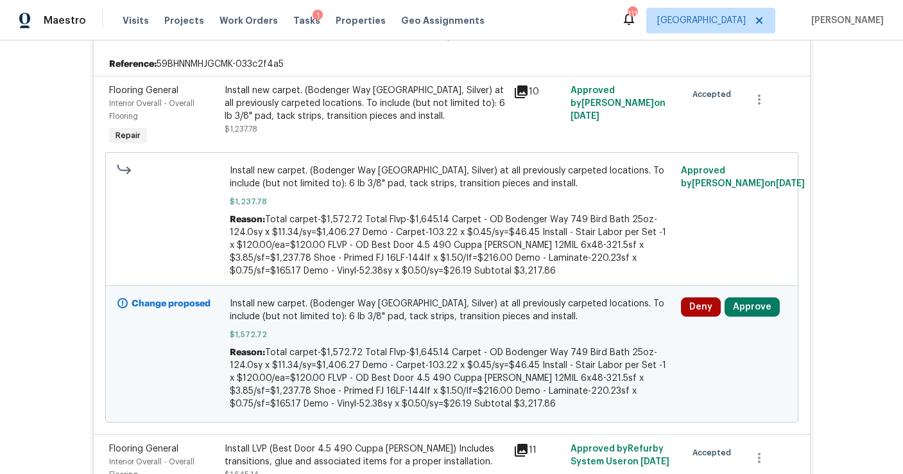
scroll to position [487, 0]
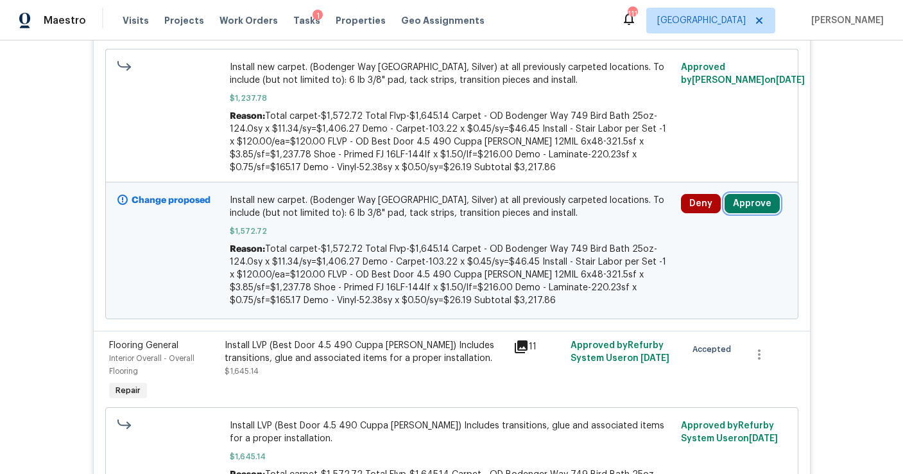
click at [740, 209] on button "Approve" at bounding box center [752, 203] width 55 height 19
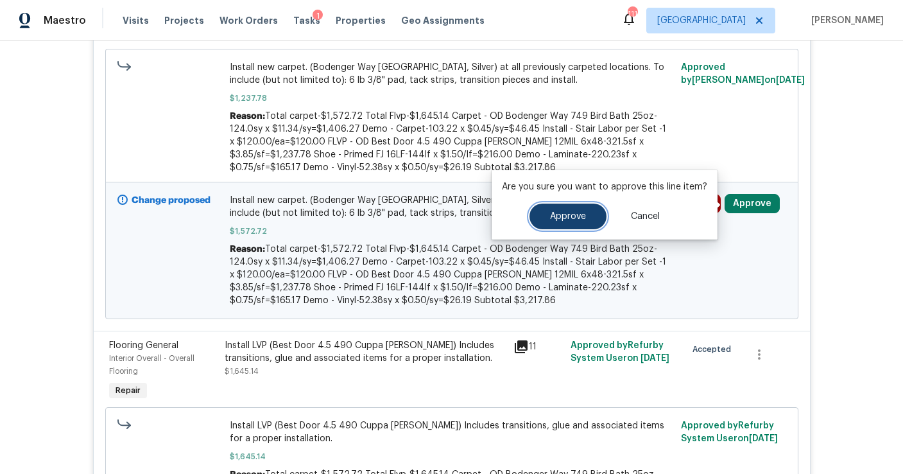
click at [579, 218] on span "Approve" at bounding box center [568, 217] width 36 height 10
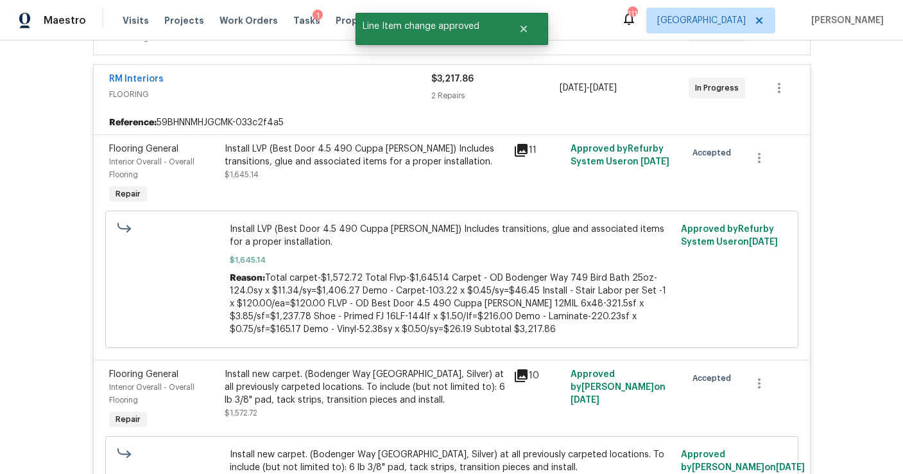
scroll to position [0, 0]
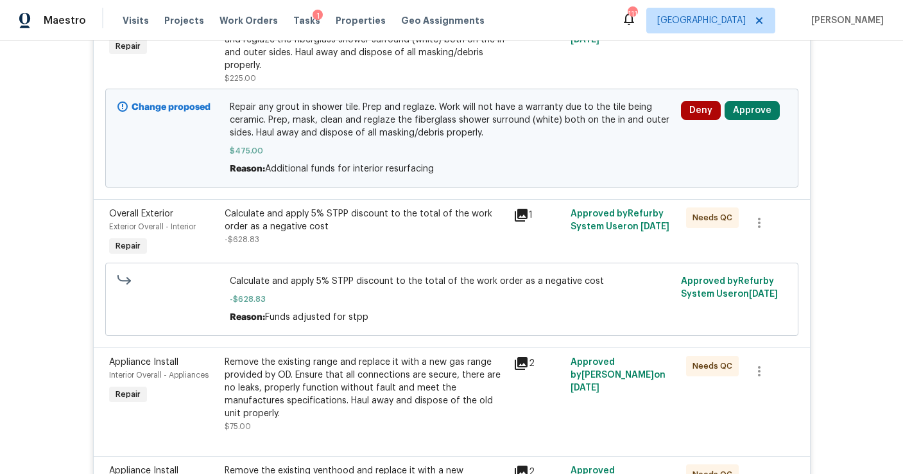
scroll to position [367, 0]
click at [747, 114] on button "Approve" at bounding box center [752, 109] width 55 height 19
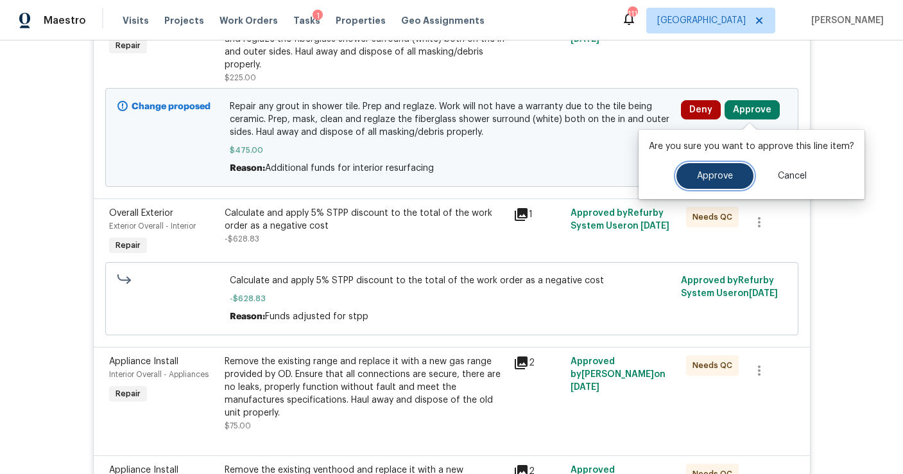
click at [690, 182] on button "Approve" at bounding box center [715, 176] width 77 height 26
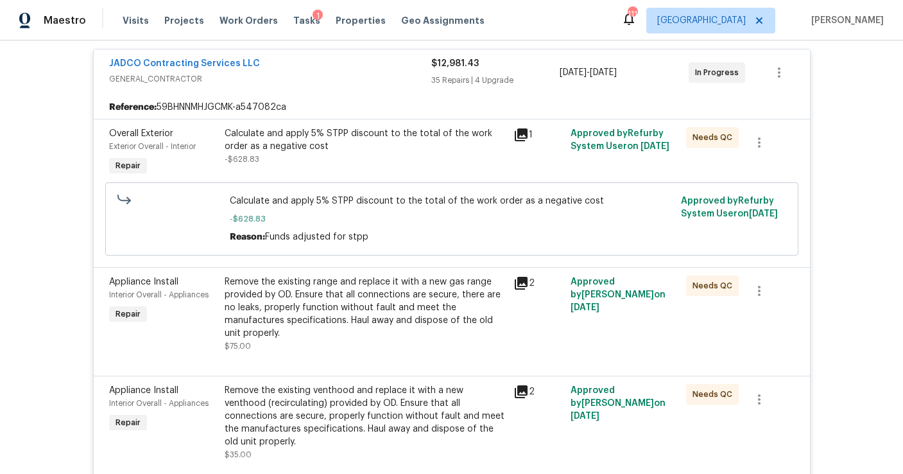
scroll to position [0, 0]
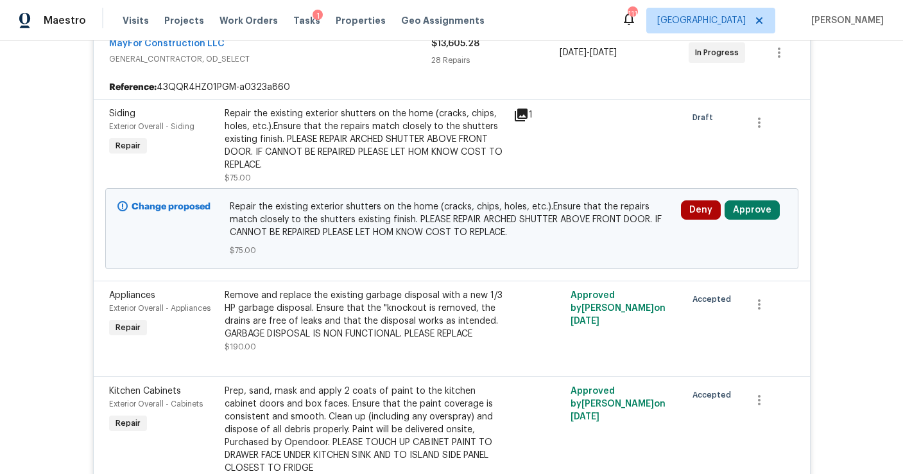
scroll to position [334, 0]
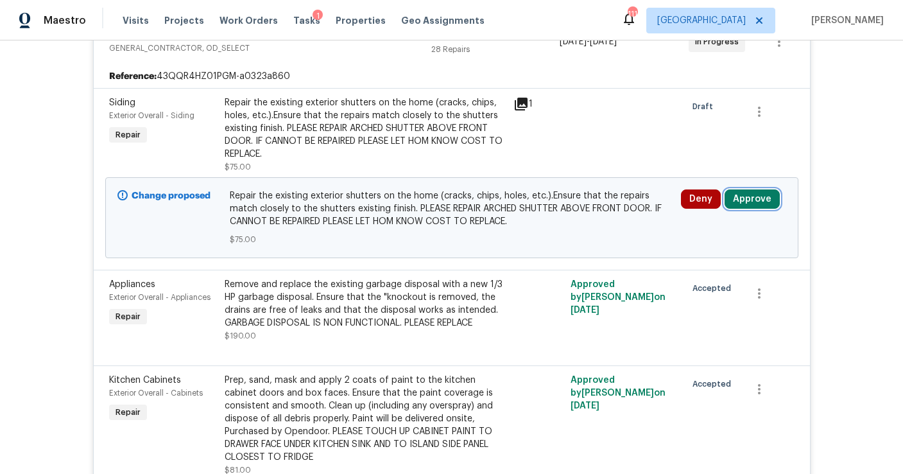
click at [734, 196] on button "Approve" at bounding box center [752, 198] width 55 height 19
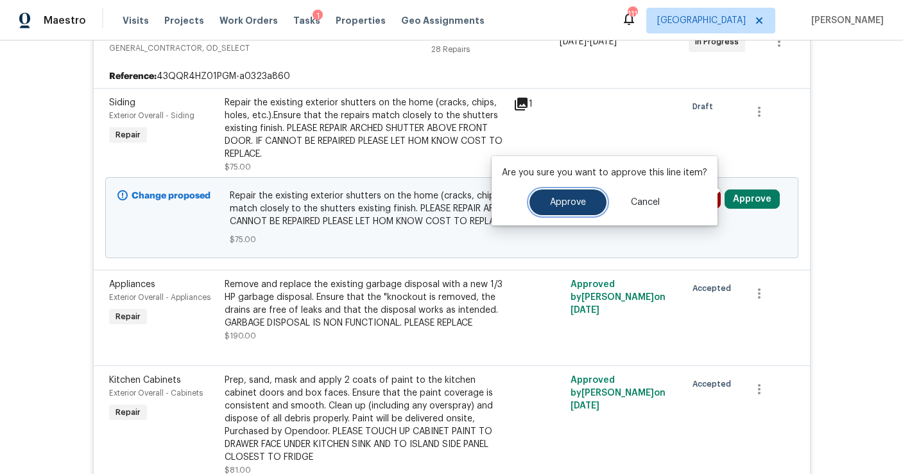
click at [575, 203] on span "Approve" at bounding box center [568, 203] width 36 height 10
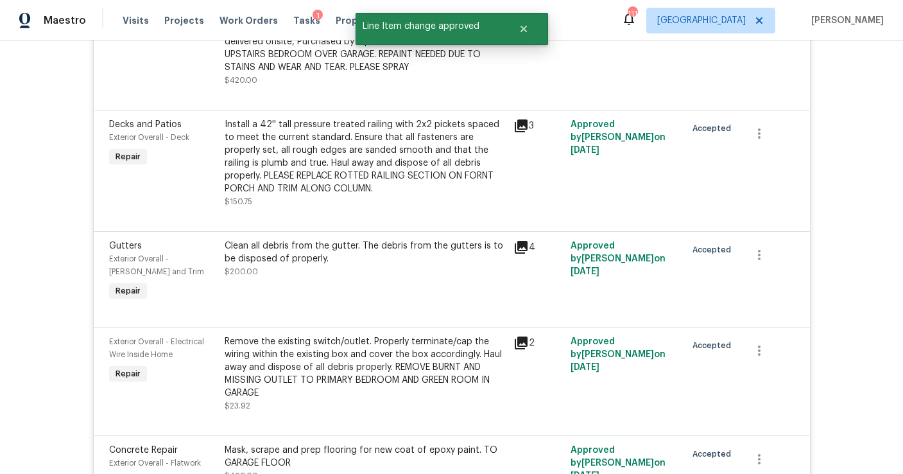
scroll to position [0, 0]
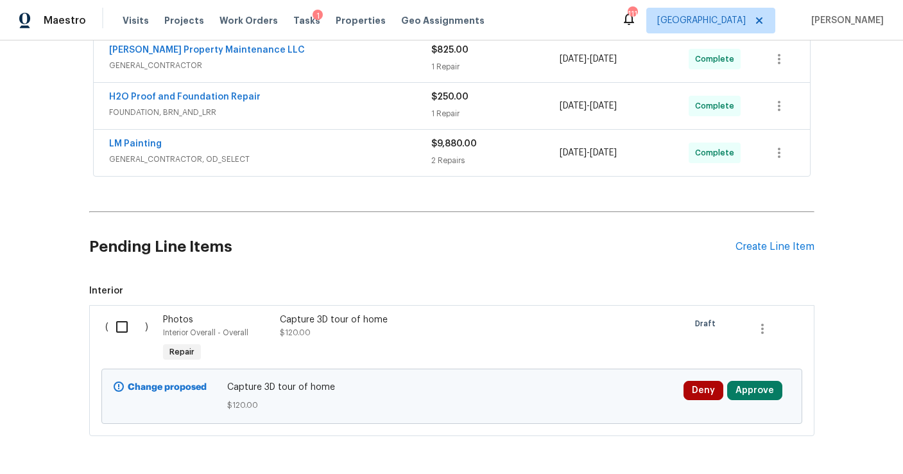
scroll to position [488, 0]
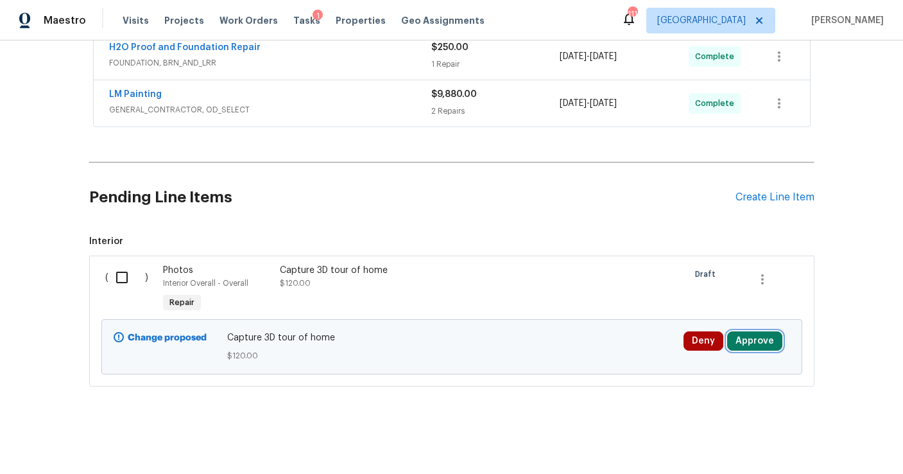
click at [759, 343] on button "Approve" at bounding box center [754, 340] width 55 height 19
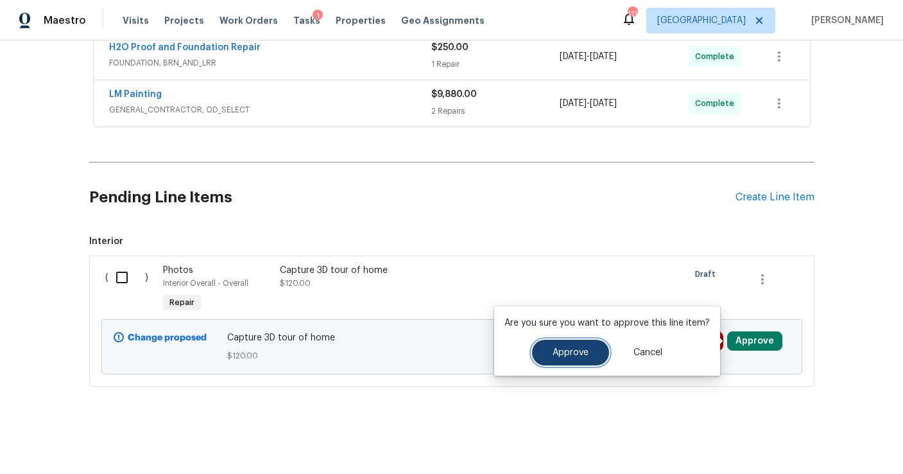
click at [579, 355] on span "Approve" at bounding box center [571, 353] width 36 height 10
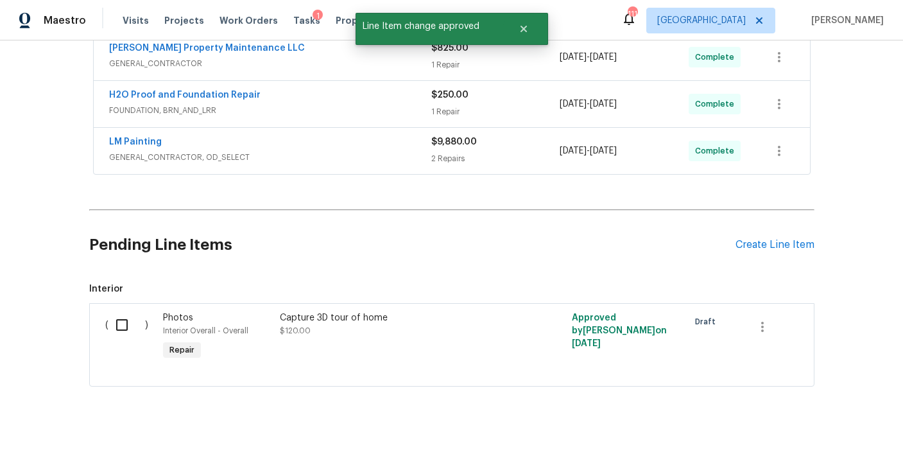
scroll to position [440, 0]
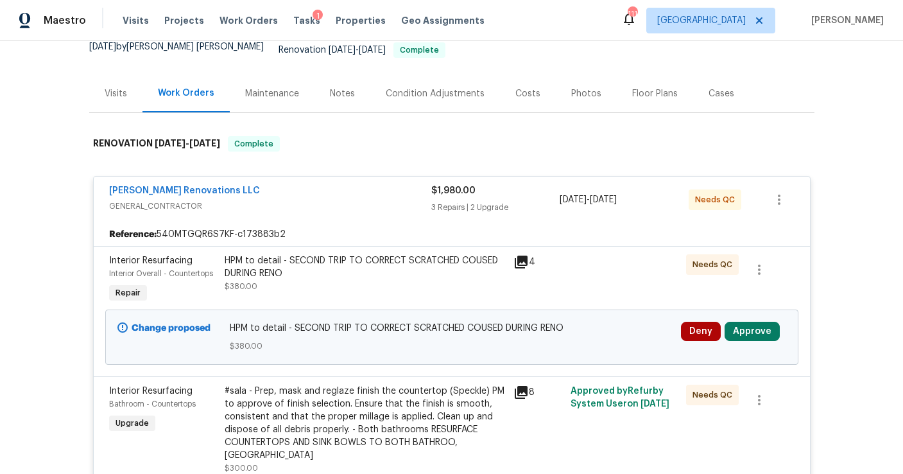
scroll to position [134, 0]
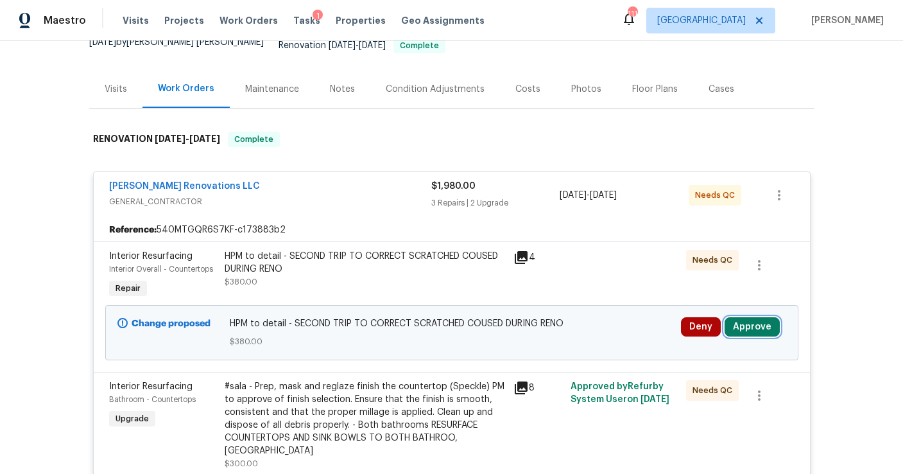
click at [760, 318] on button "Approve" at bounding box center [752, 326] width 55 height 19
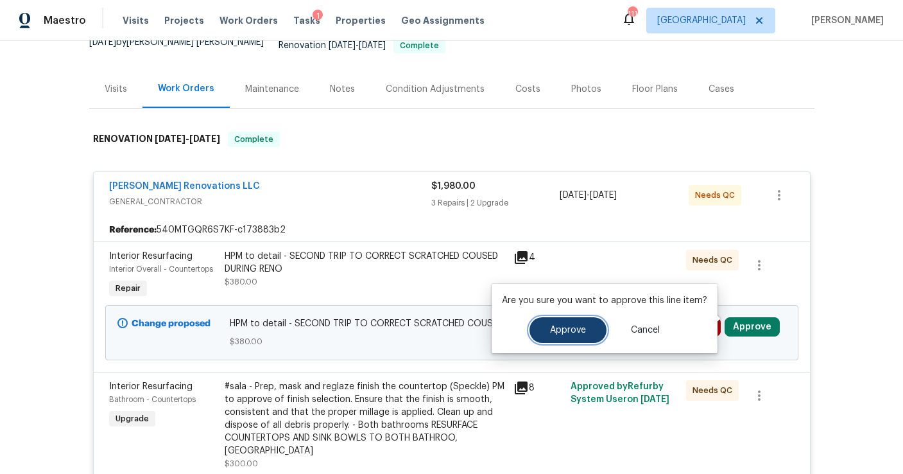
click at [557, 339] on button "Approve" at bounding box center [568, 330] width 77 height 26
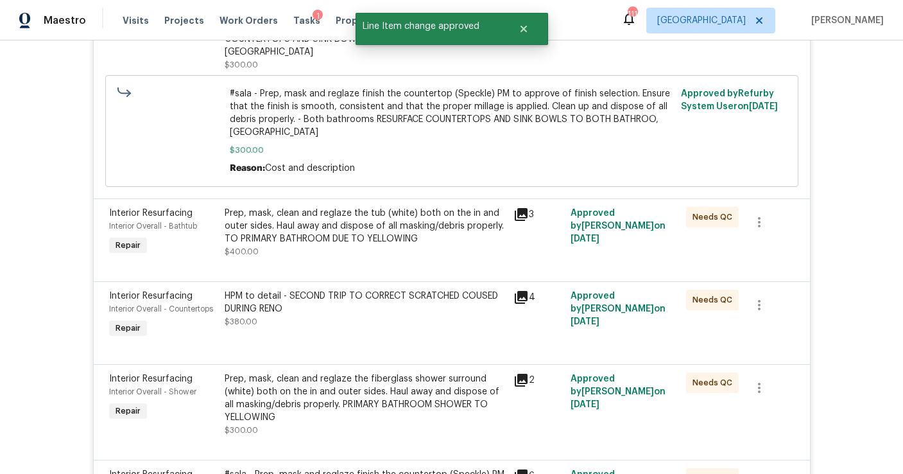
scroll to position [0, 0]
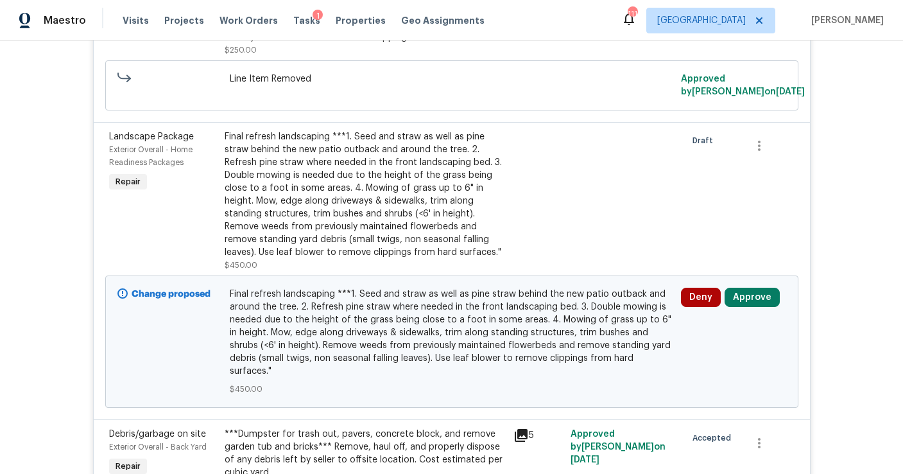
scroll to position [440, 0]
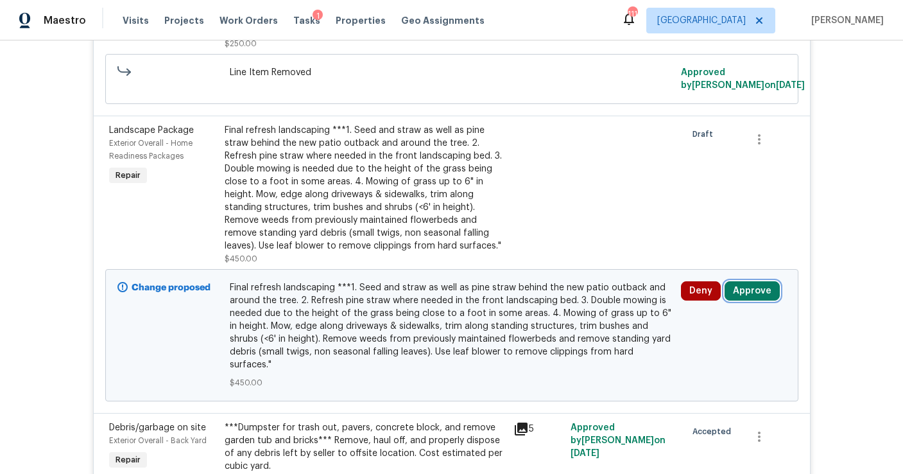
click at [748, 292] on button "Approve" at bounding box center [752, 290] width 55 height 19
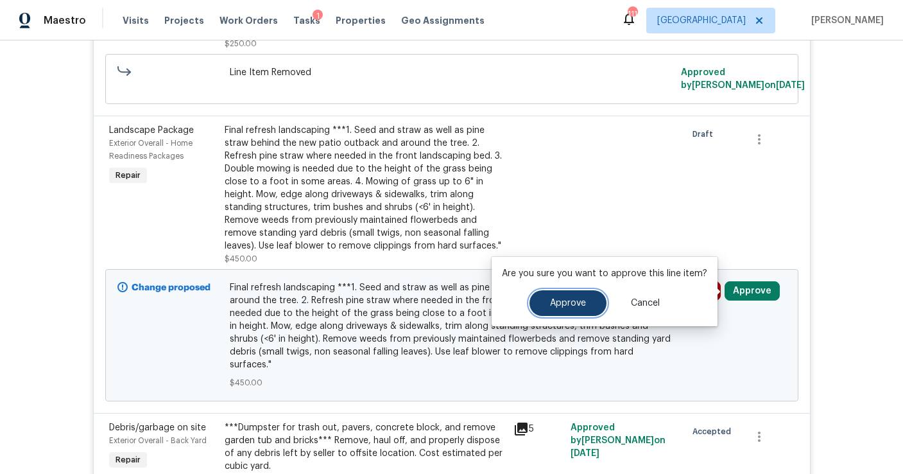
click at [573, 305] on span "Approve" at bounding box center [568, 304] width 36 height 10
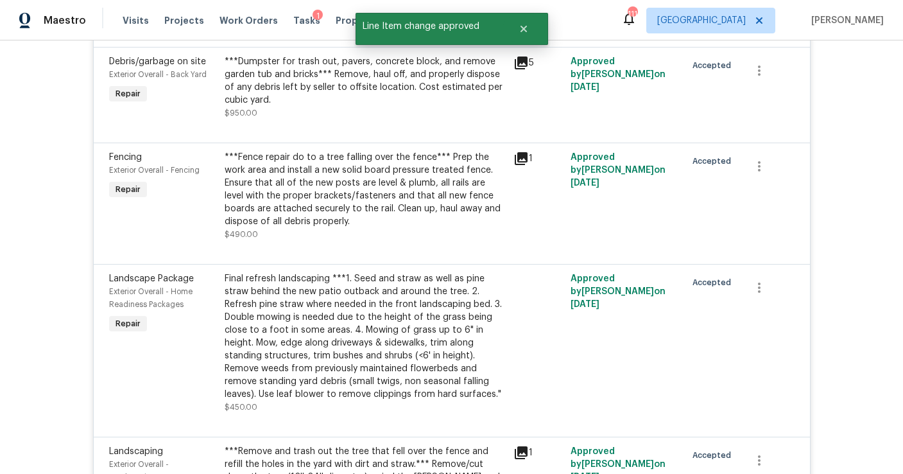
scroll to position [0, 0]
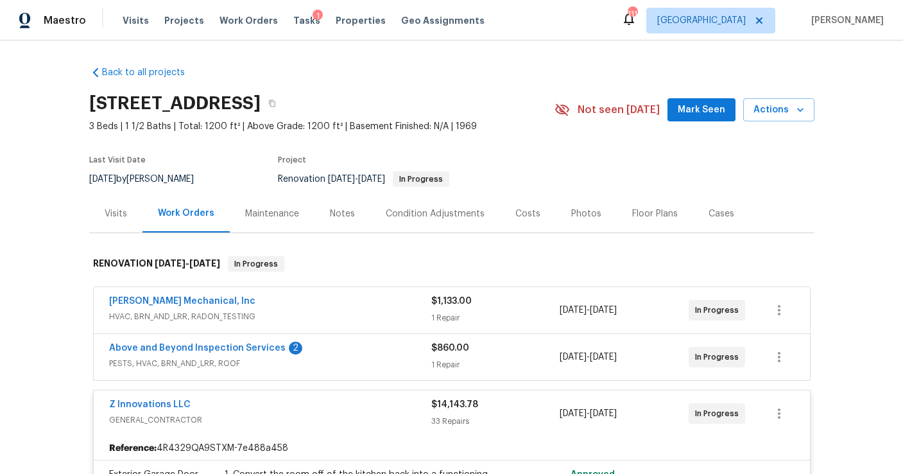
scroll to position [253, 0]
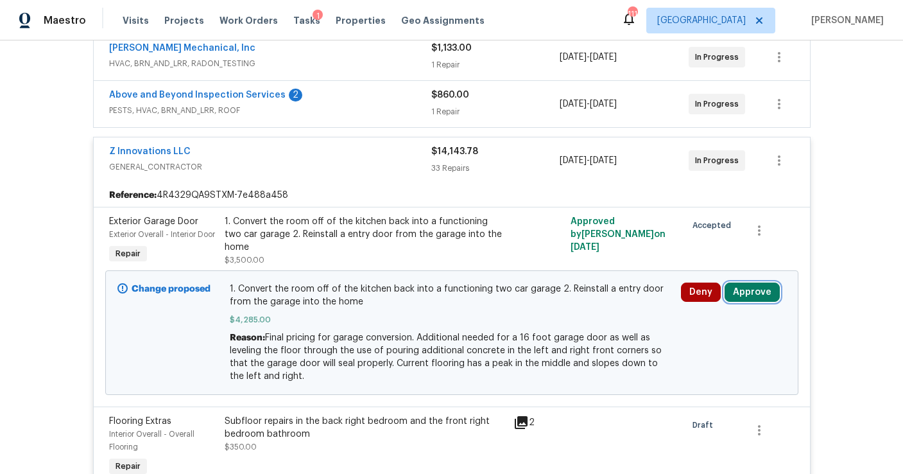
click at [747, 302] on button "Approve" at bounding box center [752, 291] width 55 height 19
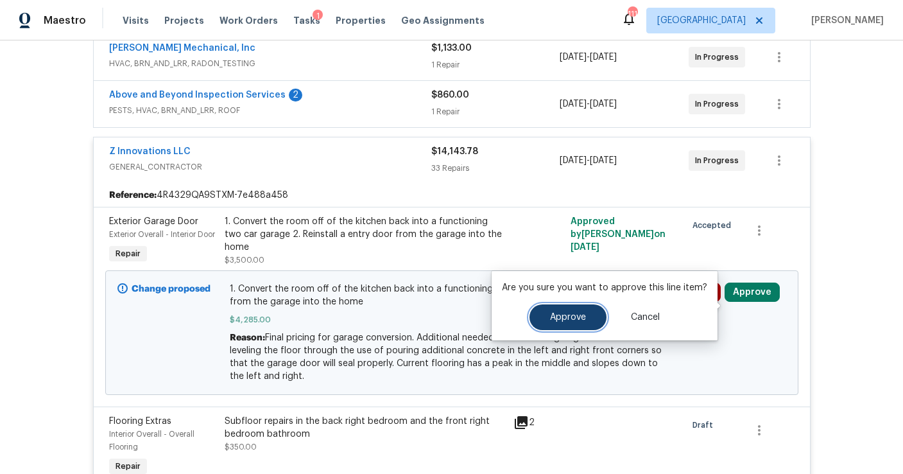
click at [598, 321] on button "Approve" at bounding box center [568, 317] width 77 height 26
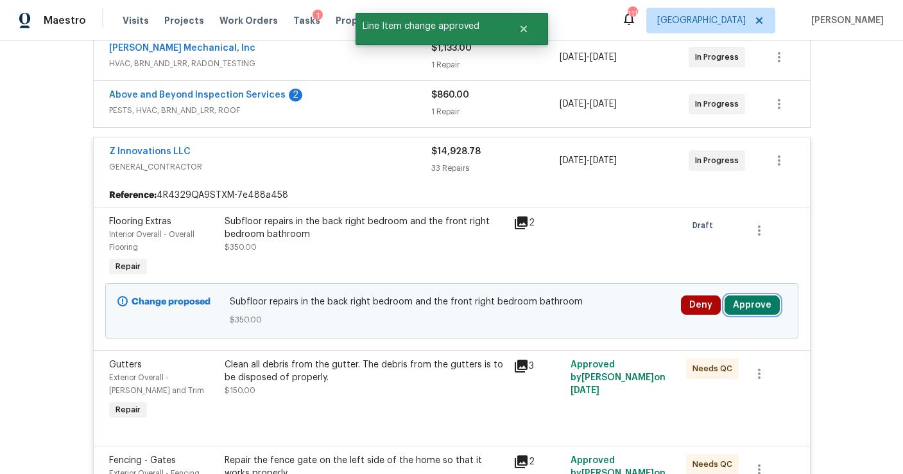
click at [758, 307] on button "Approve" at bounding box center [752, 304] width 55 height 19
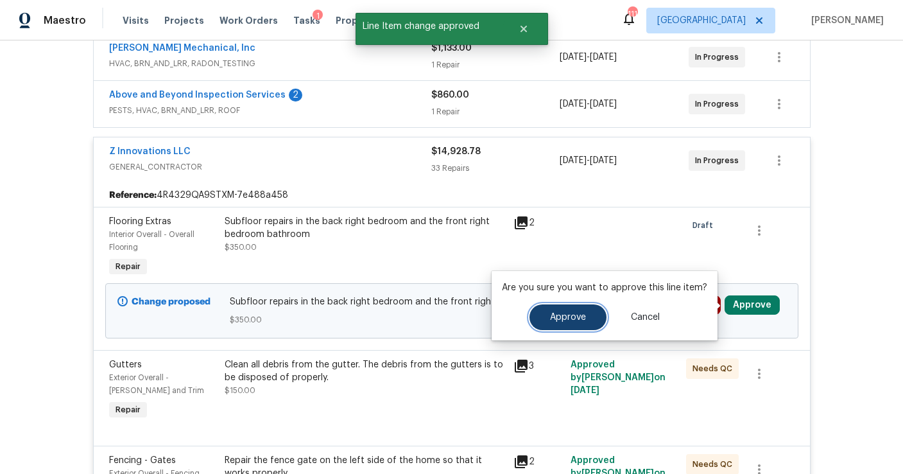
click at [541, 326] on button "Approve" at bounding box center [568, 317] width 77 height 26
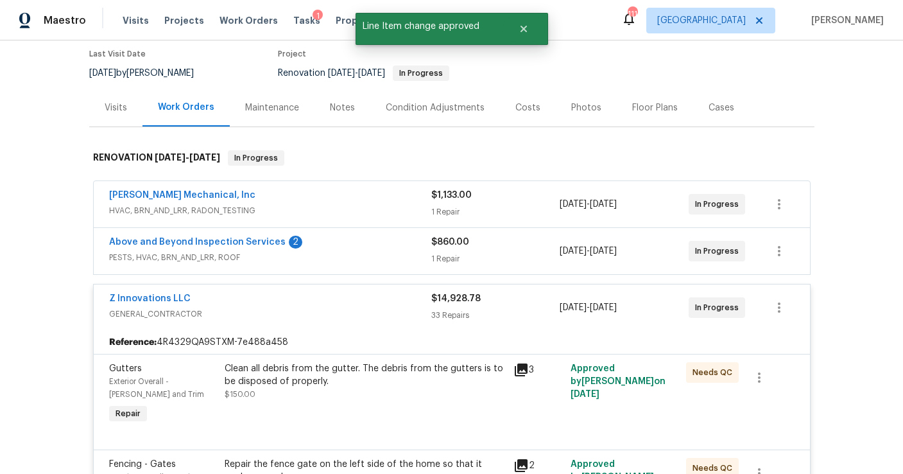
scroll to position [0, 0]
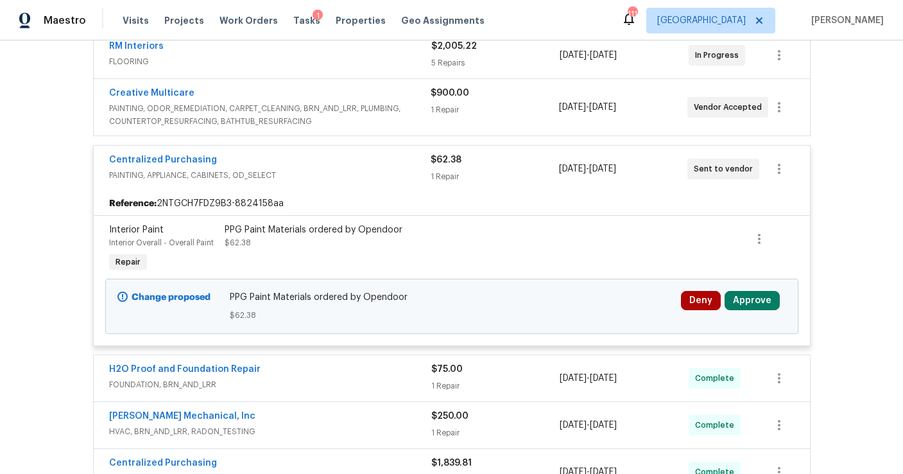
scroll to position [397, 0]
click at [763, 298] on button "Approve" at bounding box center [752, 299] width 55 height 19
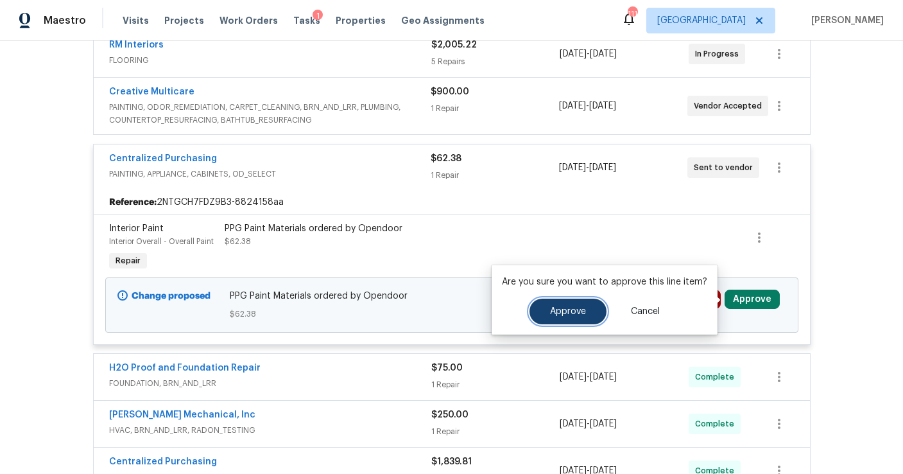
click at [555, 314] on span "Approve" at bounding box center [568, 312] width 36 height 10
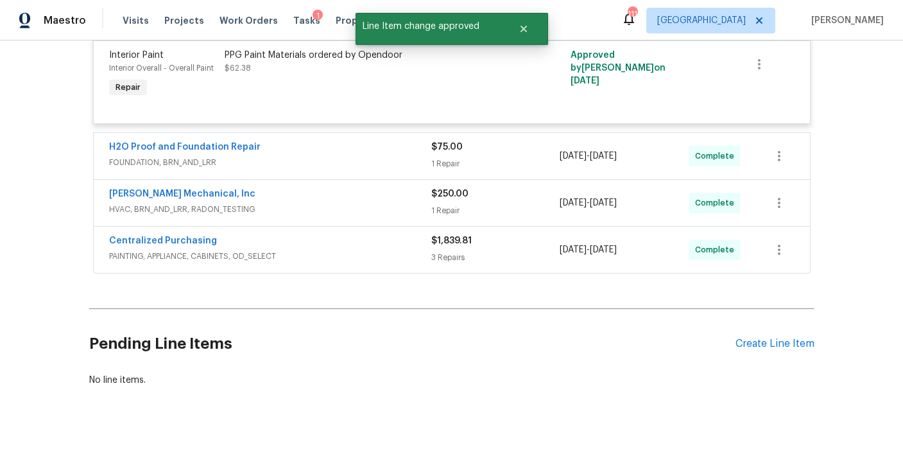
scroll to position [0, 0]
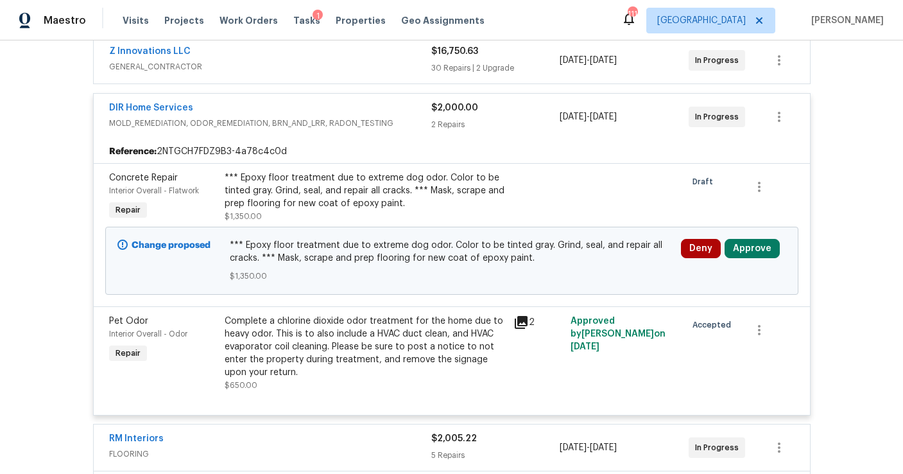
scroll to position [342, 0]
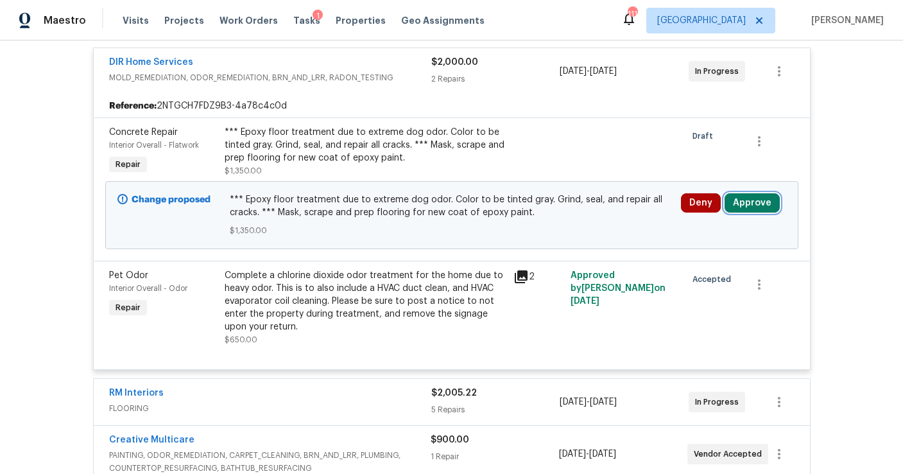
click at [734, 207] on button "Approve" at bounding box center [752, 202] width 55 height 19
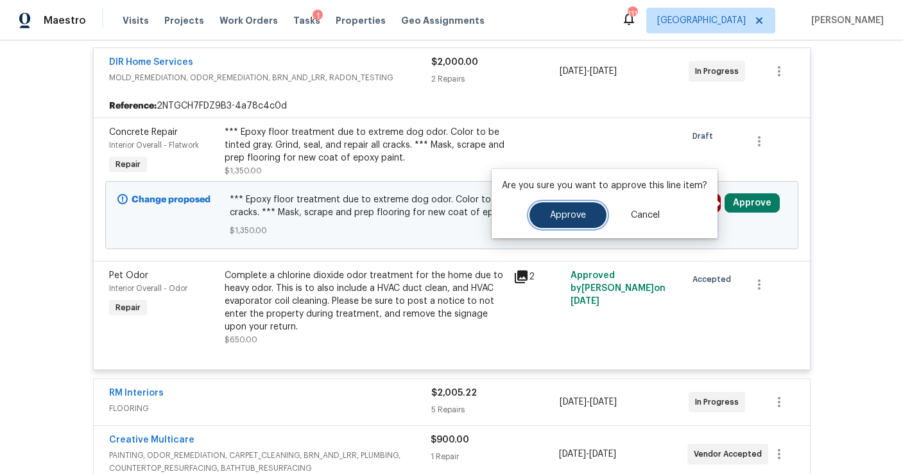
click at [571, 219] on span "Approve" at bounding box center [568, 216] width 36 height 10
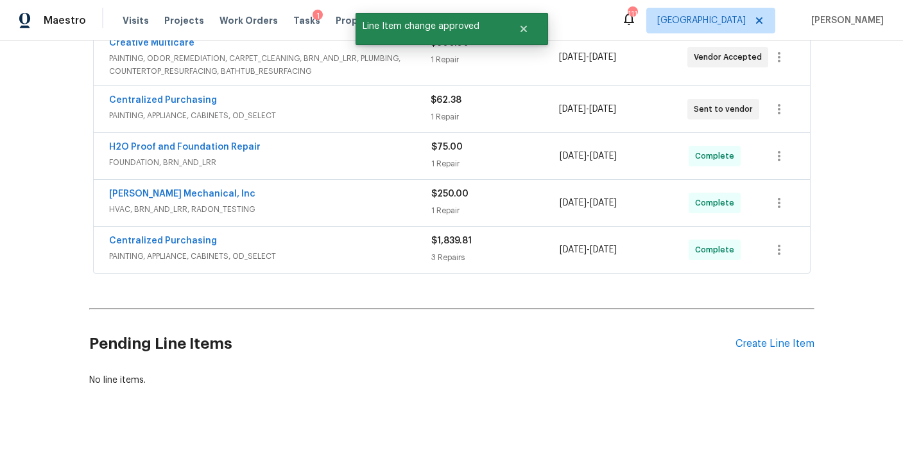
scroll to position [0, 0]
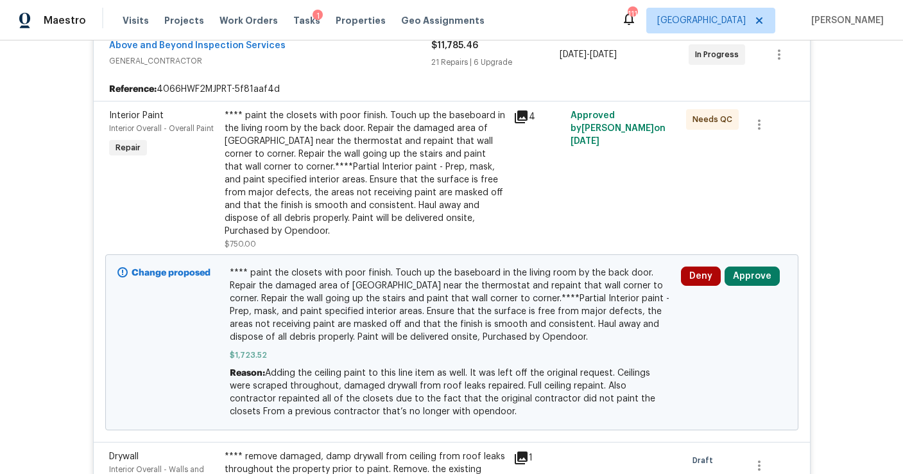
scroll to position [371, 0]
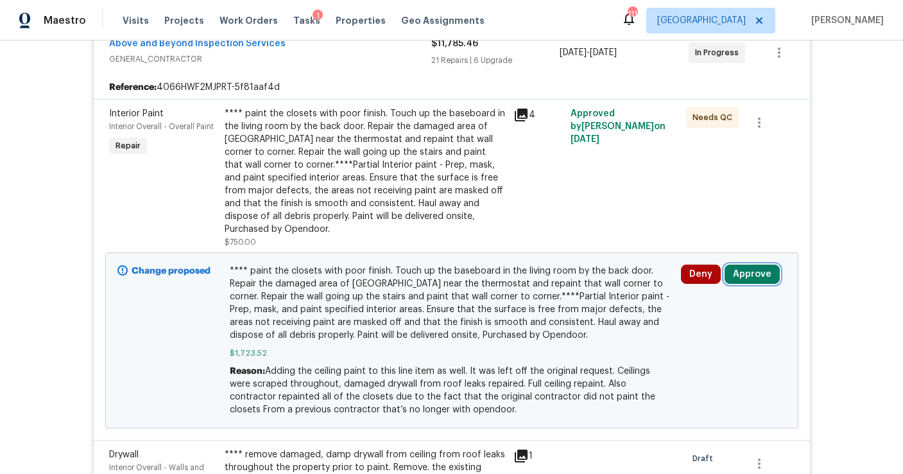
click at [757, 265] on button "Approve" at bounding box center [752, 274] width 55 height 19
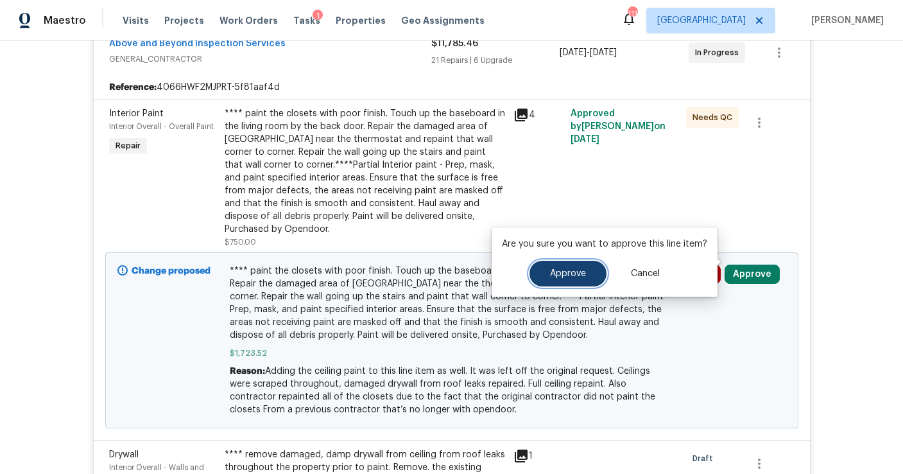
click at [584, 270] on button "Approve" at bounding box center [568, 274] width 77 height 26
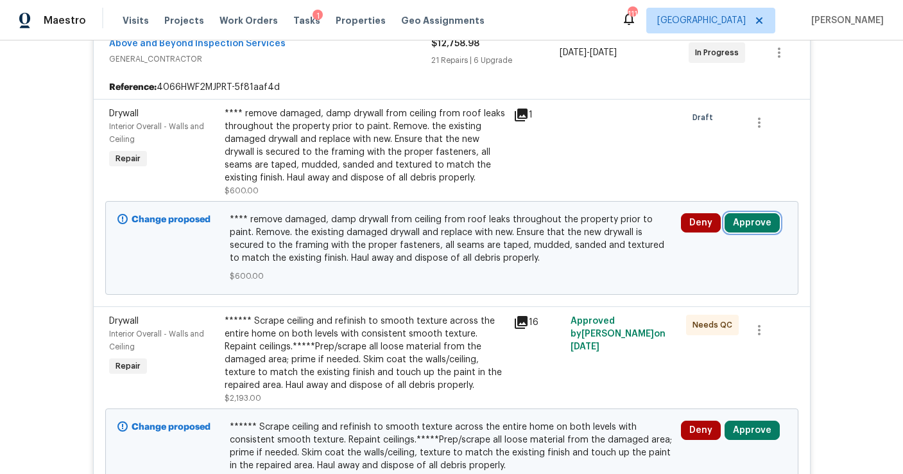
click at [737, 223] on button "Approve" at bounding box center [752, 222] width 55 height 19
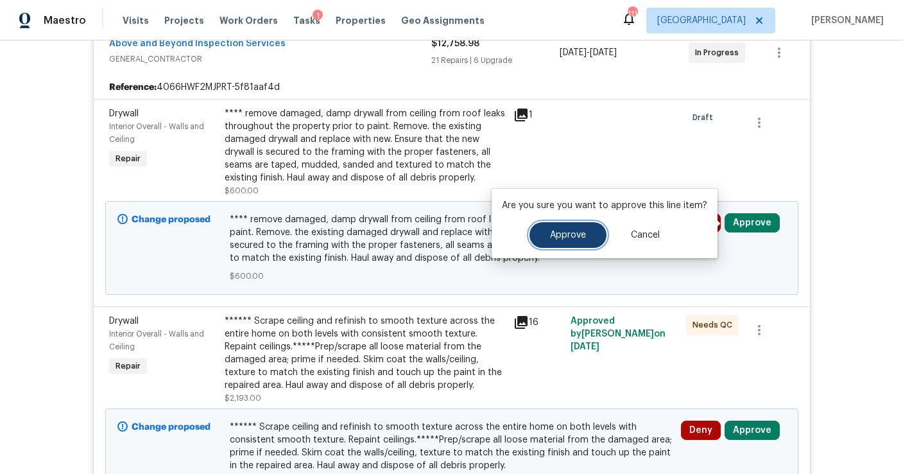
click at [562, 235] on span "Approve" at bounding box center [568, 235] width 36 height 10
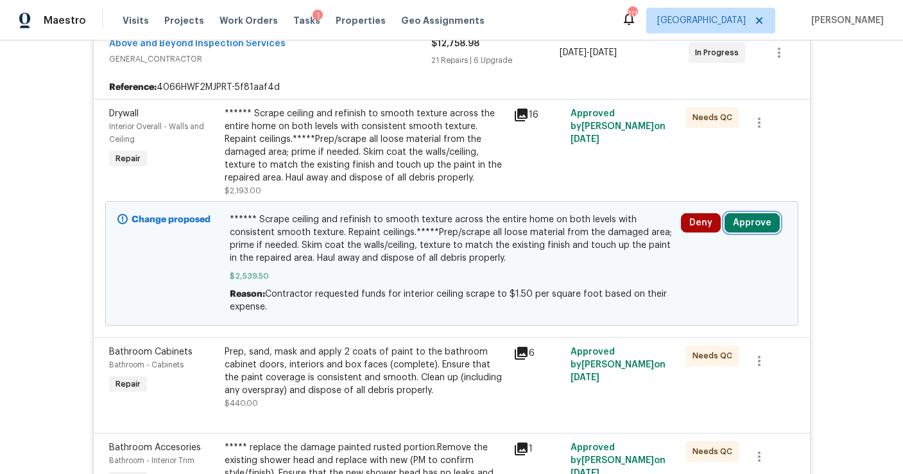
click at [760, 225] on button "Approve" at bounding box center [752, 222] width 55 height 19
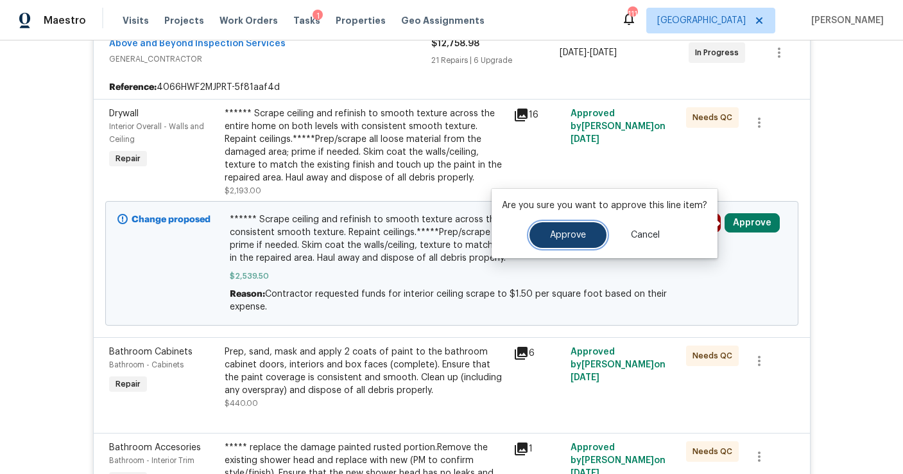
click at [577, 239] on span "Approve" at bounding box center [568, 235] width 36 height 10
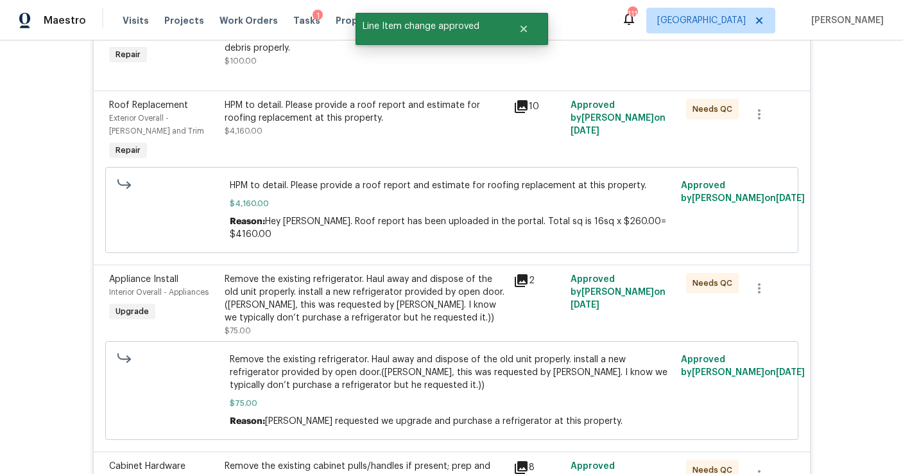
scroll to position [0, 0]
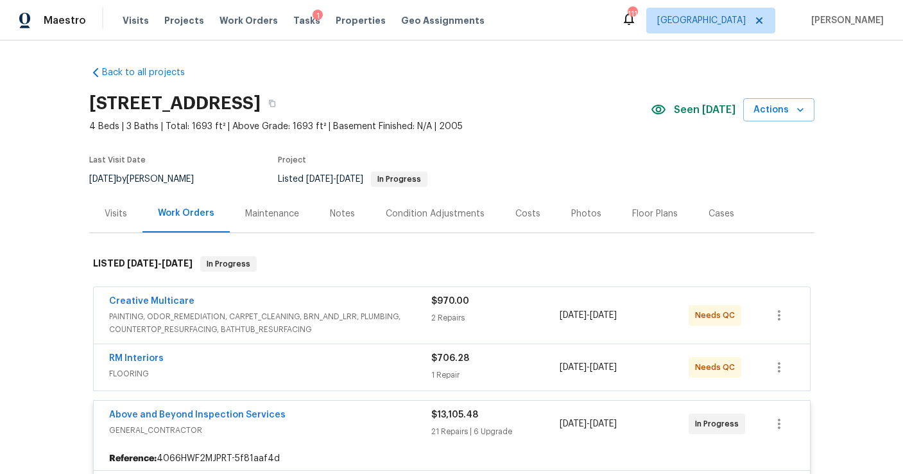
click at [333, 211] on div "Notes" at bounding box center [342, 213] width 25 height 13
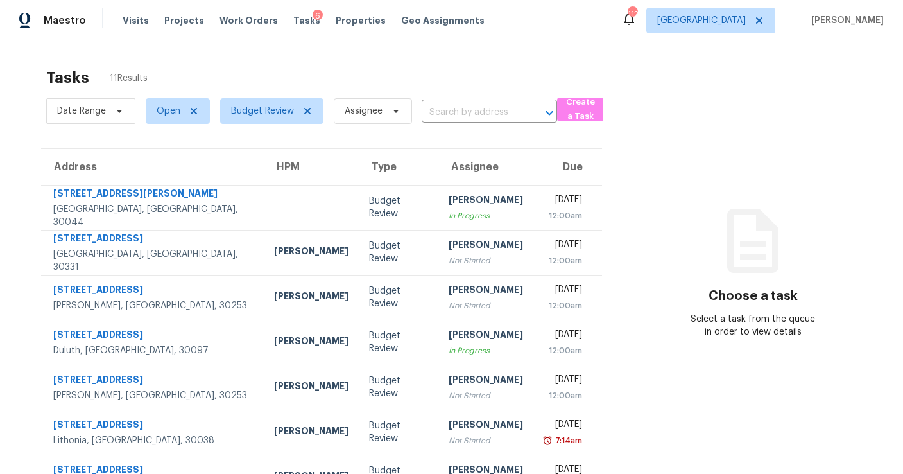
scroll to position [195, 0]
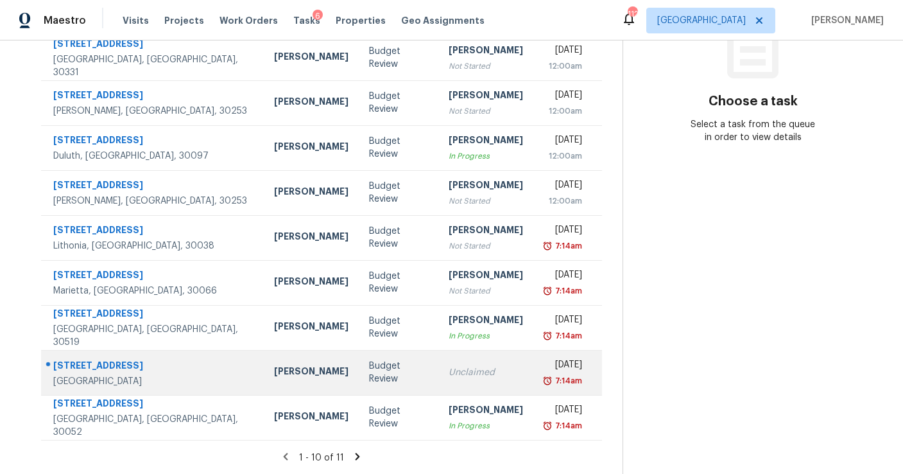
click at [449, 366] on div "Unclaimed" at bounding box center [486, 372] width 74 height 13
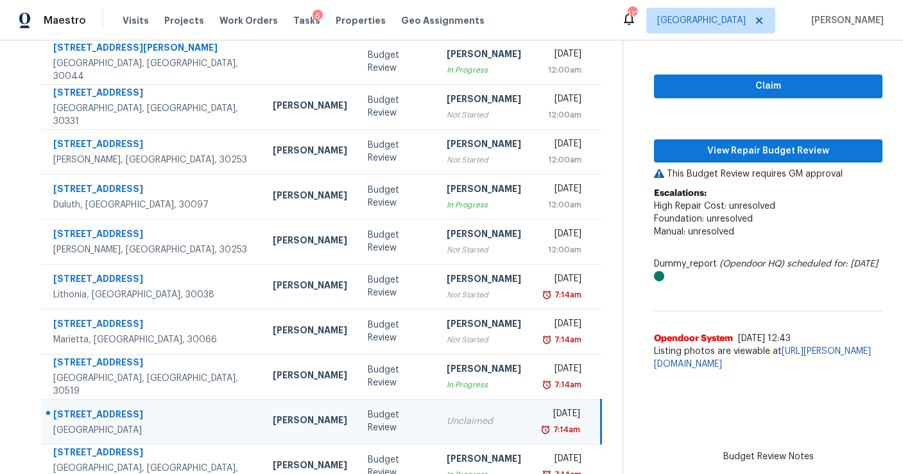
scroll to position [144, 0]
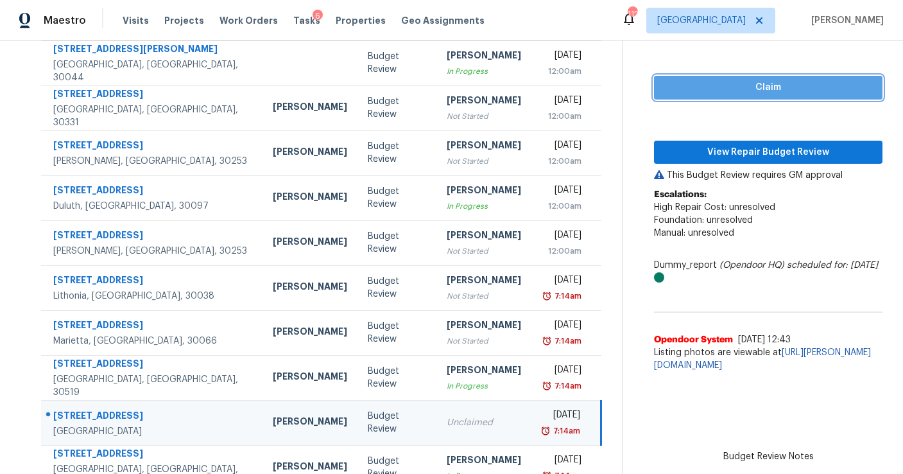
click at [738, 82] on span "Claim" at bounding box center [768, 88] width 208 height 16
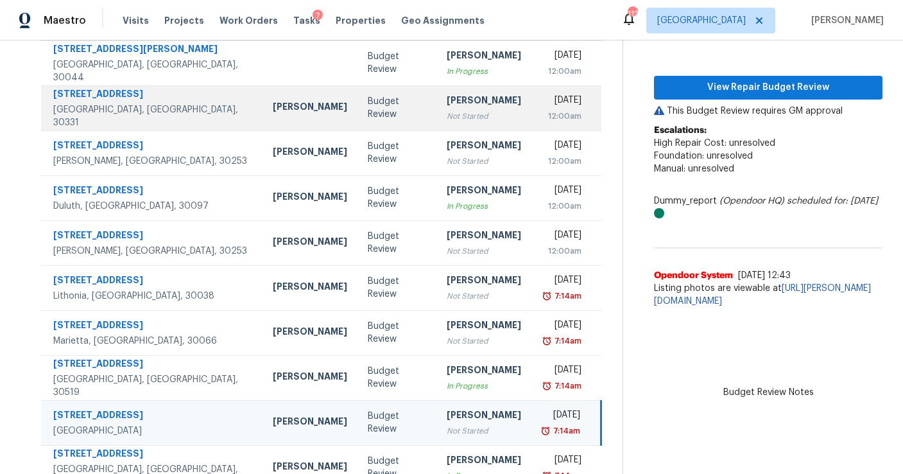
click at [438, 123] on td "[PERSON_NAME] Not Started" at bounding box center [484, 107] width 95 height 45
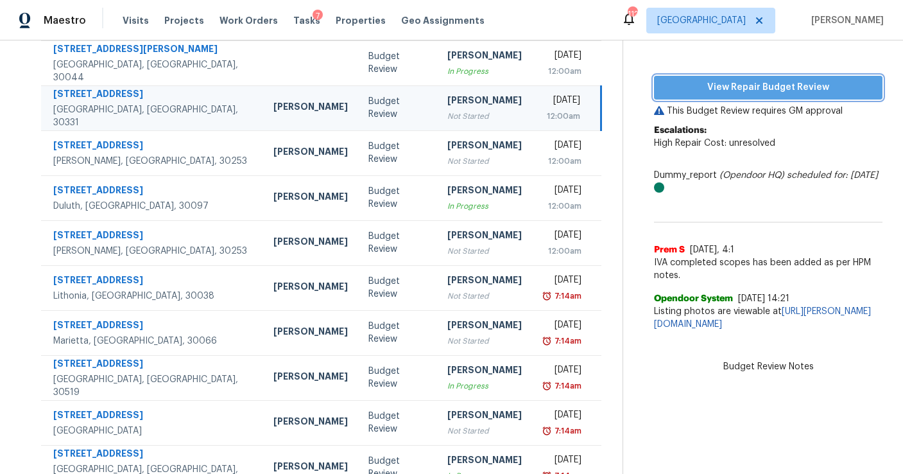
click at [795, 83] on span "View Repair Budget Review" at bounding box center [768, 88] width 208 height 16
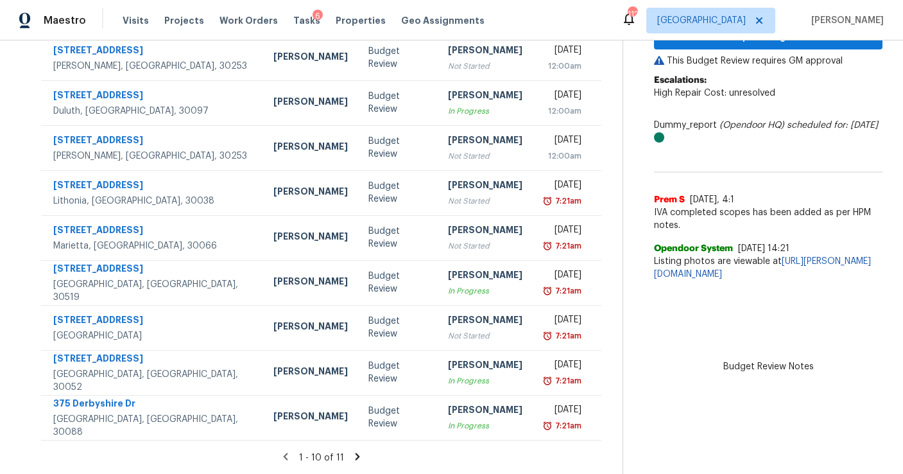
scroll to position [0, 0]
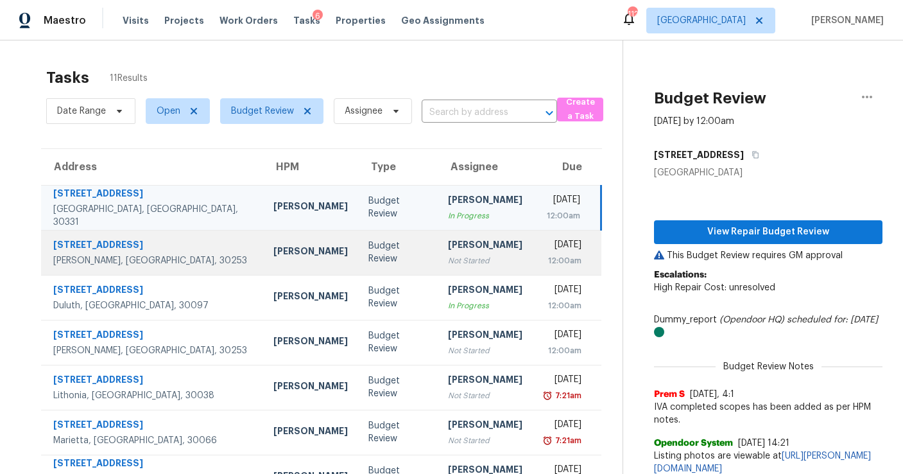
click at [467, 261] on div "Not Started" at bounding box center [485, 260] width 74 height 13
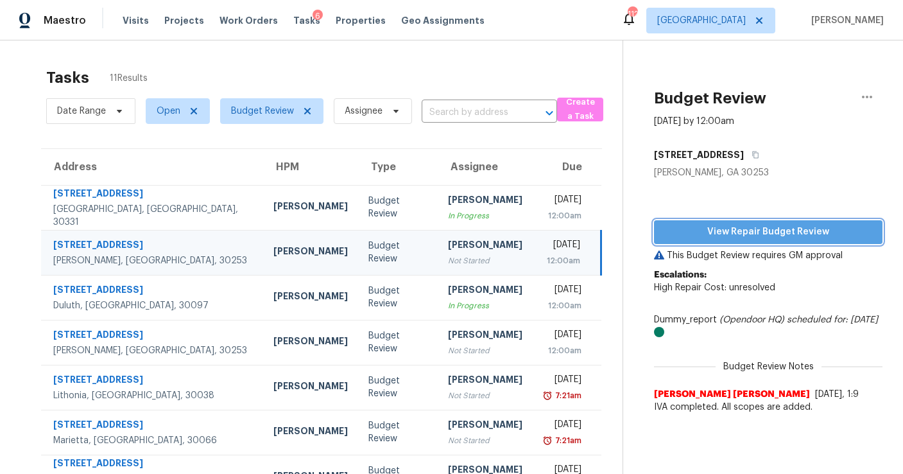
click at [772, 231] on span "View Repair Budget Review" at bounding box center [768, 232] width 208 height 16
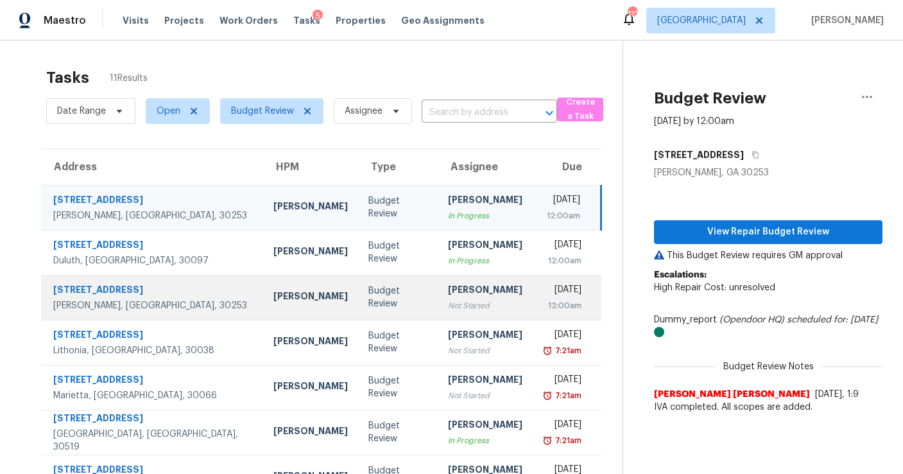
click at [448, 306] on div "Not Started" at bounding box center [485, 305] width 74 height 13
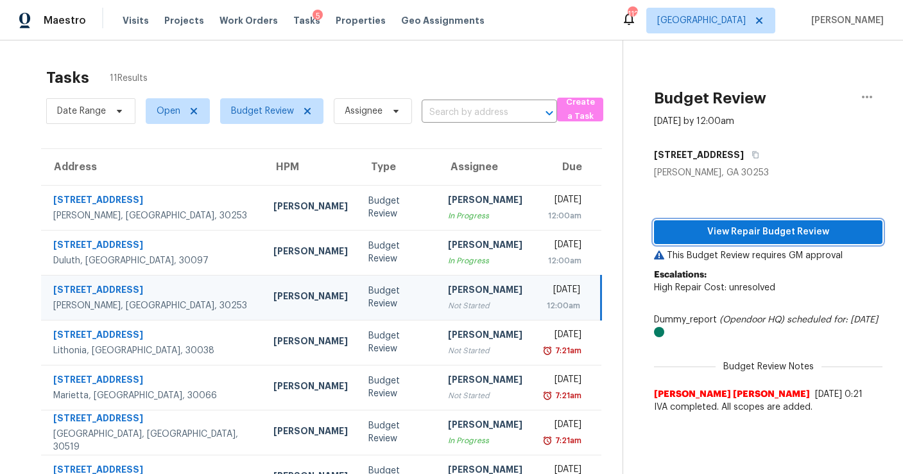
click at [745, 238] on span "View Repair Budget Review" at bounding box center [768, 232] width 208 height 16
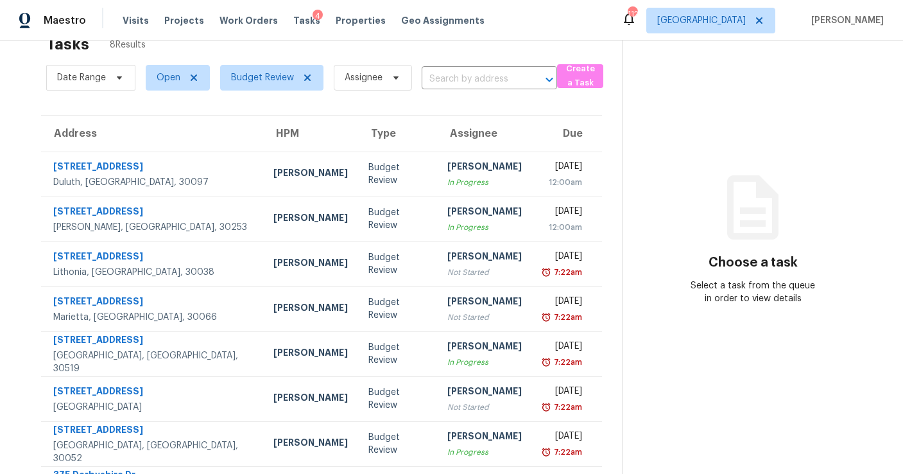
scroll to position [81, 0]
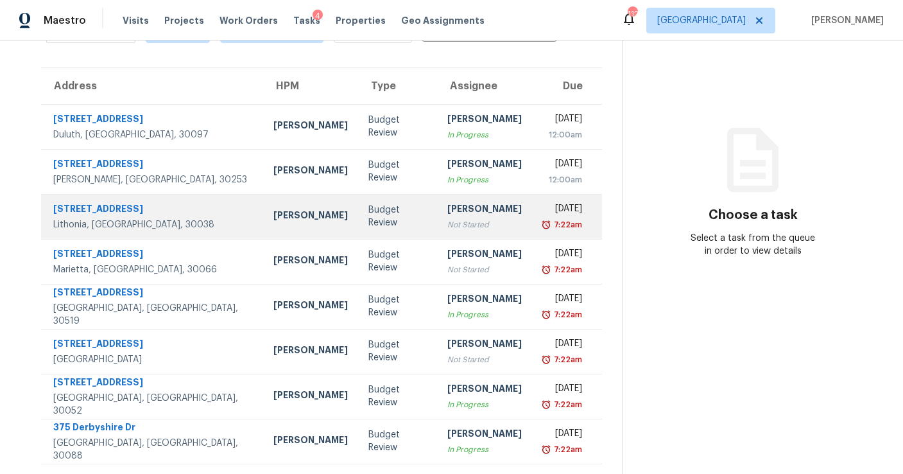
click at [447, 226] on div "Not Started" at bounding box center [484, 224] width 74 height 13
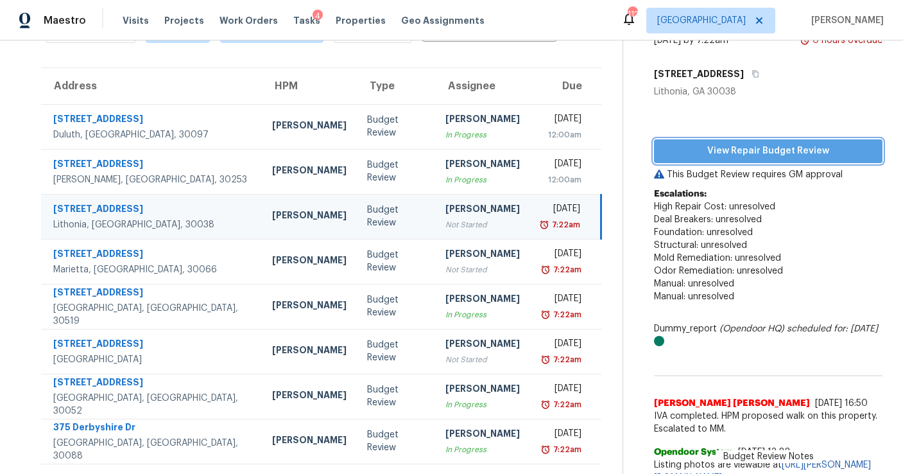
click at [725, 146] on span "View Repair Budget Review" at bounding box center [768, 151] width 208 height 16
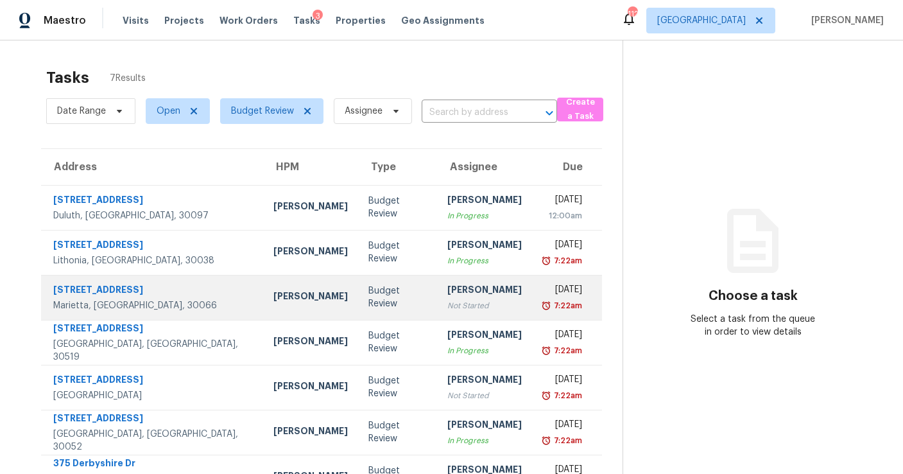
scroll to position [40, 0]
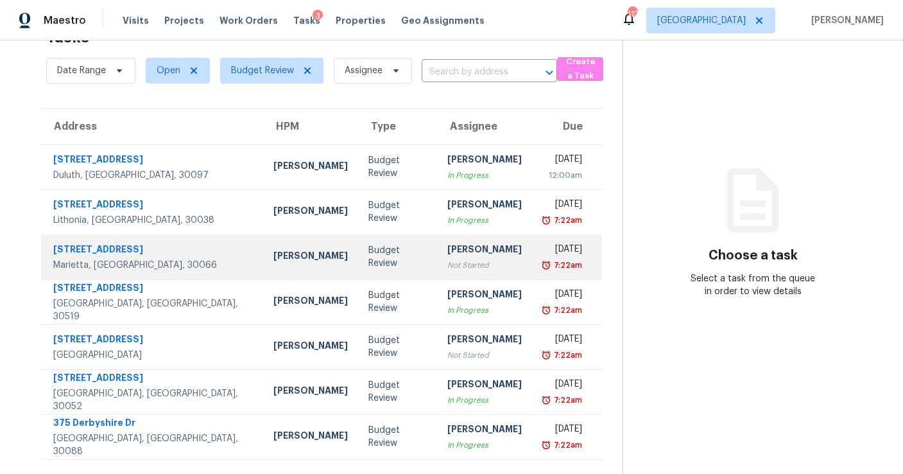
click at [447, 266] on div "Not Started" at bounding box center [484, 265] width 74 height 13
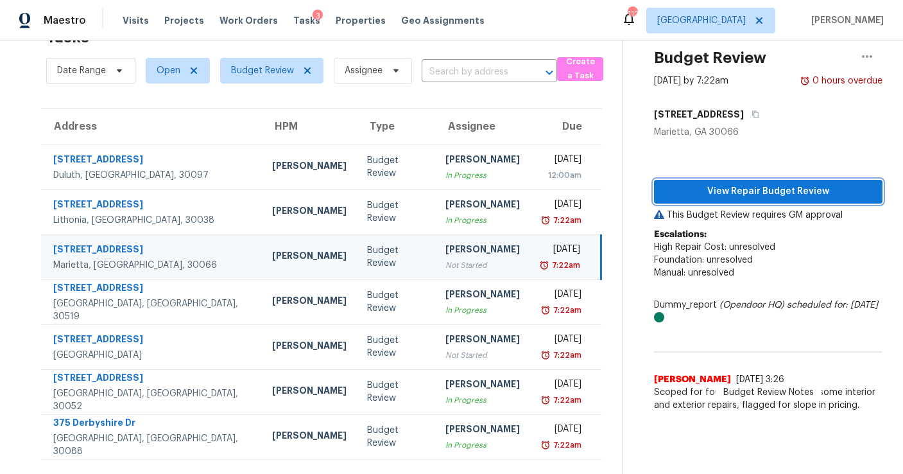
click at [720, 187] on span "View Repair Budget Review" at bounding box center [768, 192] width 208 height 16
